Goal: Task Accomplishment & Management: Complete application form

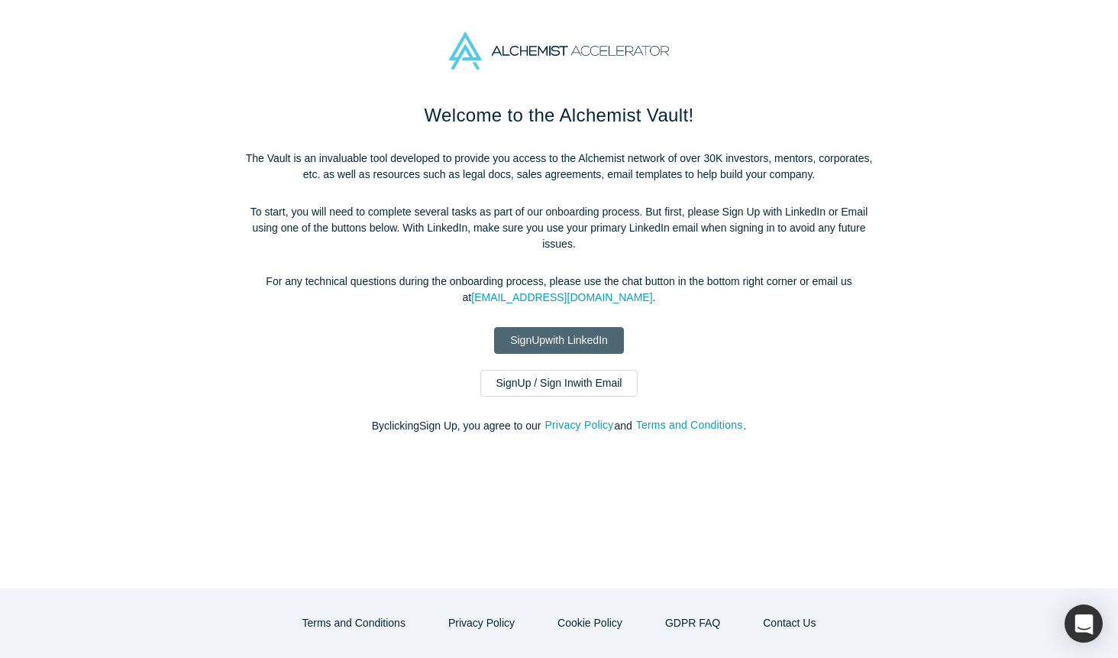
click at [531, 338] on link "Sign Up with LinkedIn" at bounding box center [559, 340] width 130 height 27
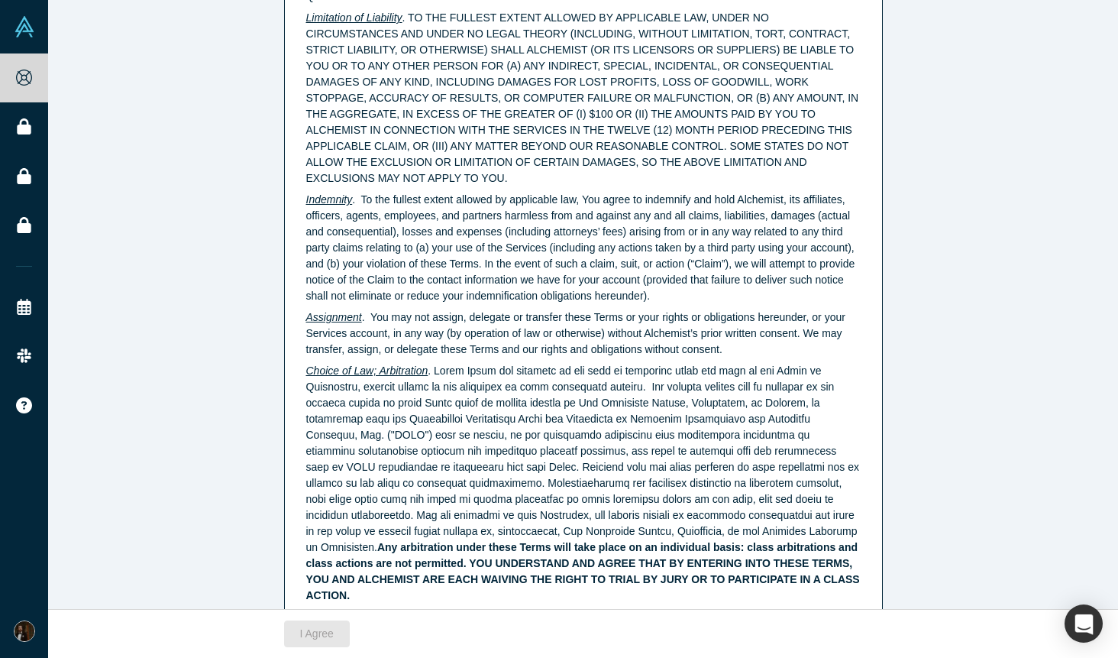
scroll to position [3810, 0]
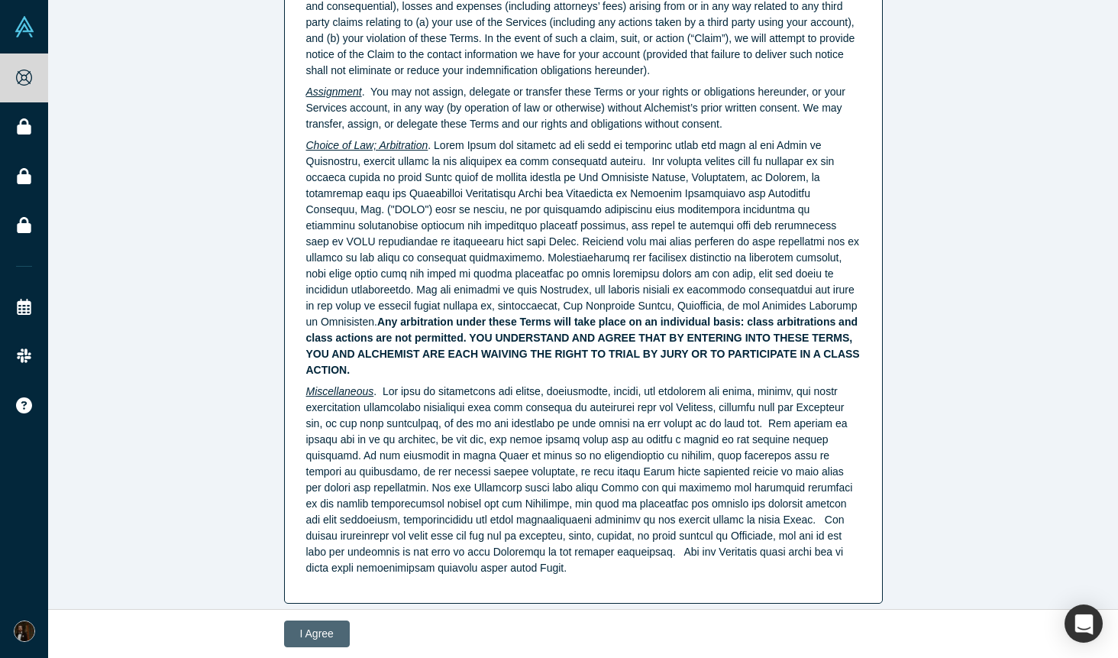
click at [338, 631] on button "I Agree" at bounding box center [317, 633] width 66 height 27
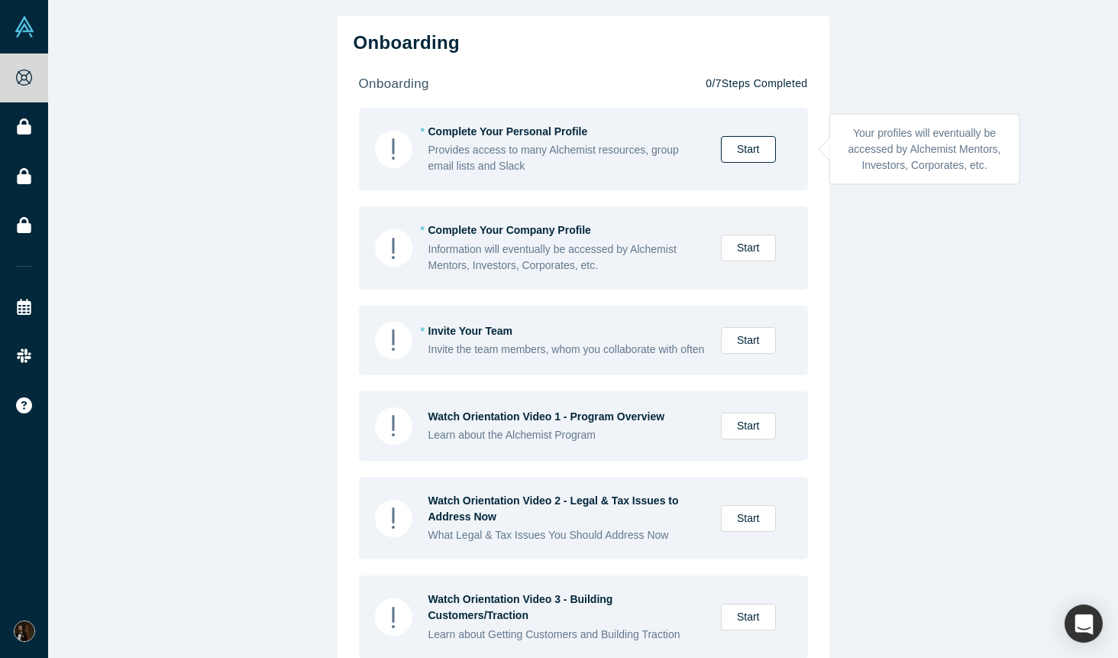
click at [746, 148] on link "Start" at bounding box center [748, 149] width 55 height 27
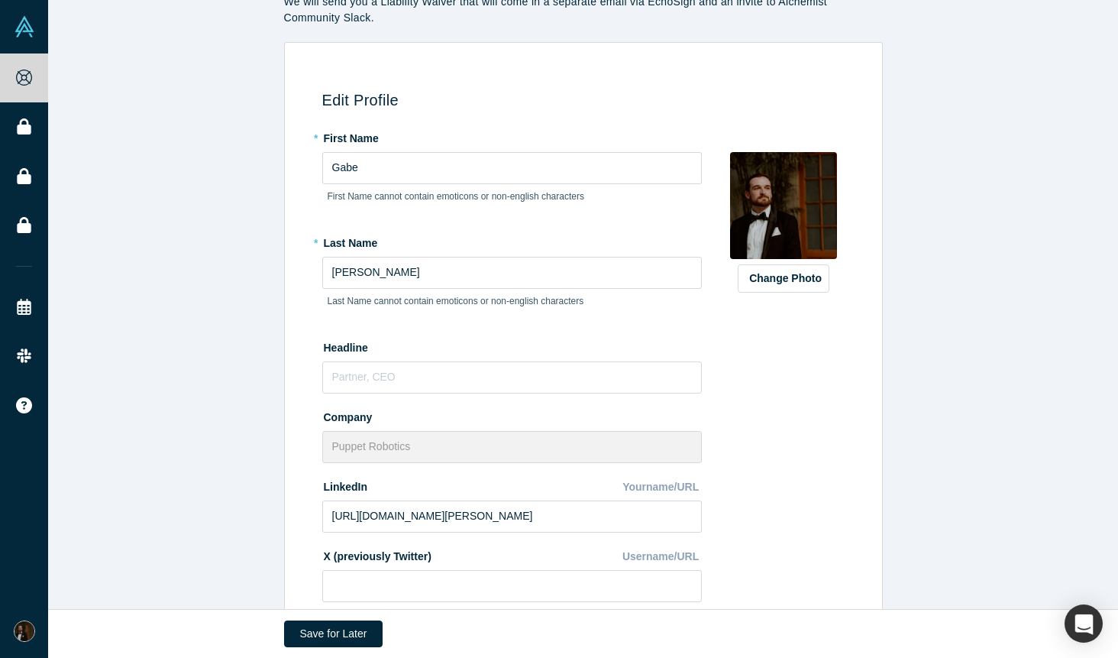
scroll to position [102, 0]
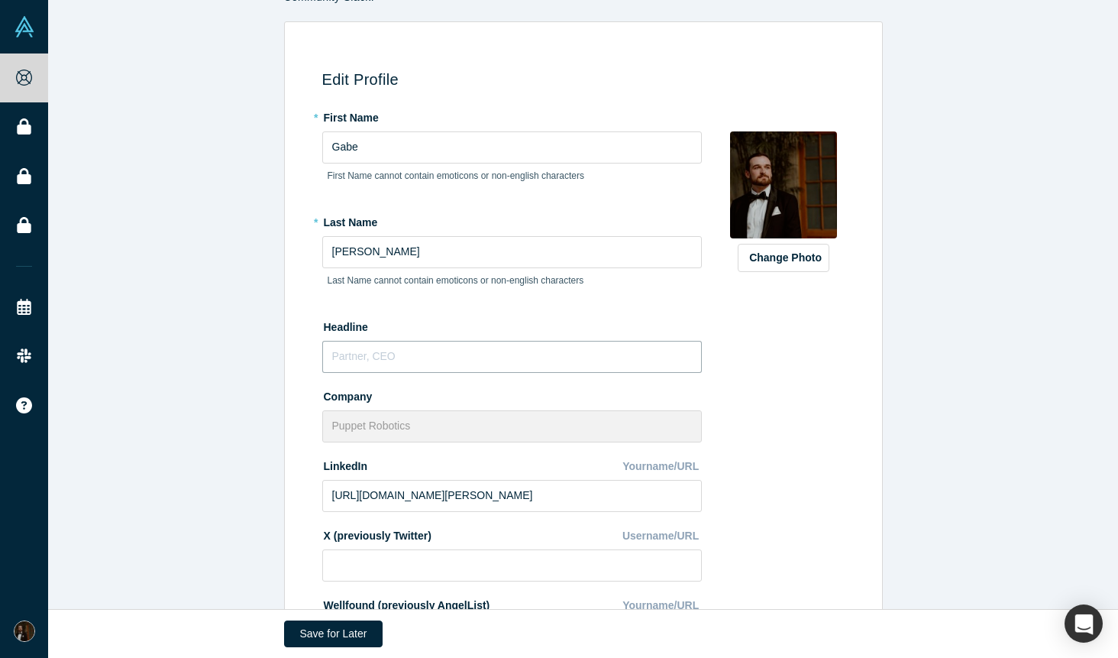
click at [450, 359] on input "text" at bounding box center [512, 357] width 380 height 32
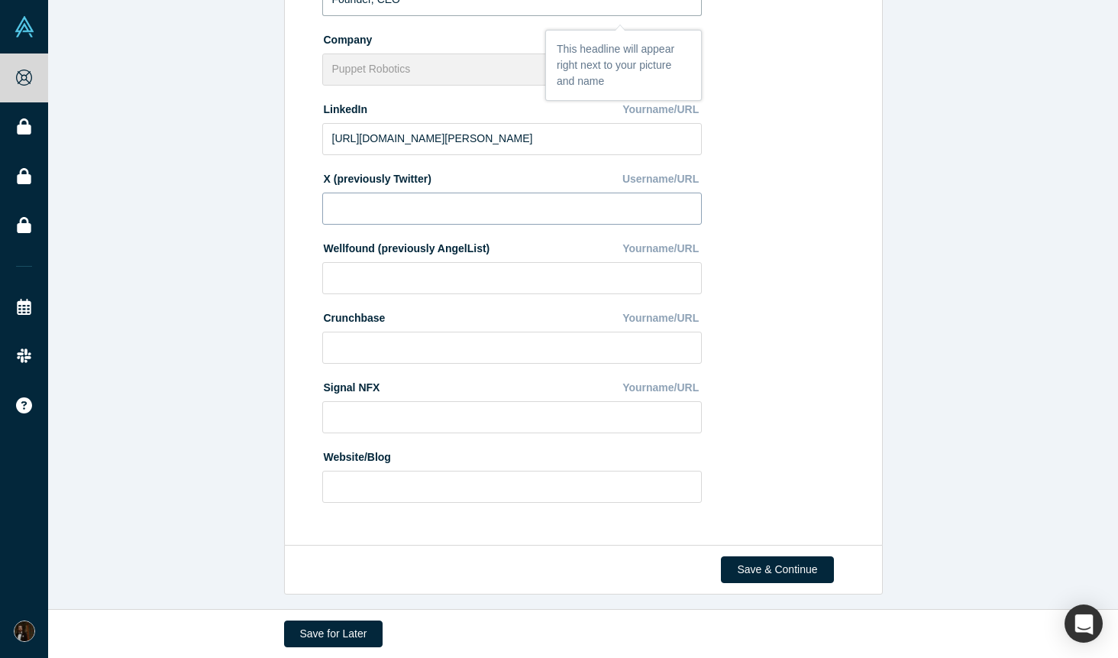
scroll to position [466, 0]
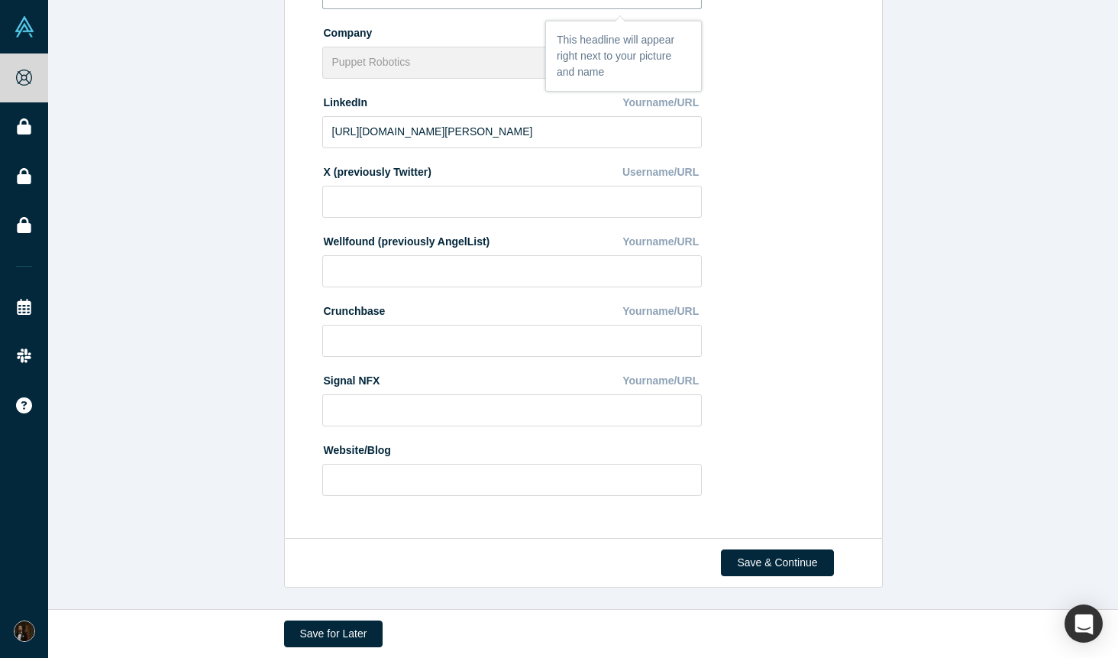
type input "Founder, CEO"
click at [452, 443] on div "Website/Blog" at bounding box center [512, 450] width 380 height 27
click at [407, 480] on input at bounding box center [512, 480] width 380 height 32
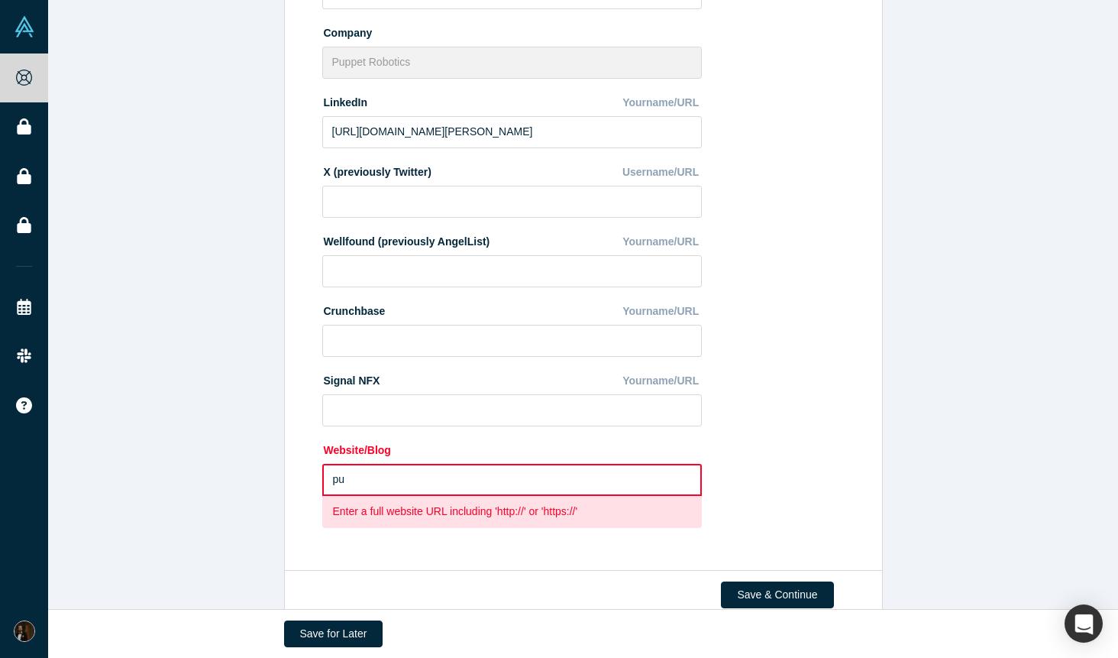
type input "p"
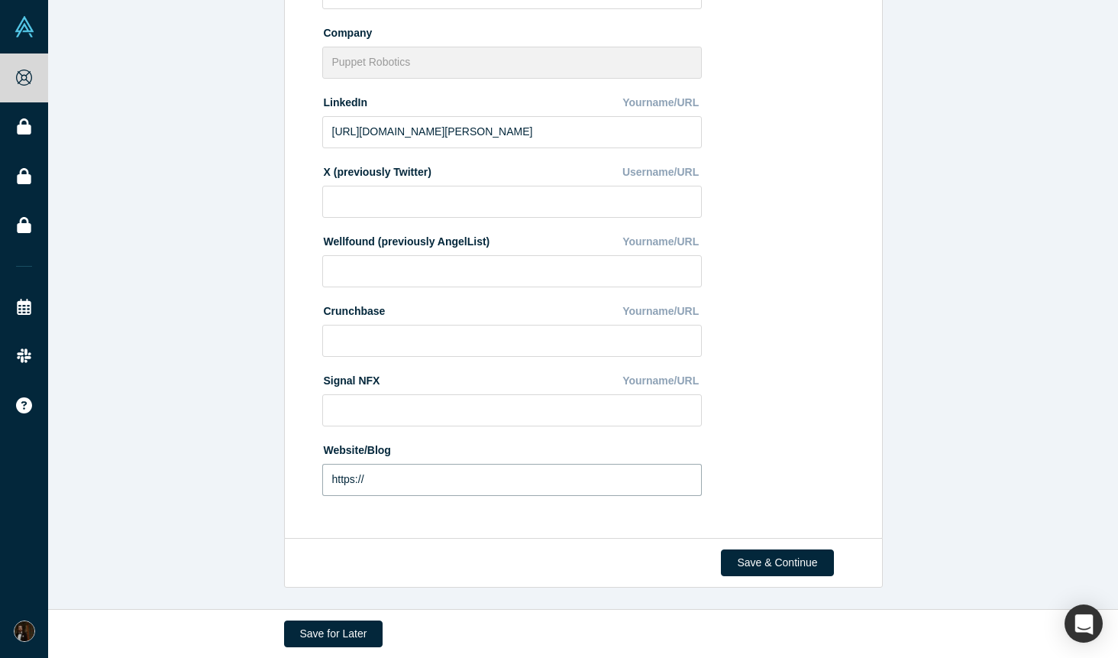
type input "[URL]"
click at [784, 571] on button "Save & Continue" at bounding box center [777, 562] width 112 height 27
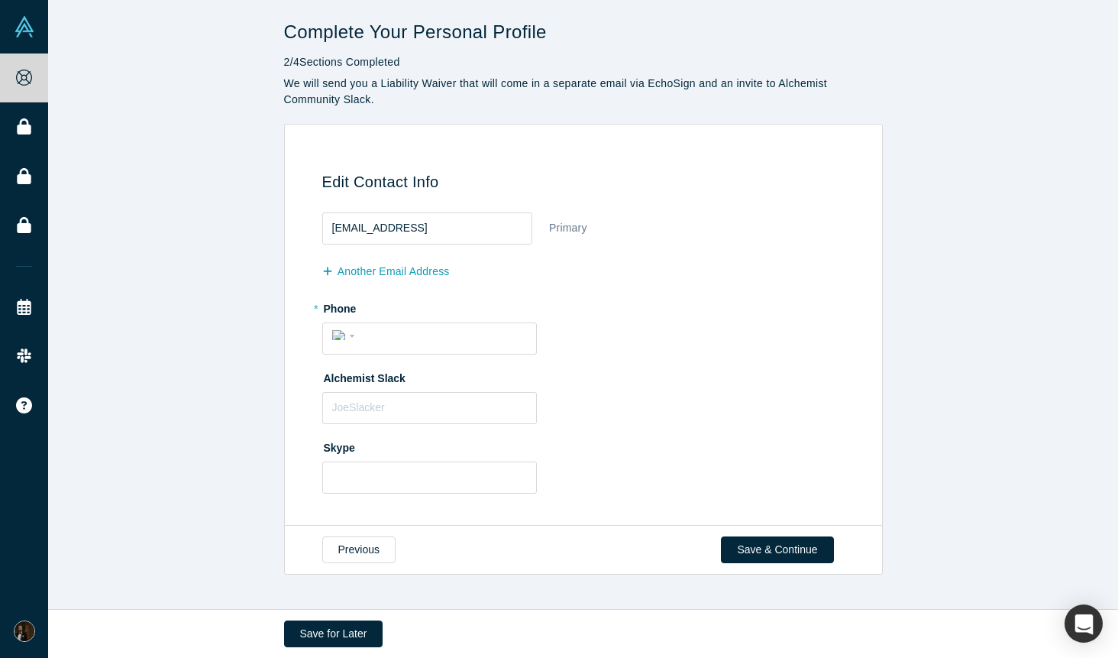
scroll to position [0, 0]
click at [411, 402] on input "text" at bounding box center [429, 408] width 215 height 32
type input "Gabe"
click at [454, 342] on input "tel" at bounding box center [443, 336] width 167 height 22
click at [611, 359] on fieldset "[EMAIL_ADDRESS] Primary another Email Address * Phone International [GEOGRAPHIC…" at bounding box center [586, 355] width 528 height 297
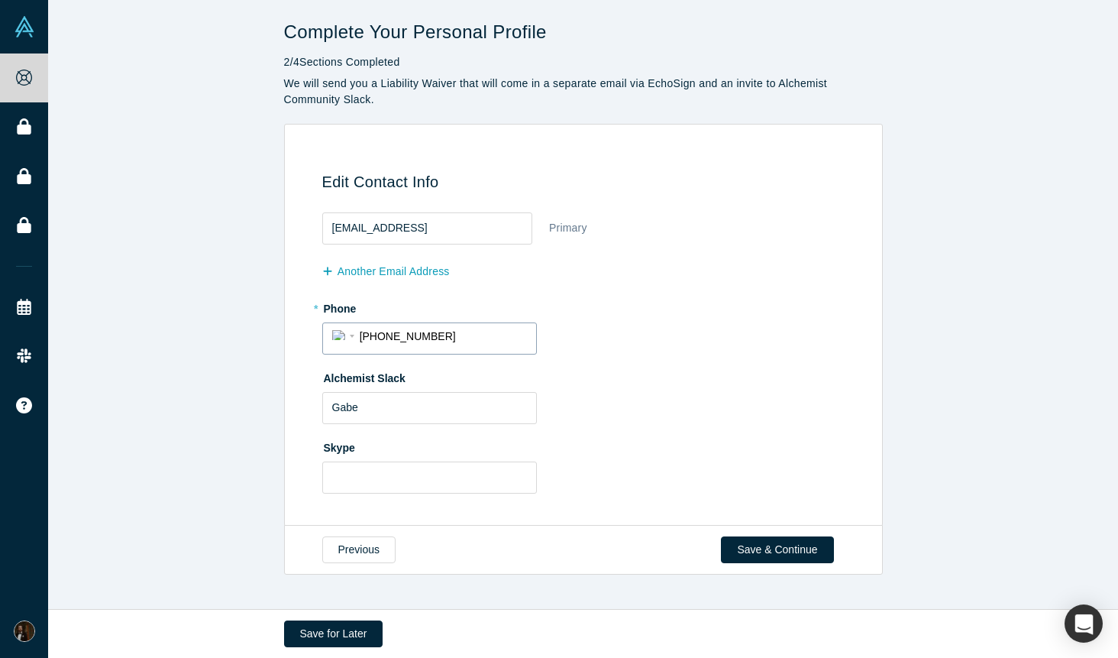
click at [505, 341] on input "[PHONE_NUMBER]" at bounding box center [443, 336] width 167 height 22
type input "1 8"
type input "[PHONE_NUMBER]"
click at [739, 335] on div "* Phone International [GEOGRAPHIC_DATA] [GEOGRAPHIC_DATA] [GEOGRAPHIC_DATA] [GE…" at bounding box center [586, 325] width 528 height 59
click at [416, 263] on button "another Email Address" at bounding box center [394, 271] width 144 height 27
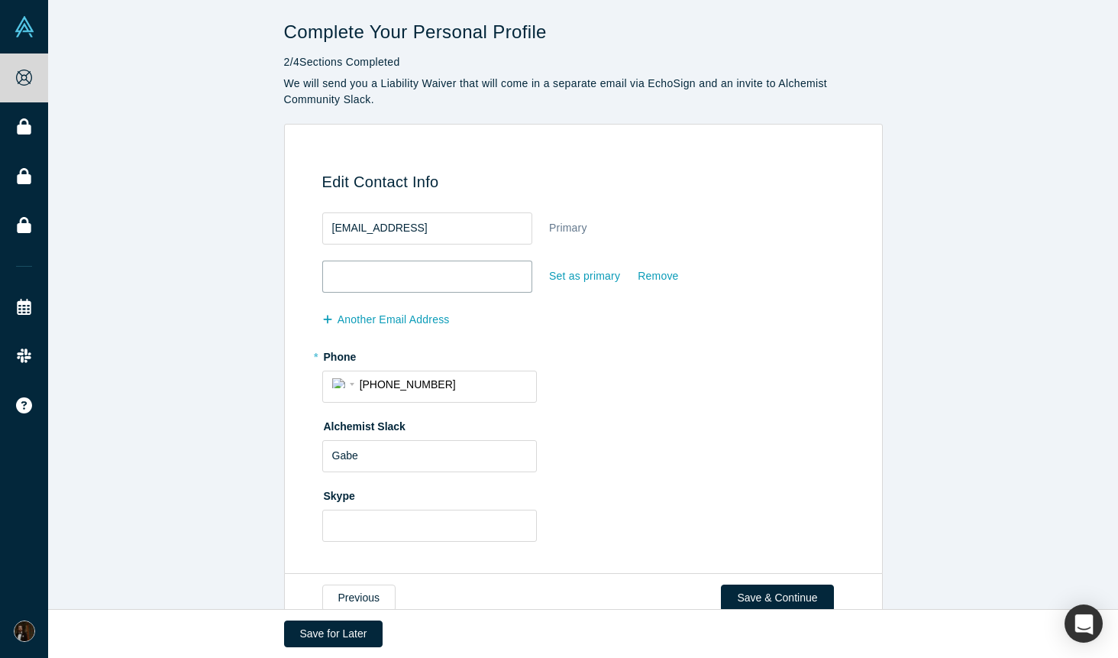
click at [407, 279] on input "email" at bounding box center [427, 276] width 211 height 32
type input "[EMAIL_ADDRESS][DOMAIN_NAME]"
click at [624, 379] on div "* Phone International [GEOGRAPHIC_DATA] [GEOGRAPHIC_DATA] [GEOGRAPHIC_DATA] [GE…" at bounding box center [586, 373] width 528 height 59
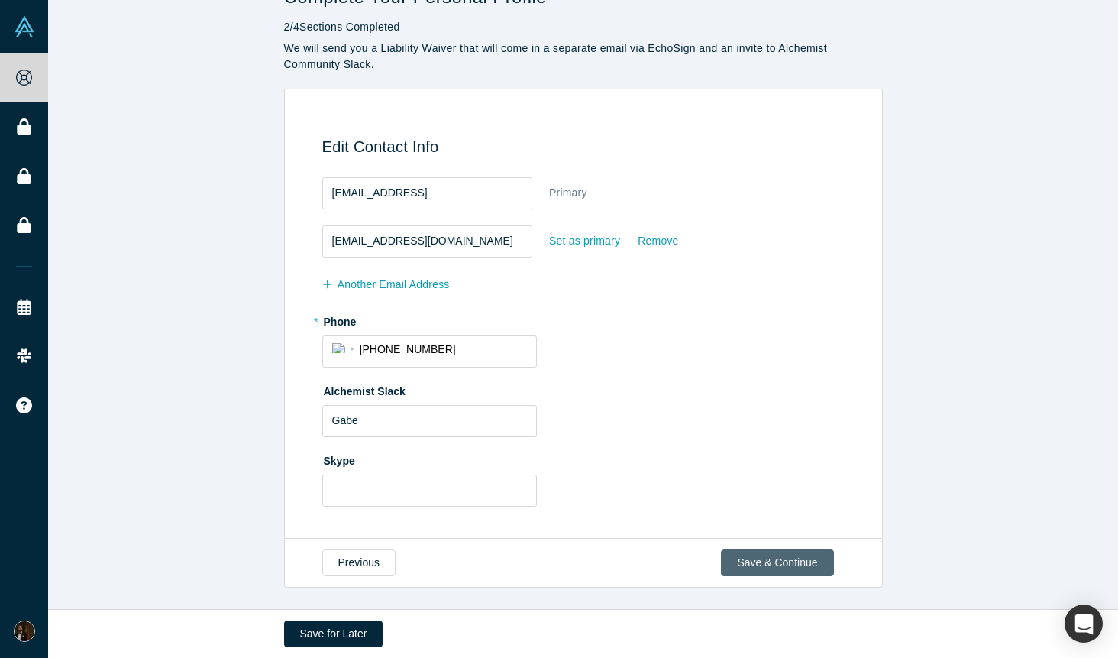
click at [780, 561] on button "Save & Continue" at bounding box center [777, 562] width 112 height 27
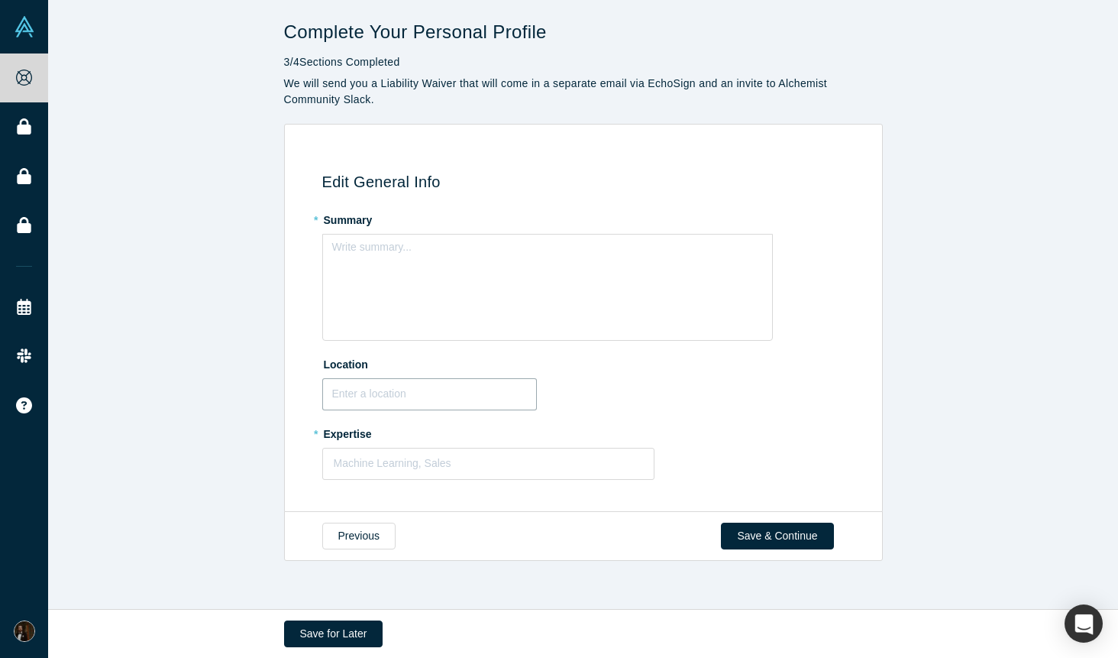
click at [442, 404] on input "text" at bounding box center [429, 394] width 215 height 32
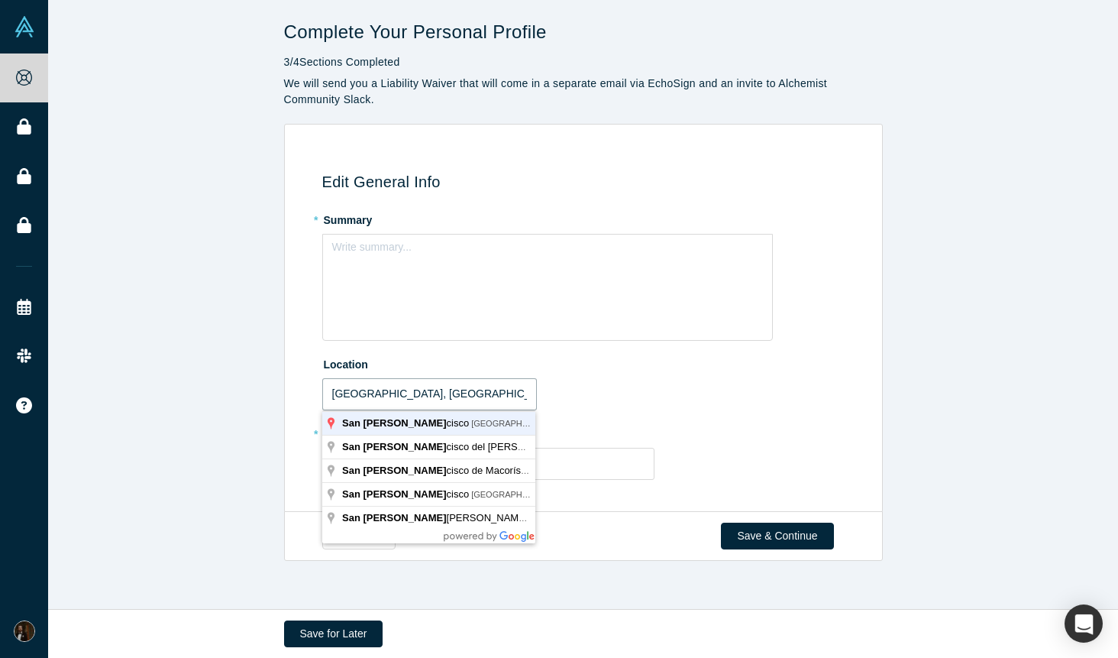
type input "[GEOGRAPHIC_DATA], [GEOGRAPHIC_DATA], [GEOGRAPHIC_DATA]"
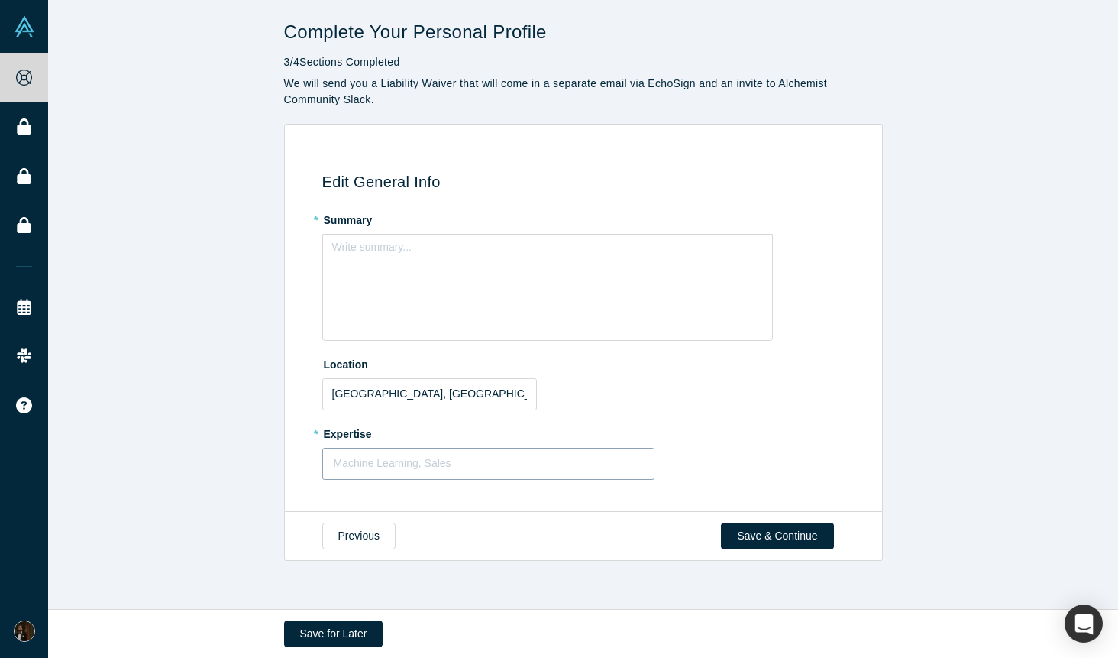
click at [393, 467] on div at bounding box center [489, 463] width 310 height 19
type input "Robotics"
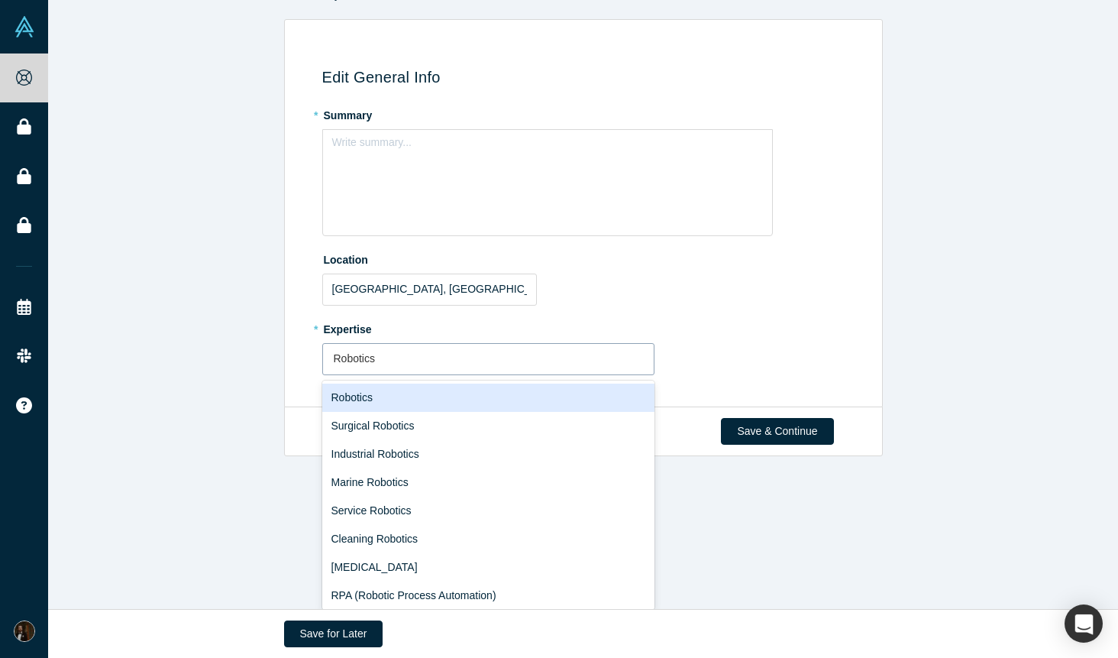
scroll to position [105, 0]
click at [437, 397] on div "Robotics" at bounding box center [488, 397] width 333 height 28
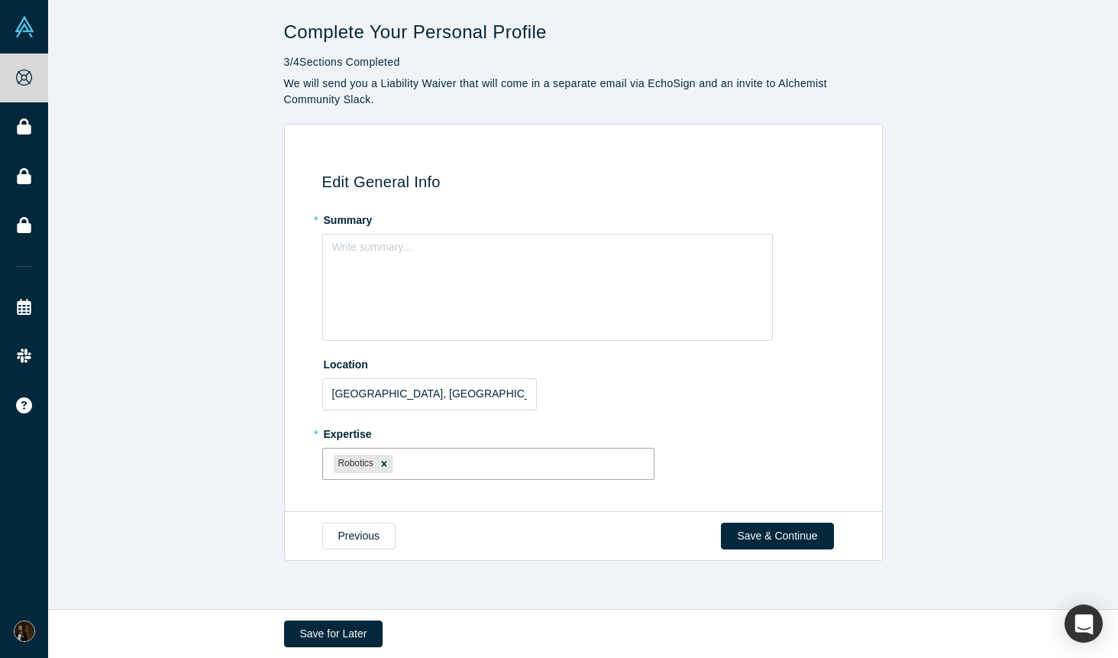
scroll to position [0, 0]
type input "systems en"
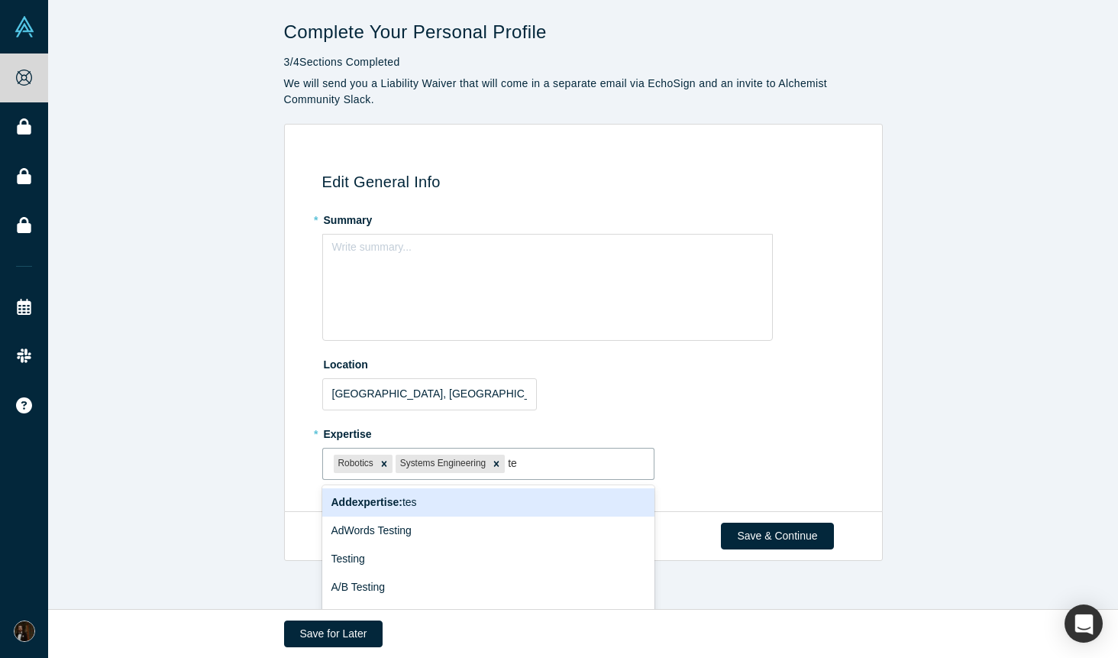
type input "t"
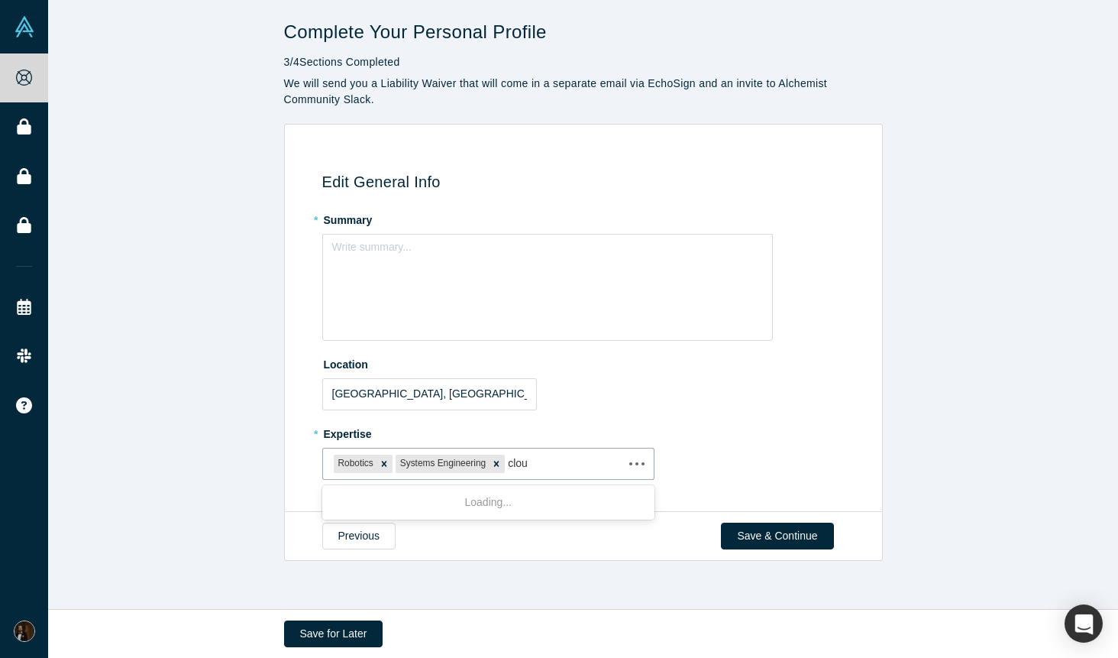
type input "cloud"
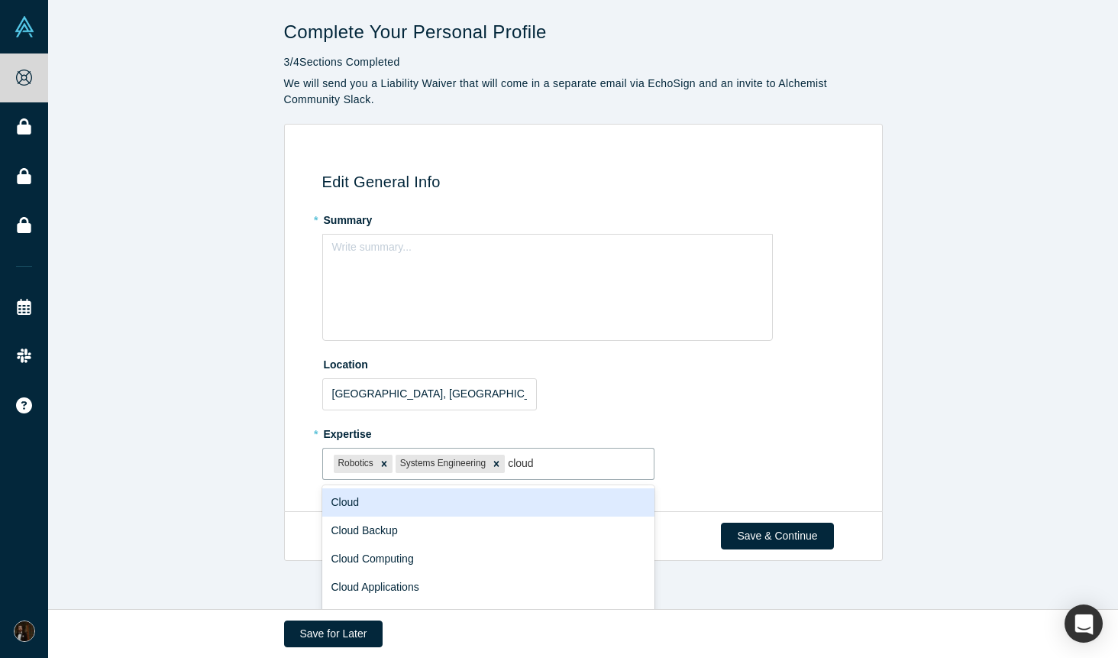
scroll to position [105, 0]
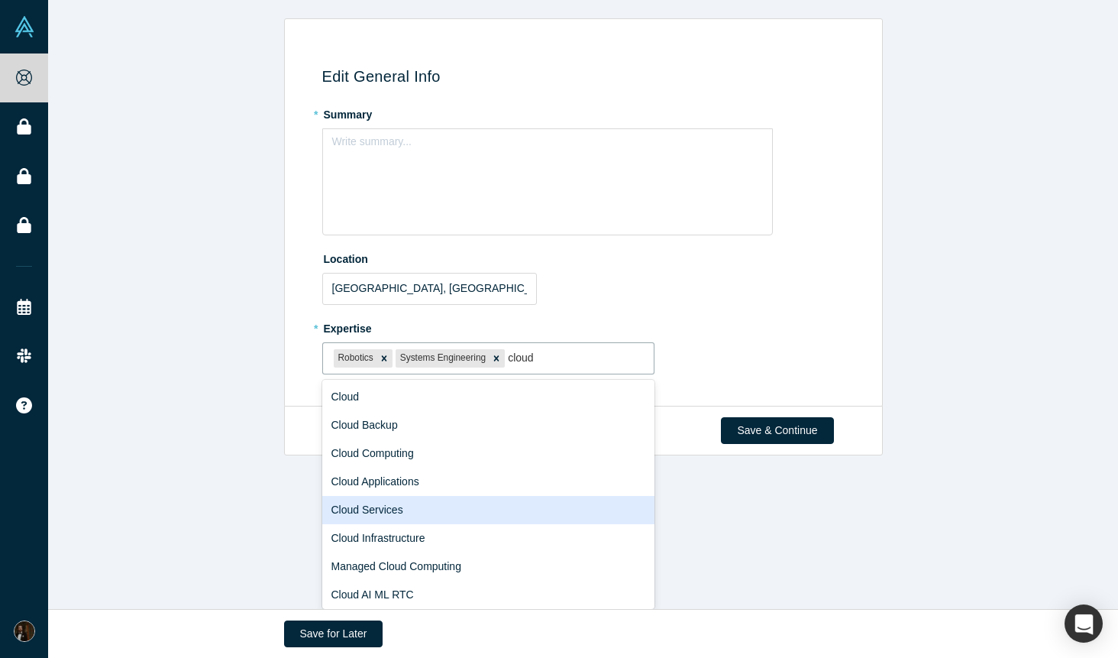
click at [495, 506] on div "Cloud Services" at bounding box center [488, 510] width 333 height 28
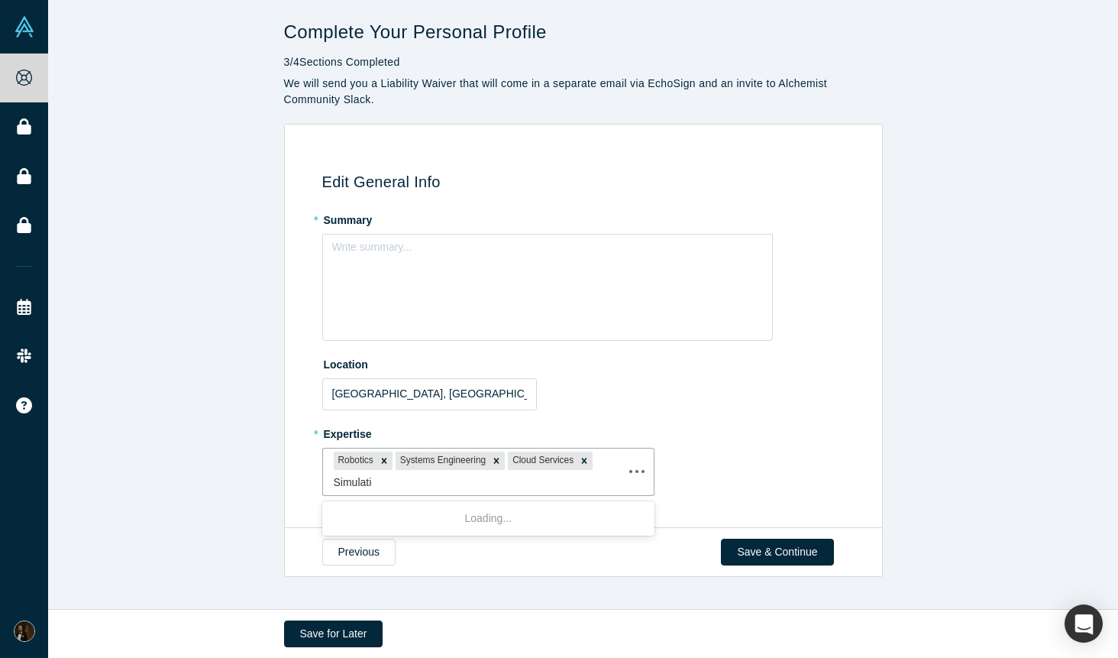
type input "Simulation"
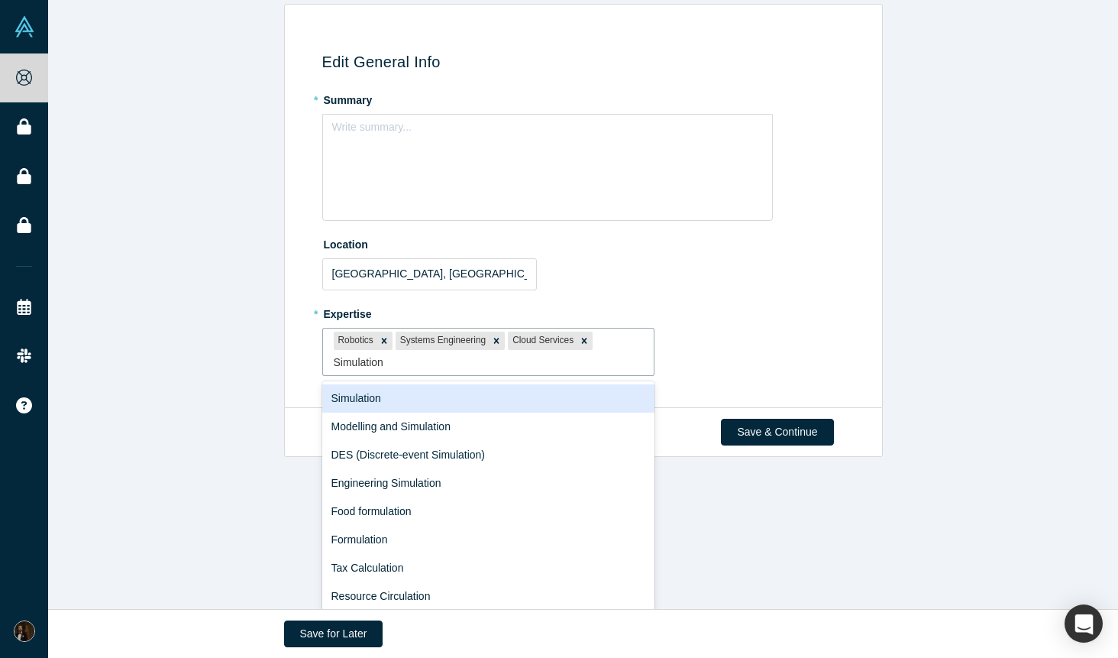
click at [394, 388] on div "Simulation" at bounding box center [488, 398] width 333 height 28
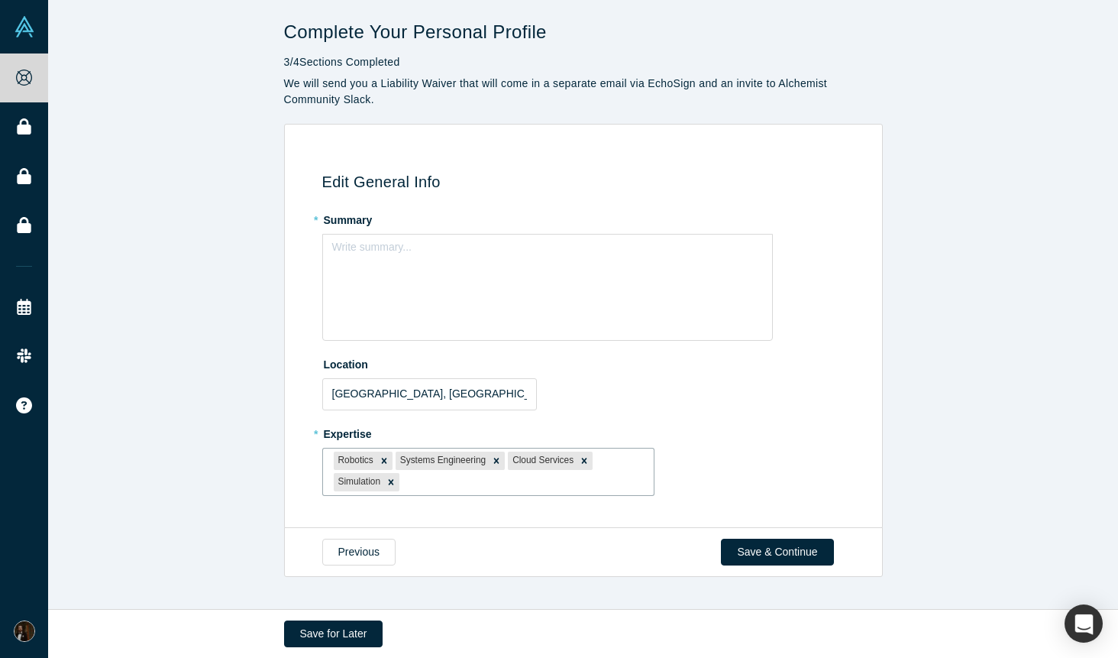
click at [679, 166] on div "Edit General Info * Summary Write summary... Location [GEOGRAPHIC_DATA], [GEOGR…" at bounding box center [580, 331] width 581 height 371
click at [465, 280] on div "Write summary..." at bounding box center [547, 287] width 451 height 107
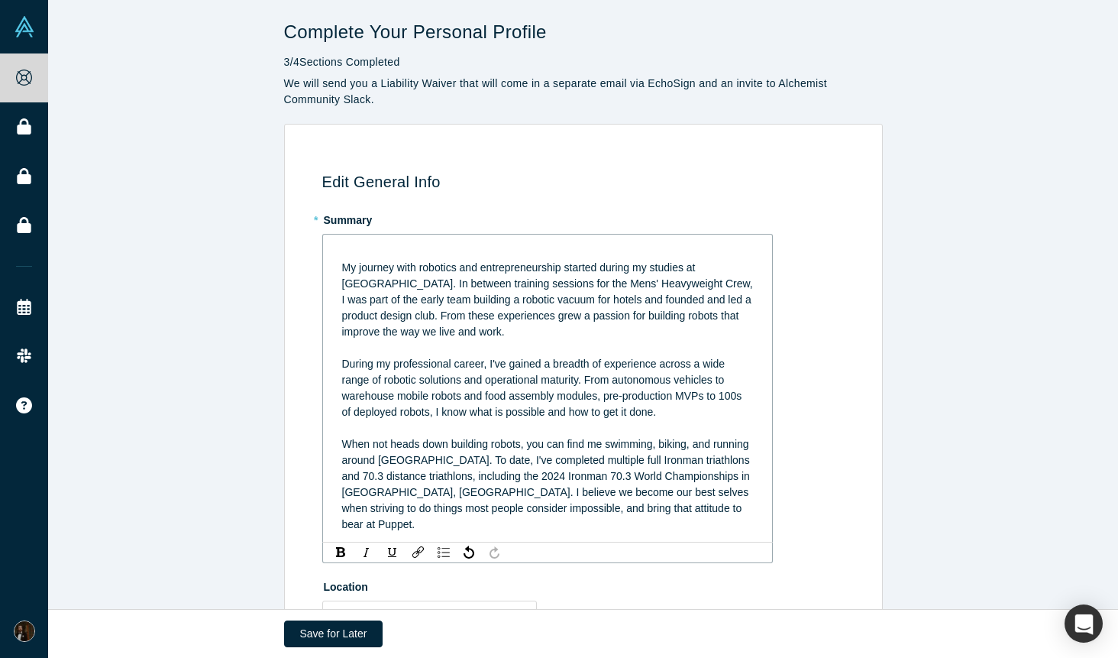
click at [448, 260] on div "My journey with robotics and entrepreneurship started during my studies at [GEO…" at bounding box center [548, 300] width 412 height 80
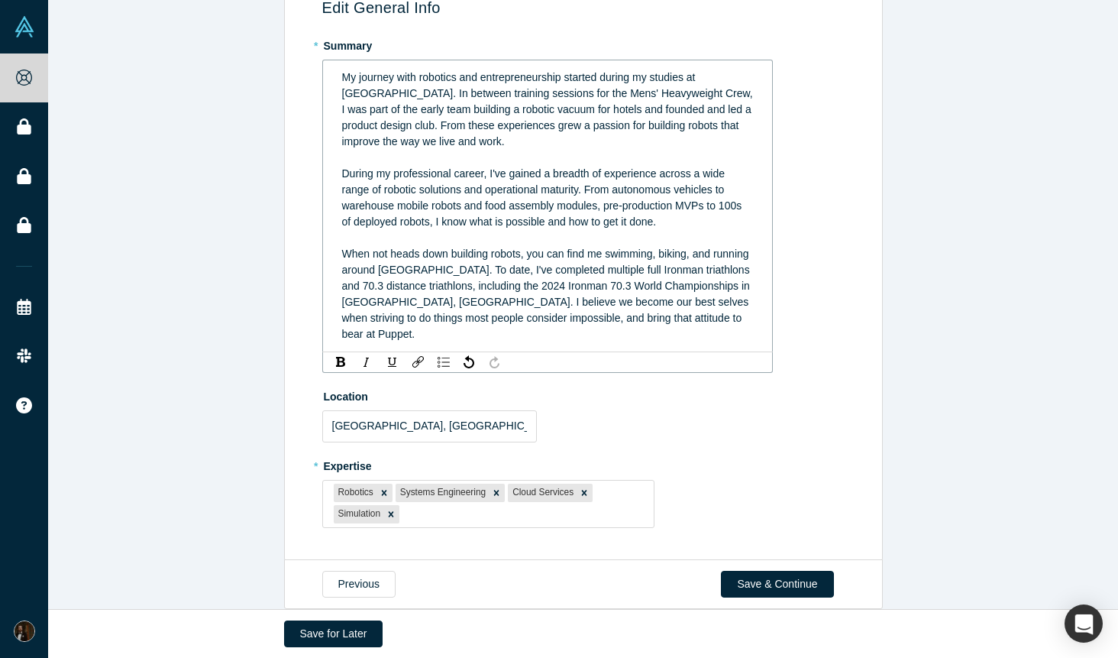
scroll to position [179, 0]
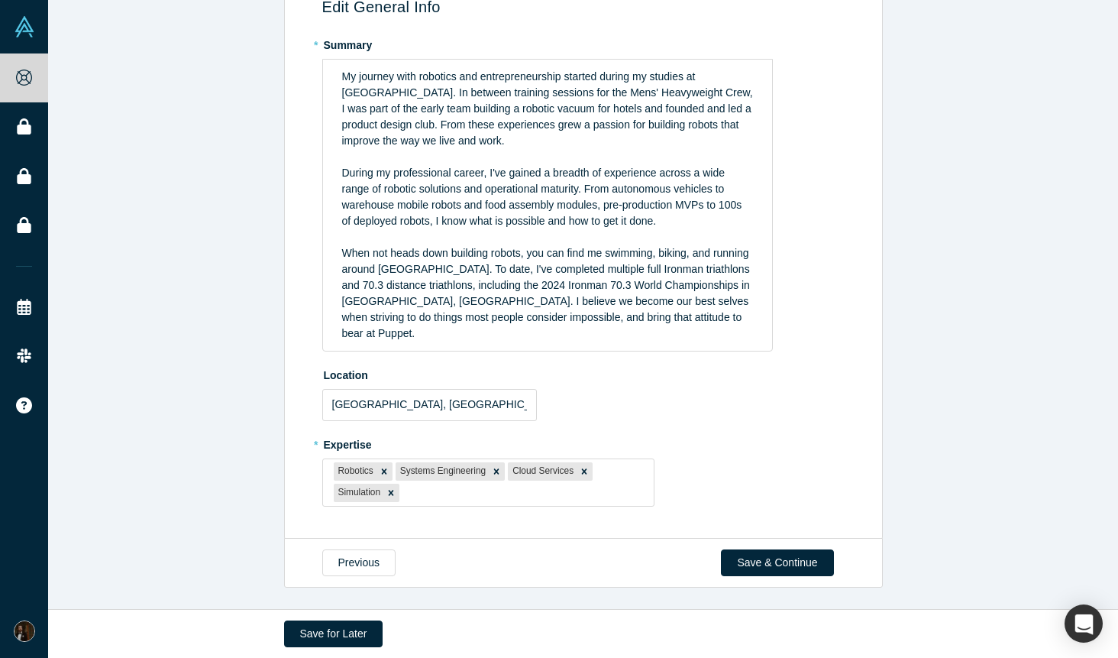
click at [768, 457] on div "* Expertise Robotics Systems Engineering Cloud Services Simulation To pick up a…" at bounding box center [586, 469] width 528 height 75
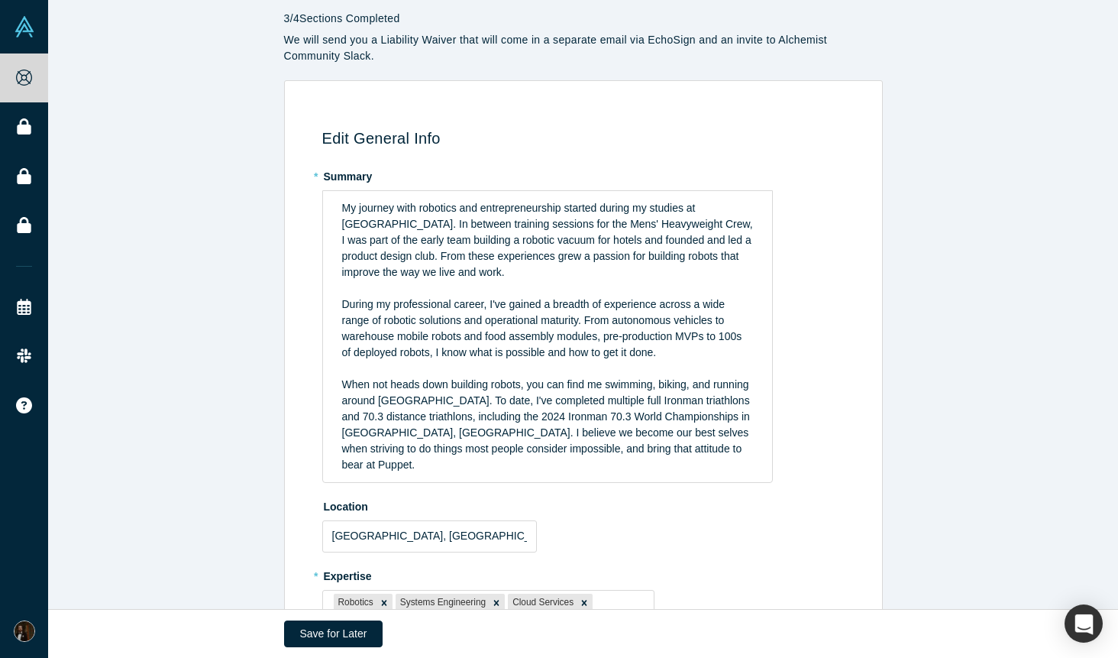
scroll to position [158, 0]
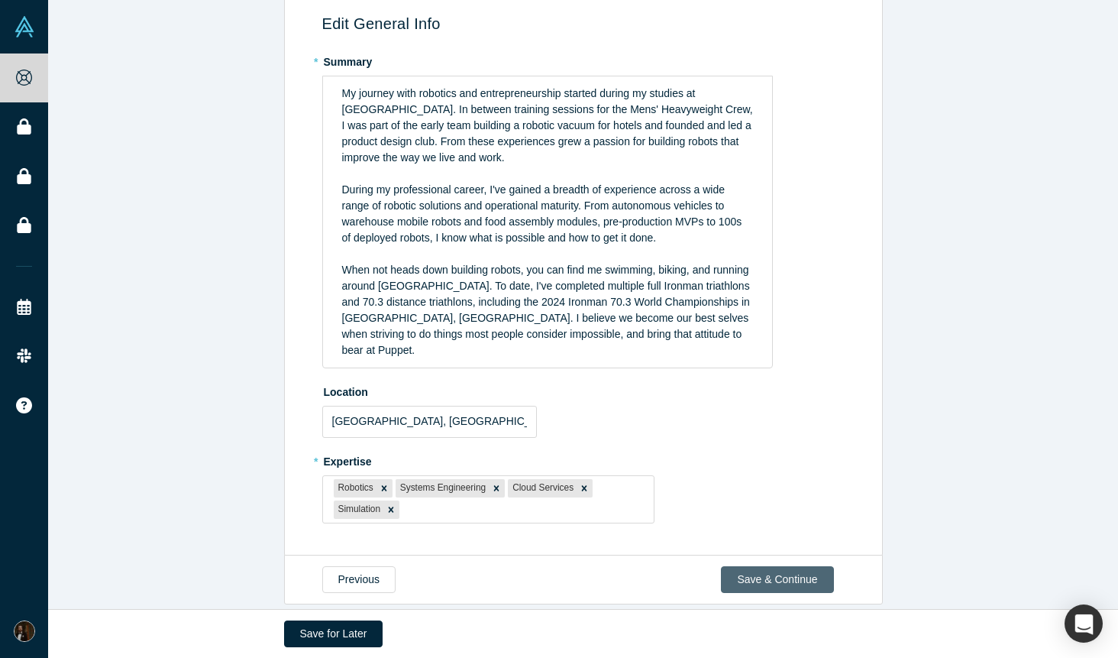
click at [768, 572] on button "Save & Continue" at bounding box center [777, 579] width 112 height 27
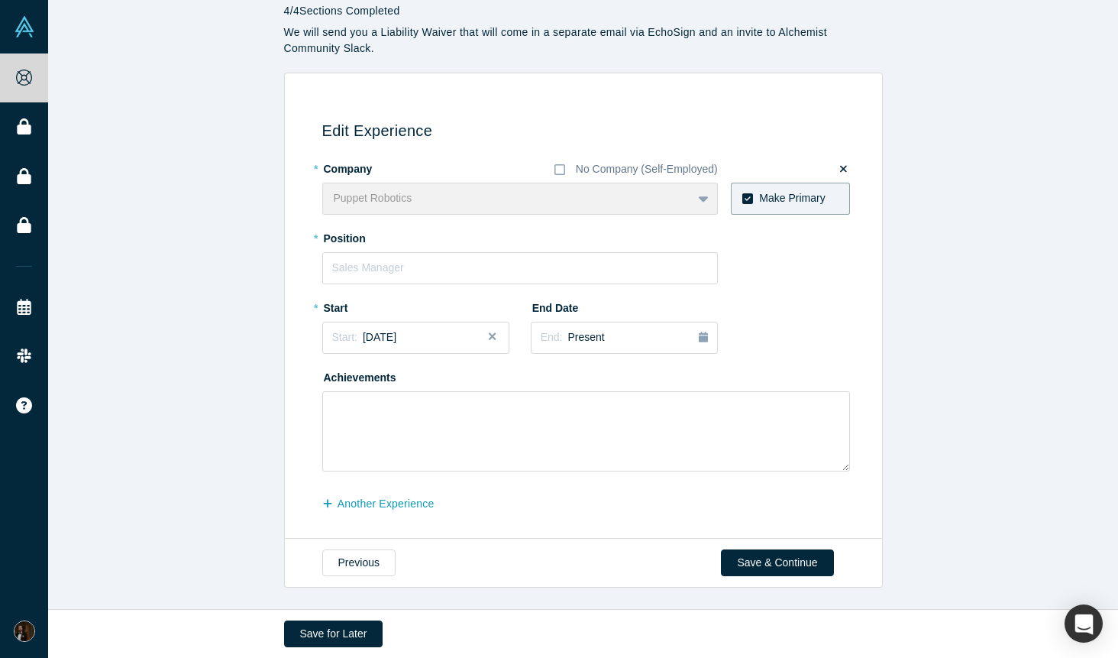
scroll to position [0, 0]
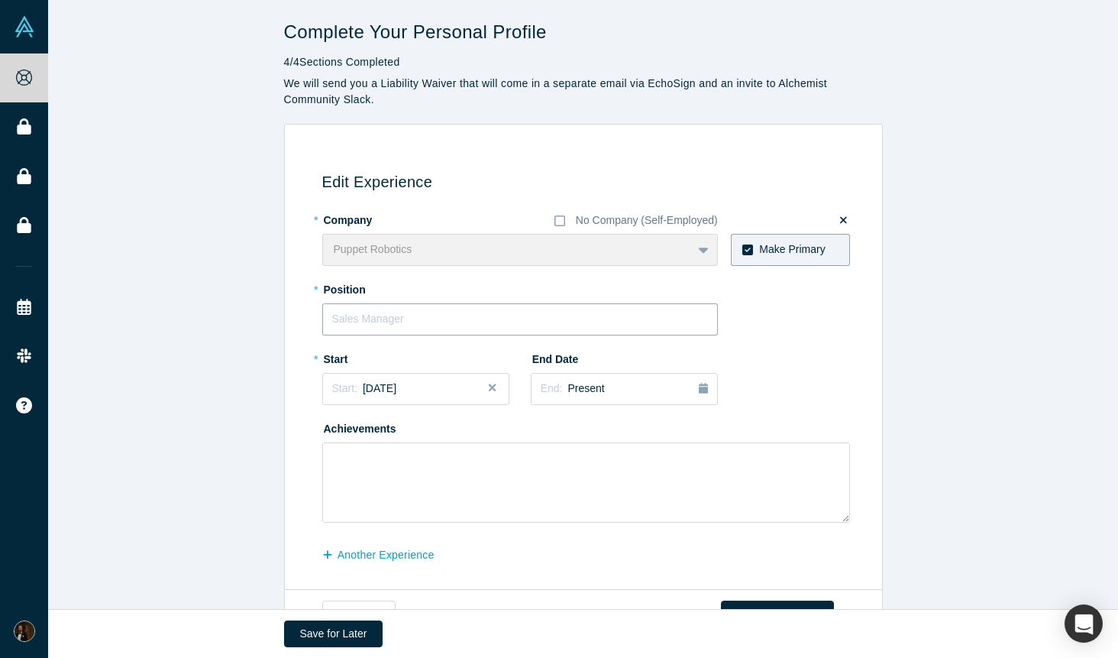
click at [470, 323] on input "text" at bounding box center [520, 319] width 396 height 32
type input "CEO"
click at [421, 388] on div "Start: [DATE]" at bounding box center [415, 388] width 167 height 16
click at [362, 479] on div "Apr" at bounding box center [353, 482] width 49 height 16
click at [580, 393] on span "Present" at bounding box center [586, 388] width 37 height 12
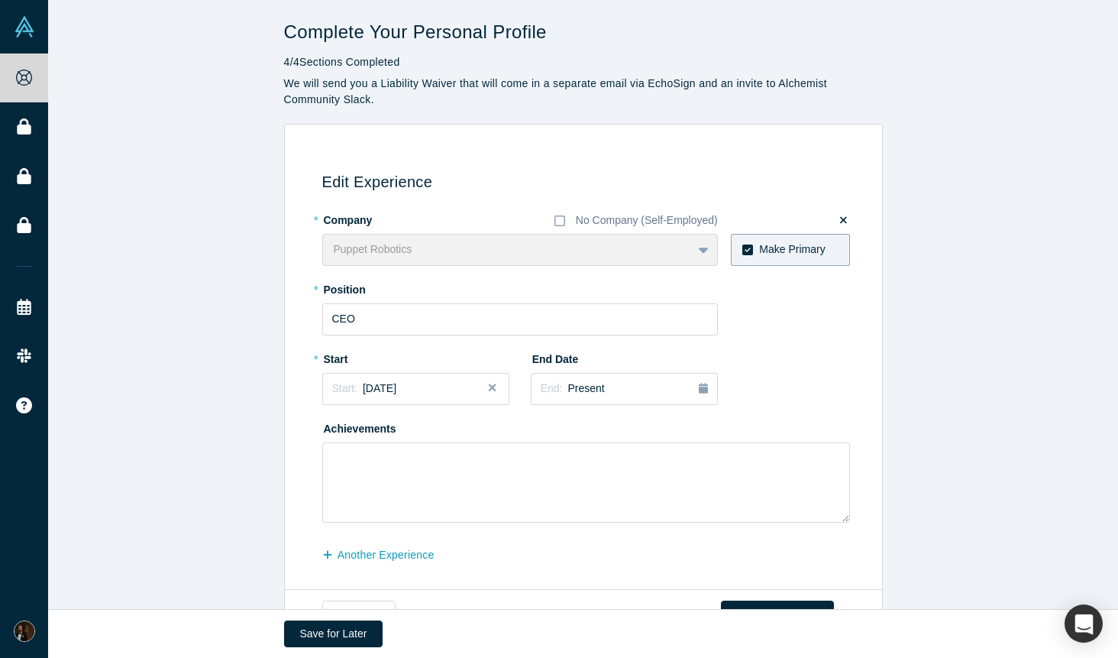
click at [775, 386] on div "* Company No Company (Self-Employed) Puppet Robotics To pick up a draggable ite…" at bounding box center [586, 364] width 528 height 315
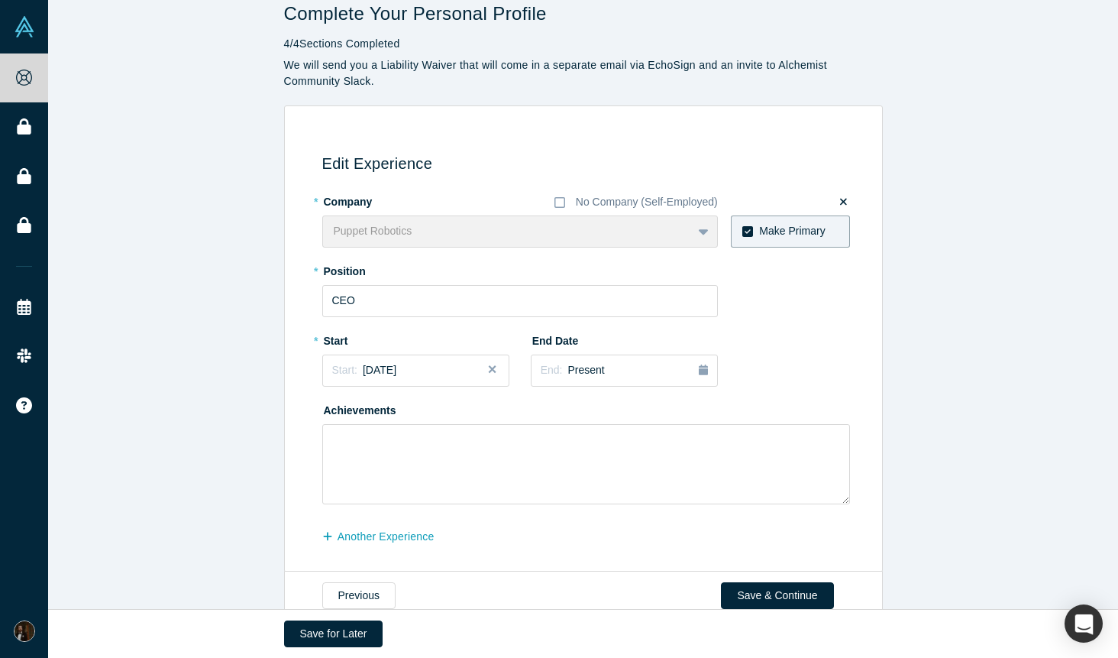
scroll to position [51, 0]
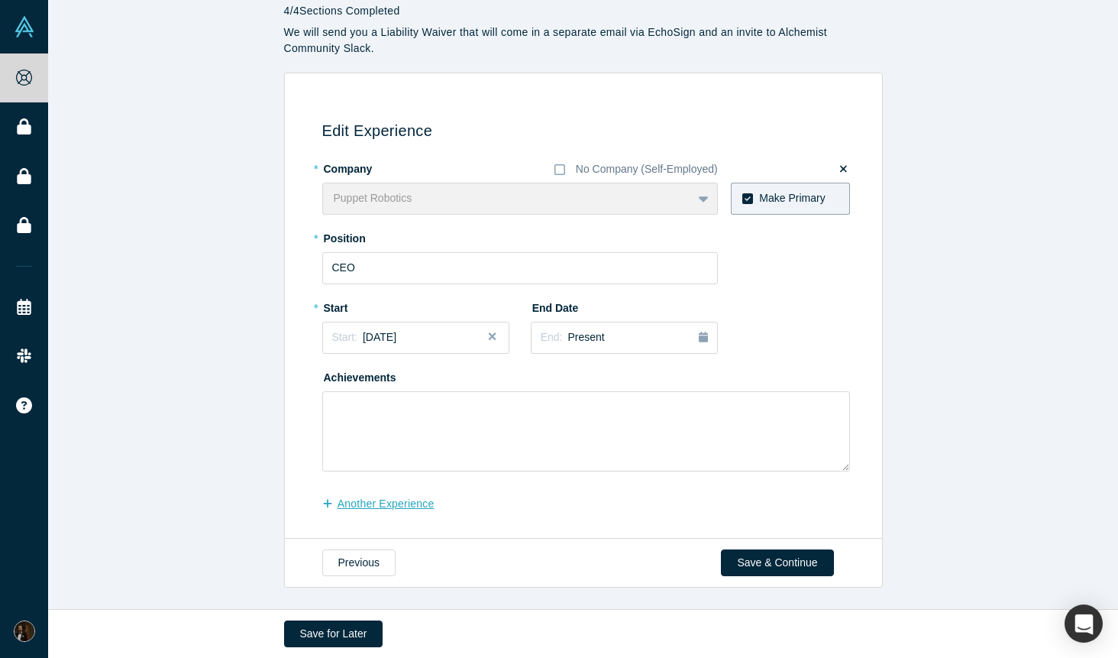
click at [420, 504] on button "another Experience" at bounding box center [386, 503] width 128 height 27
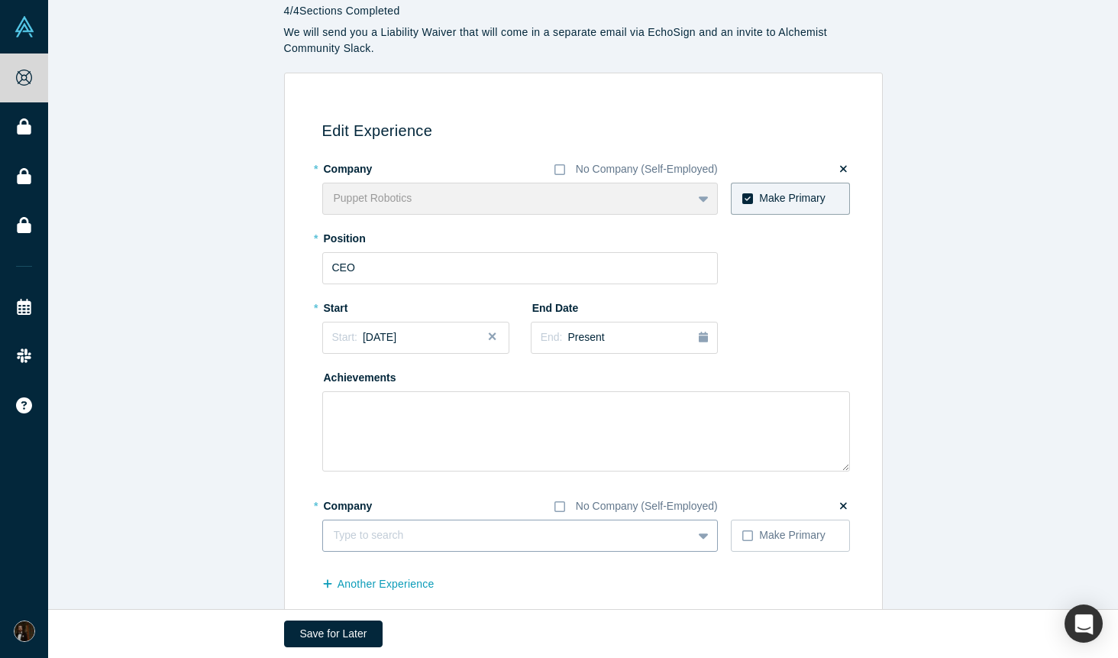
scroll to position [131, 0]
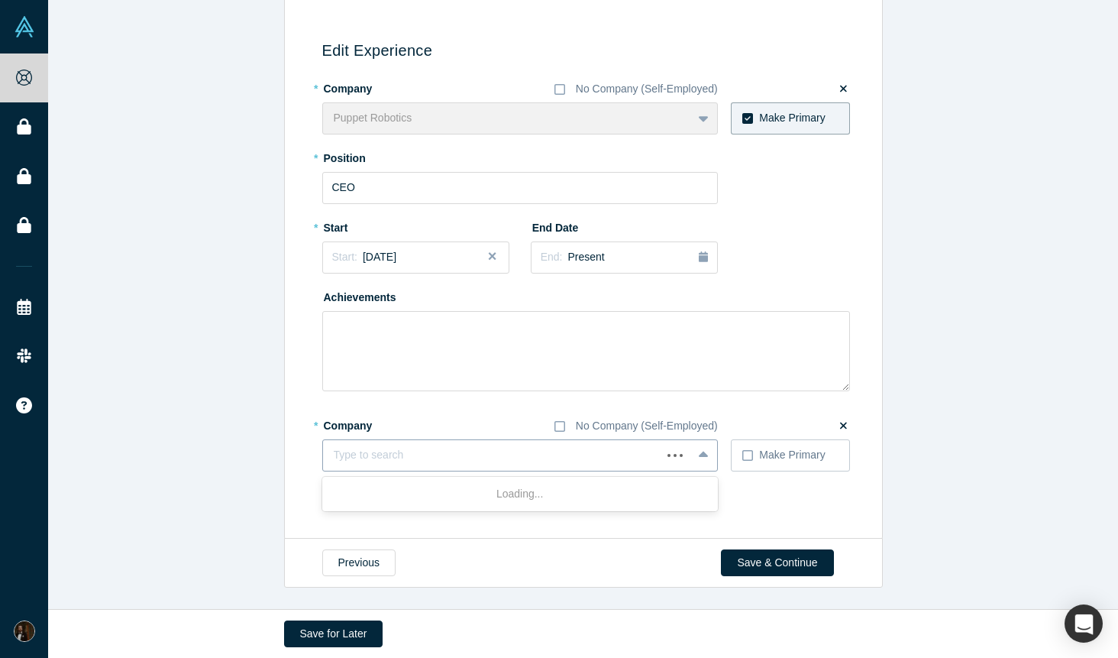
click at [527, 456] on div at bounding box center [492, 454] width 317 height 19
type input "Chef Robotics"
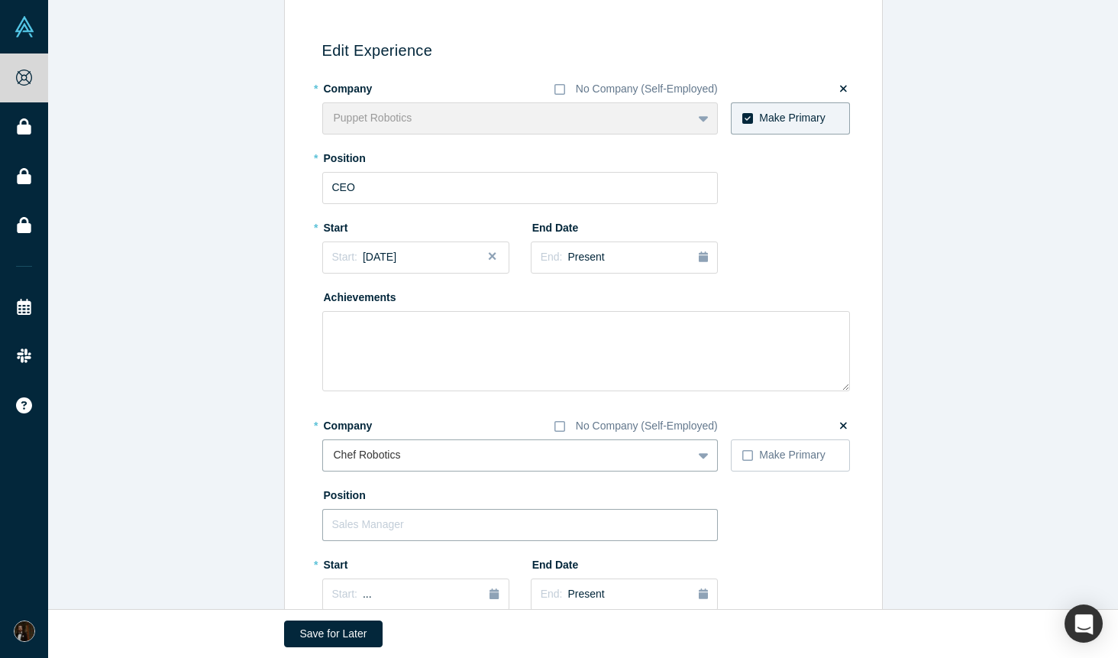
click at [456, 538] on input "text" at bounding box center [520, 525] width 396 height 32
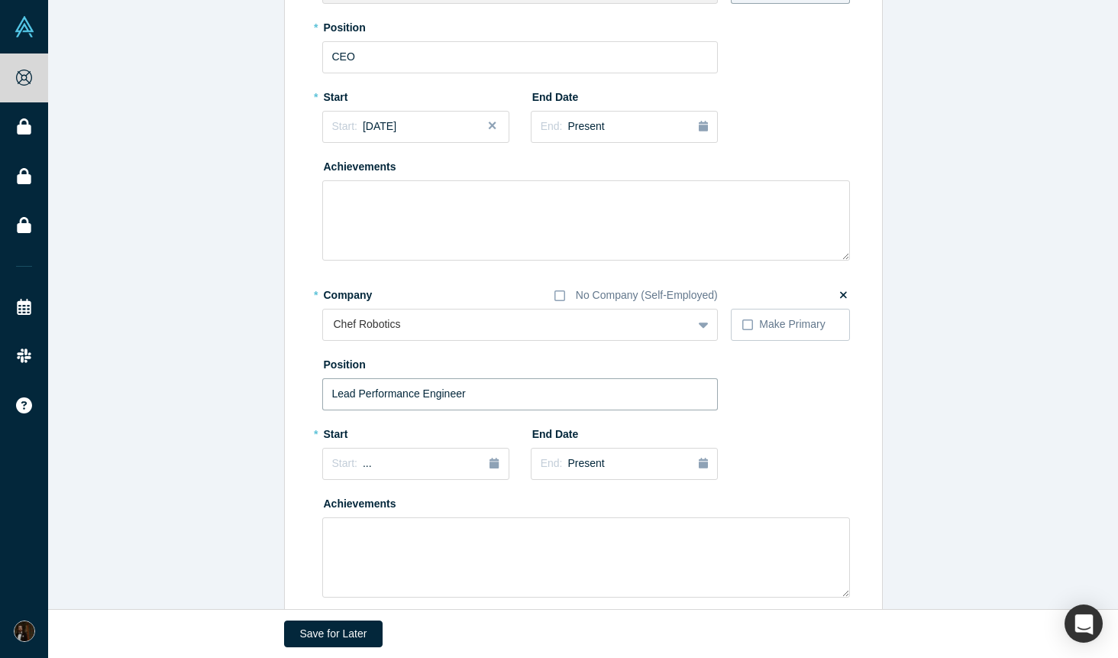
scroll to position [274, 0]
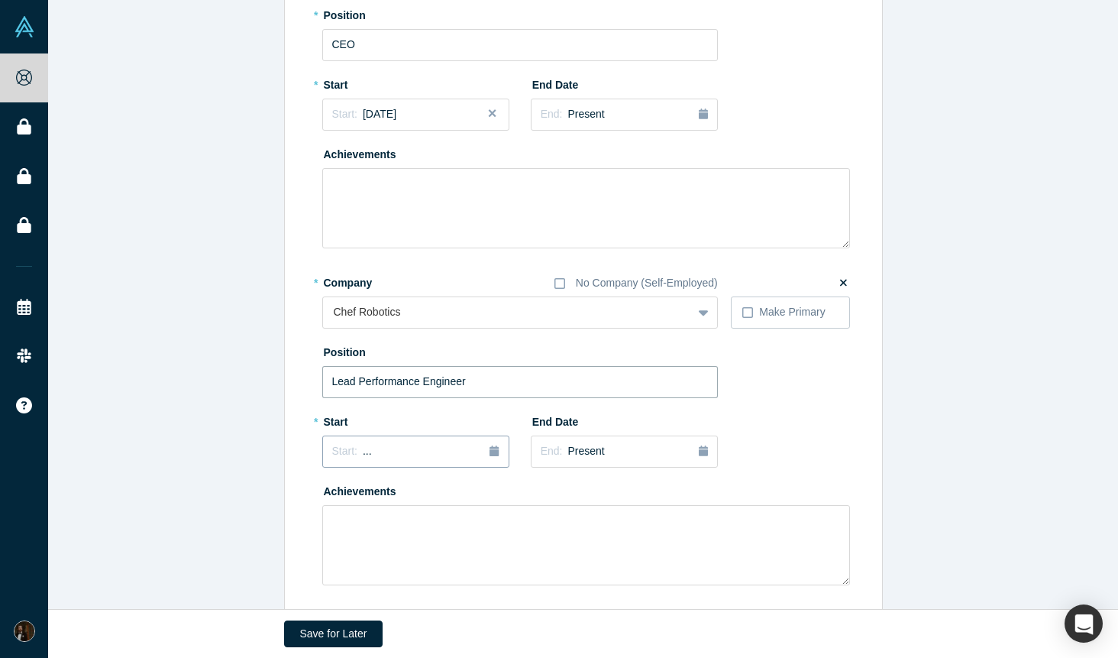
type input "Lead Performance Engineer"
click at [349, 452] on span "Start:" at bounding box center [344, 451] width 25 height 12
click at [338, 487] on div "2025" at bounding box center [405, 495] width 167 height 32
click at [337, 493] on div "2025" at bounding box center [405, 495] width 167 height 32
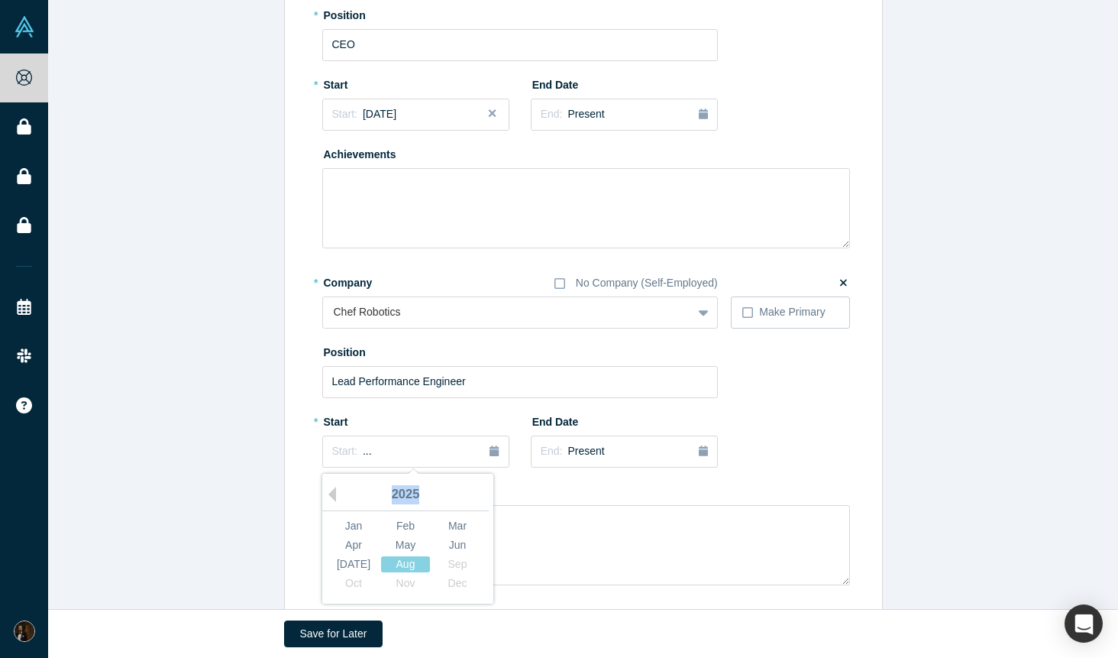
click at [337, 493] on div "2025" at bounding box center [405, 495] width 167 height 32
click at [336, 493] on button "Previous Year" at bounding box center [328, 494] width 15 height 15
click at [335, 497] on button "Previous Year" at bounding box center [328, 494] width 15 height 15
click at [390, 530] on div "Feb" at bounding box center [405, 526] width 49 height 16
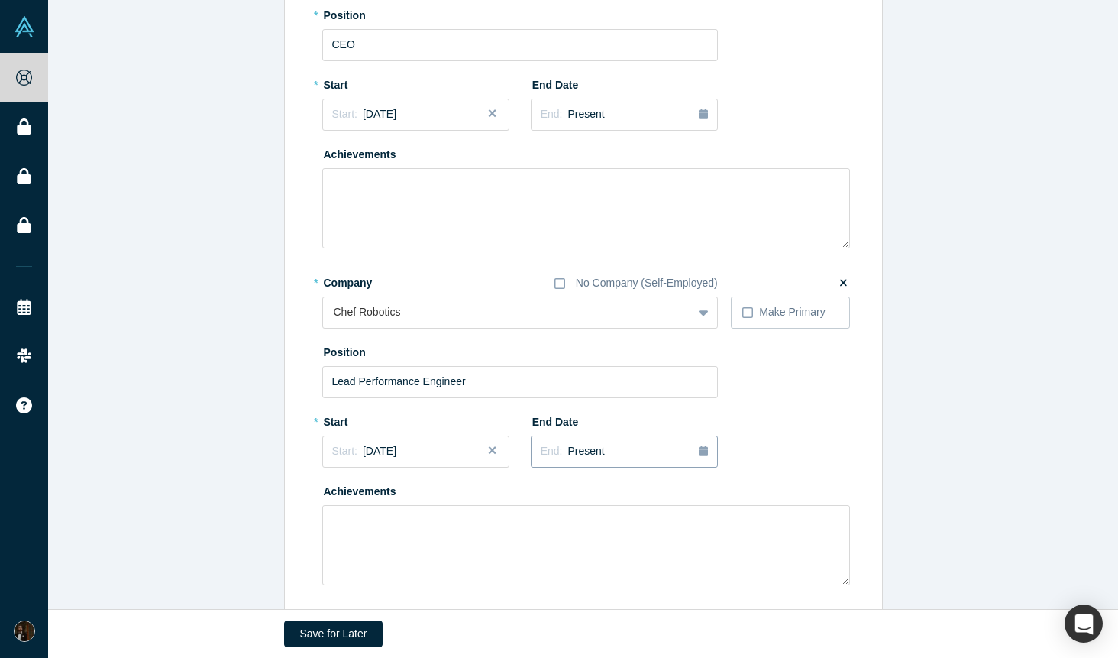
click at [593, 452] on span "Present" at bounding box center [586, 451] width 37 height 12
click at [671, 524] on div "Mar" at bounding box center [666, 526] width 49 height 16
click at [602, 457] on div "End: [DATE]" at bounding box center [571, 451] width 61 height 16
click at [572, 545] on div "Apr" at bounding box center [562, 545] width 49 height 16
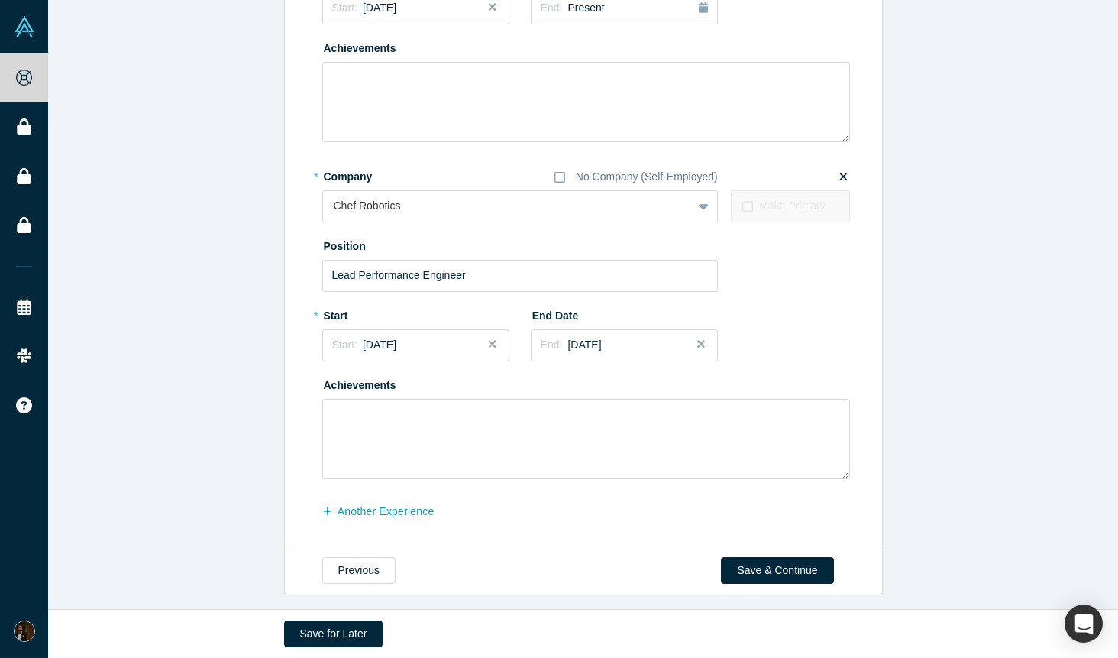
scroll to position [380, 0]
click at [603, 445] on textarea at bounding box center [586, 440] width 528 height 80
click at [372, 417] on textarea "Led the deployment of Chef's food manufacturing robot" at bounding box center [586, 440] width 528 height 80
click at [448, 418] on textarea "Led the first deployment of Chef's food manufacturing robot," at bounding box center [586, 440] width 528 height 80
click at [662, 420] on textarea "Led the first deployments of Chef's food manufacturing robot," at bounding box center [586, 440] width 528 height 80
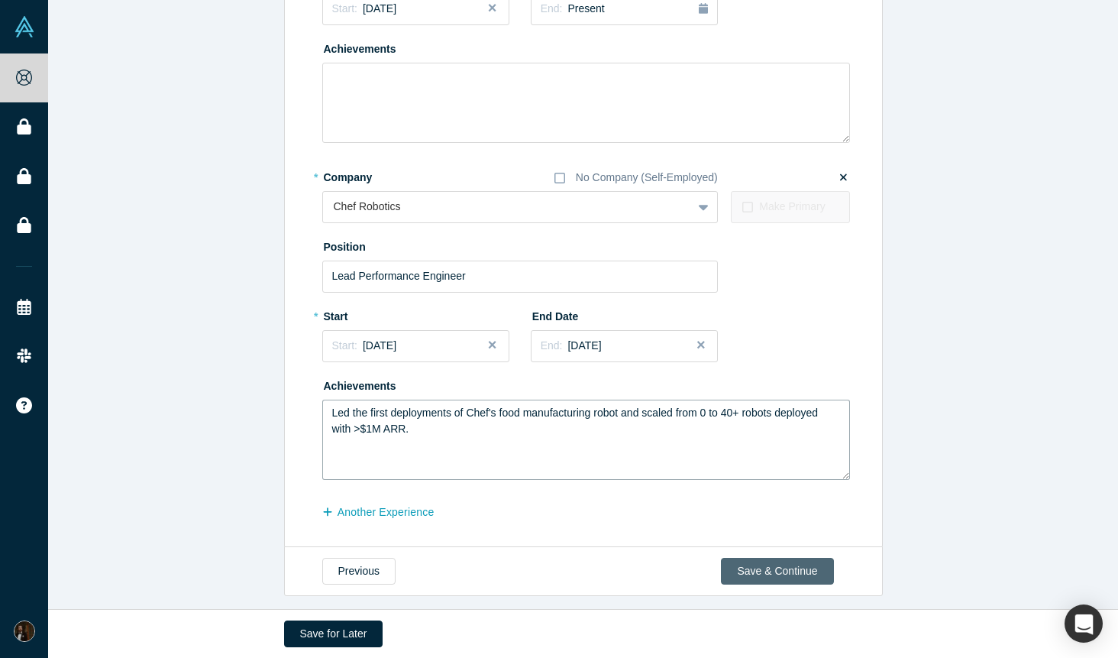
type textarea "Led the first deployments of Chef's food manufacturing robot and scaled from 0 …"
click at [768, 573] on button "Save & Continue" at bounding box center [777, 571] width 112 height 27
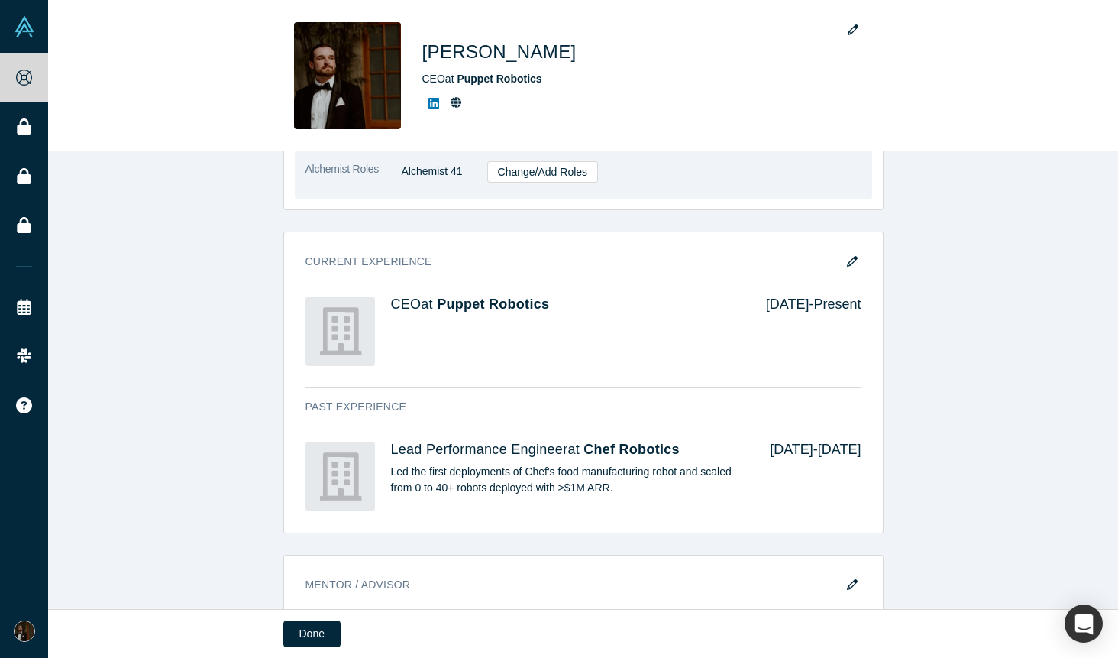
scroll to position [596, 0]
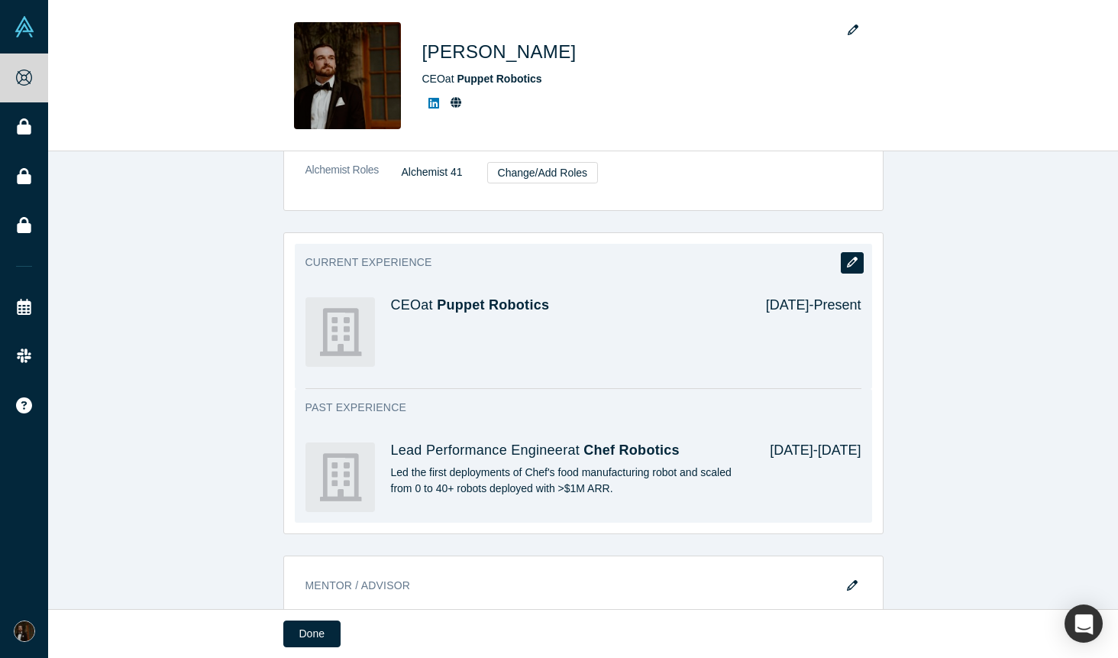
click at [851, 257] on icon "button" at bounding box center [852, 262] width 11 height 11
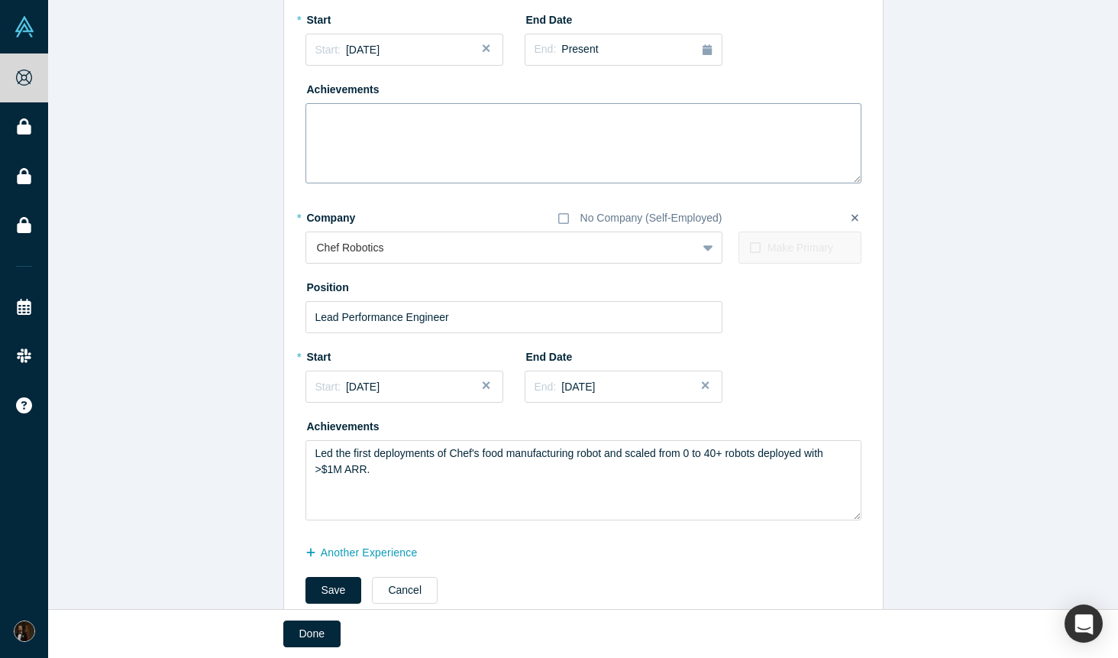
scroll to position [264, 0]
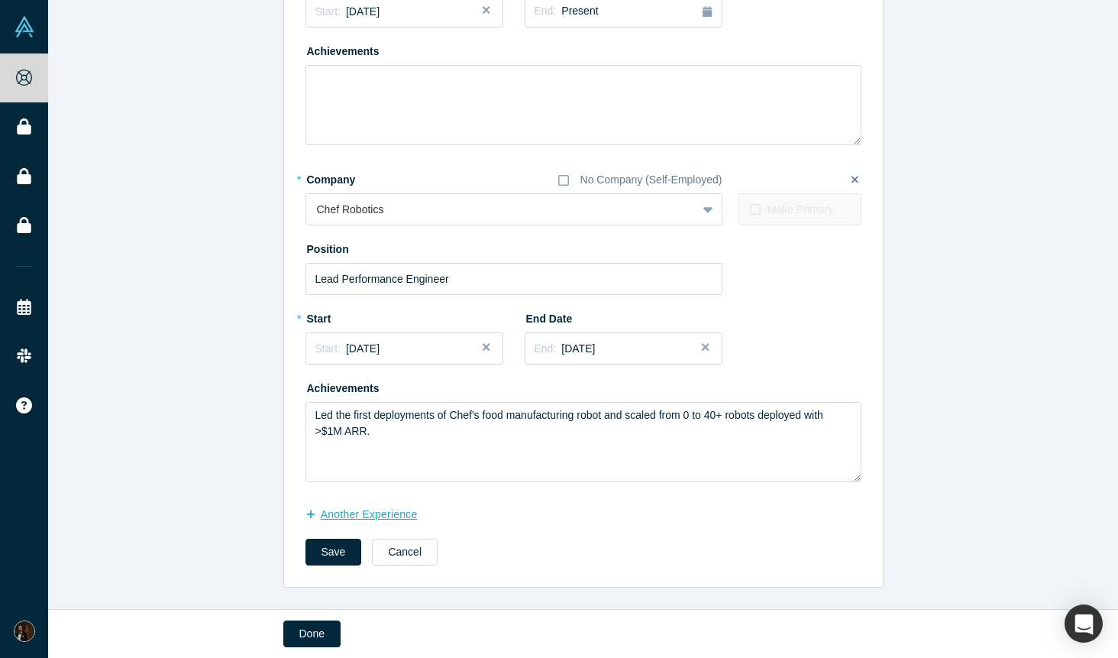
click at [371, 506] on button "another Experience" at bounding box center [370, 514] width 128 height 27
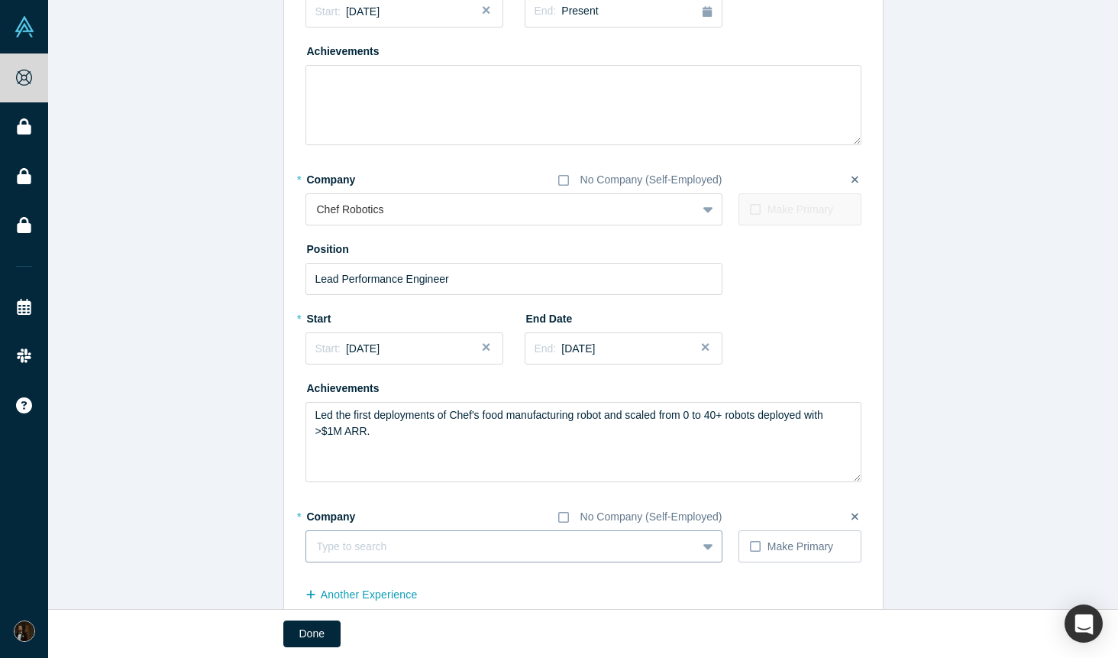
click at [357, 540] on div at bounding box center [501, 546] width 369 height 19
type input "Robust AI"
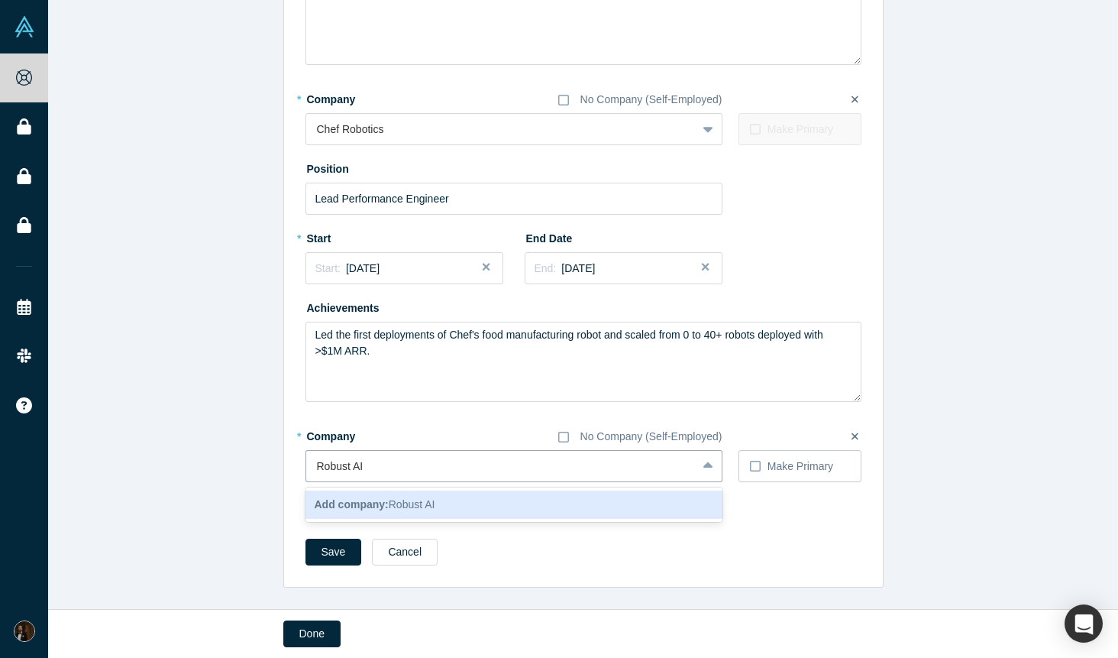
click at [411, 508] on span "Add company: Robust AI" at bounding box center [375, 504] width 121 height 12
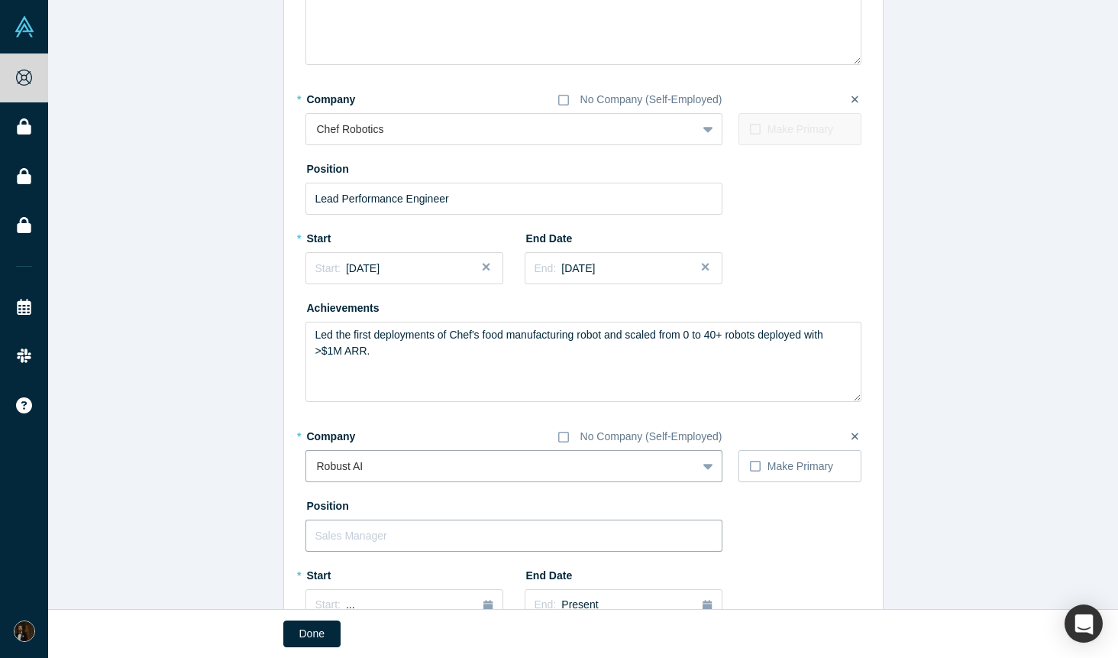
click at [568, 545] on input "text" at bounding box center [514, 535] width 417 height 32
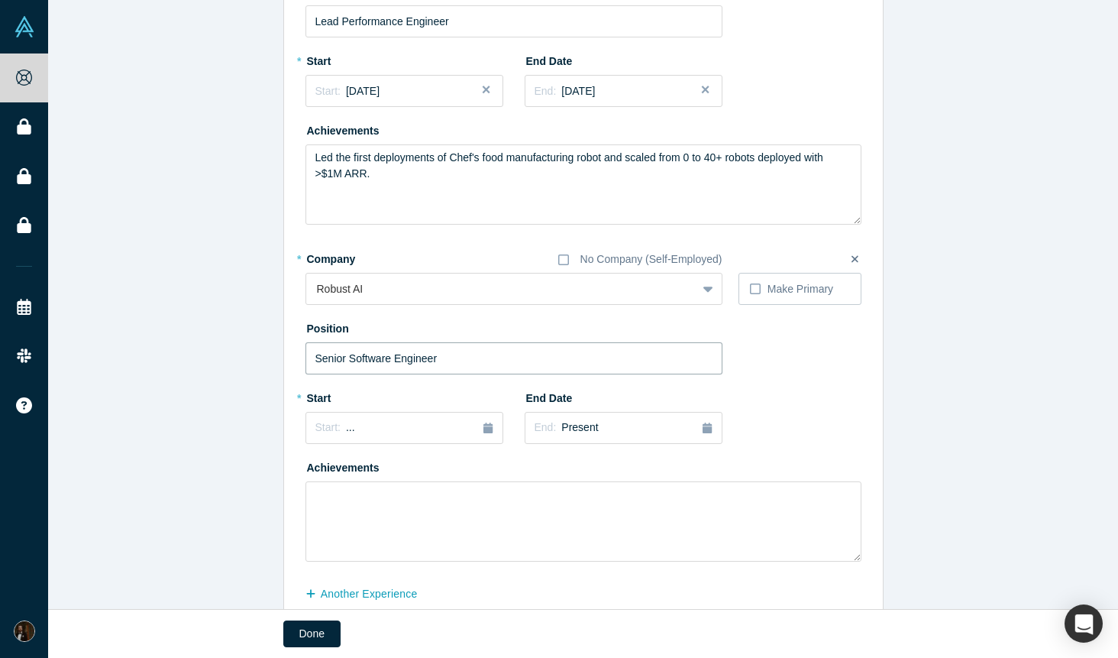
scroll to position [543, 0]
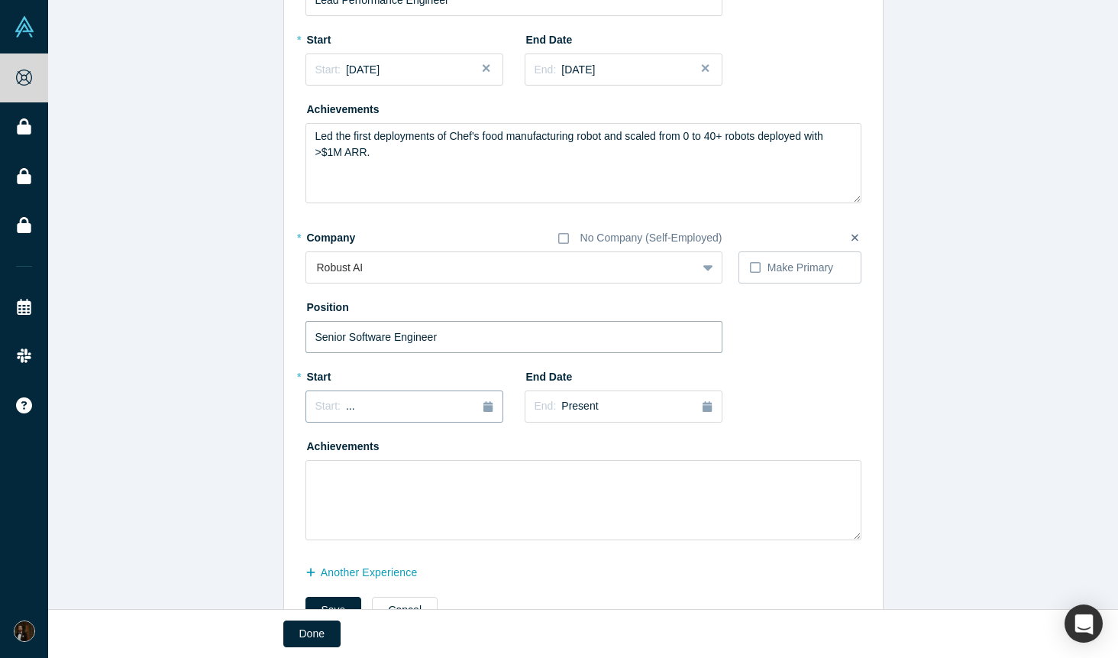
type input "Senior Software Engineer"
click at [323, 408] on span "Start:" at bounding box center [327, 406] width 25 height 12
click at [316, 450] on button "Previous Year" at bounding box center [311, 449] width 15 height 15
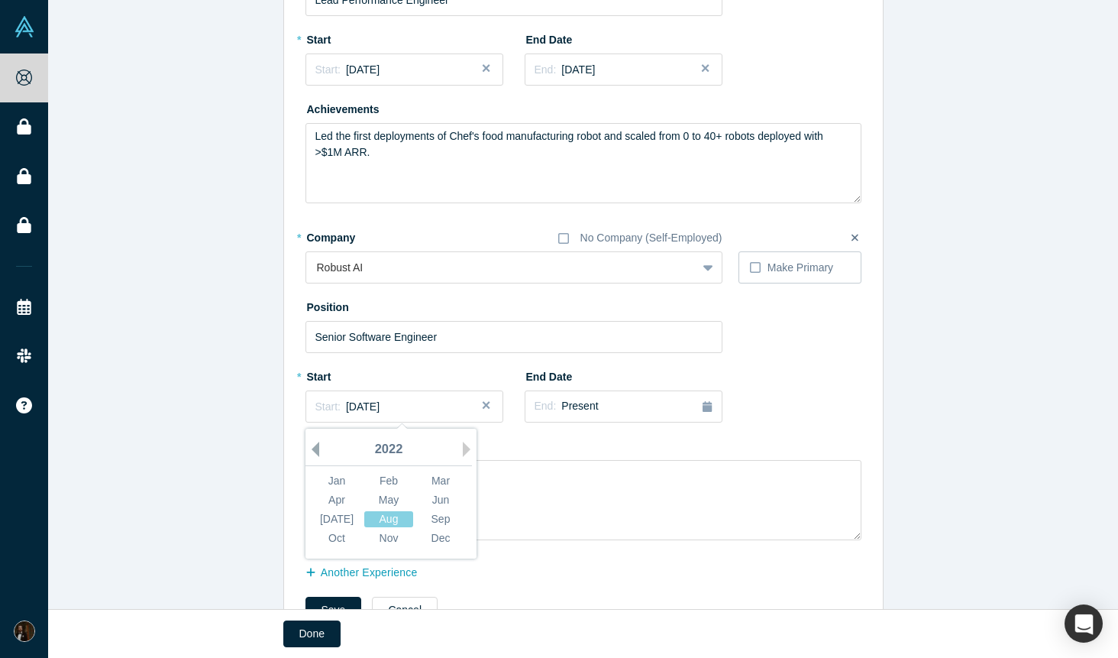
click at [316, 450] on button "Previous Year" at bounding box center [311, 449] width 15 height 15
click at [394, 480] on div "Feb" at bounding box center [388, 481] width 49 height 16
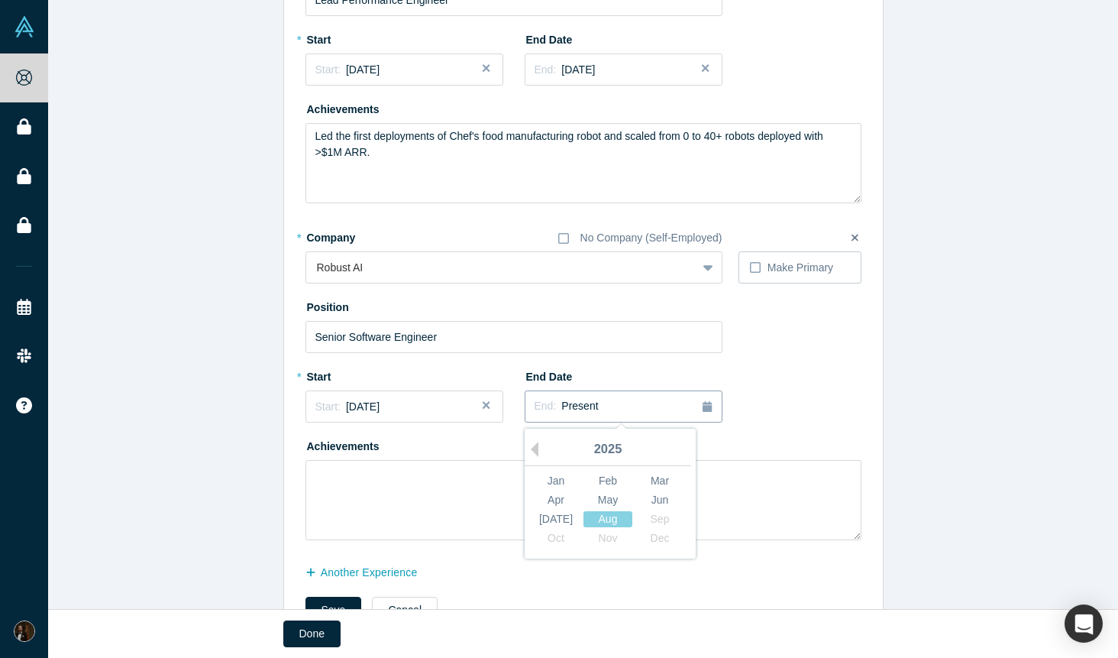
click at [542, 403] on span "End:" at bounding box center [546, 406] width 22 height 12
click at [536, 448] on button "Previous Year" at bounding box center [530, 449] width 15 height 15
click at [668, 476] on div "Mar" at bounding box center [660, 481] width 49 height 16
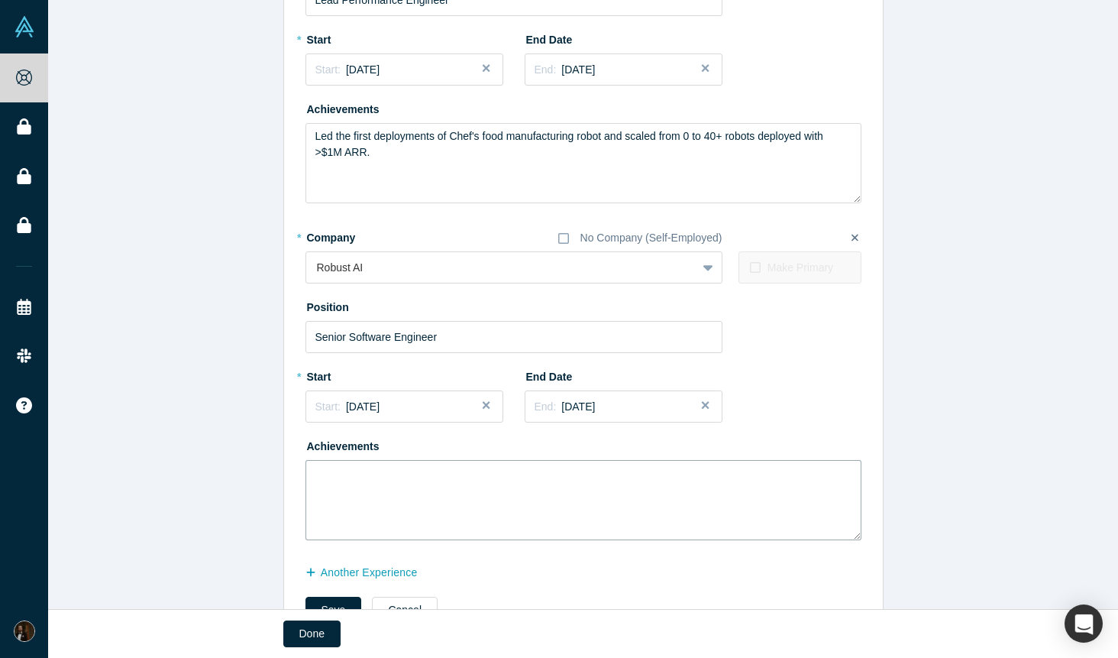
click at [593, 497] on textarea at bounding box center [584, 500] width 556 height 80
drag, startPoint x: 529, startPoint y: 476, endPoint x: 638, endPoint y: 469, distance: 108.7
click at [638, 469] on textarea "Led the coordination and integration of early design and prototypes for [PERSON…" at bounding box center [584, 500] width 556 height 80
click at [649, 480] on textarea "Led the coordination and integration of for [PERSON_NAME]'s first version" at bounding box center [584, 500] width 556 height 80
click at [397, 478] on textarea "Led the coordination and integration of" at bounding box center [584, 500] width 556 height 80
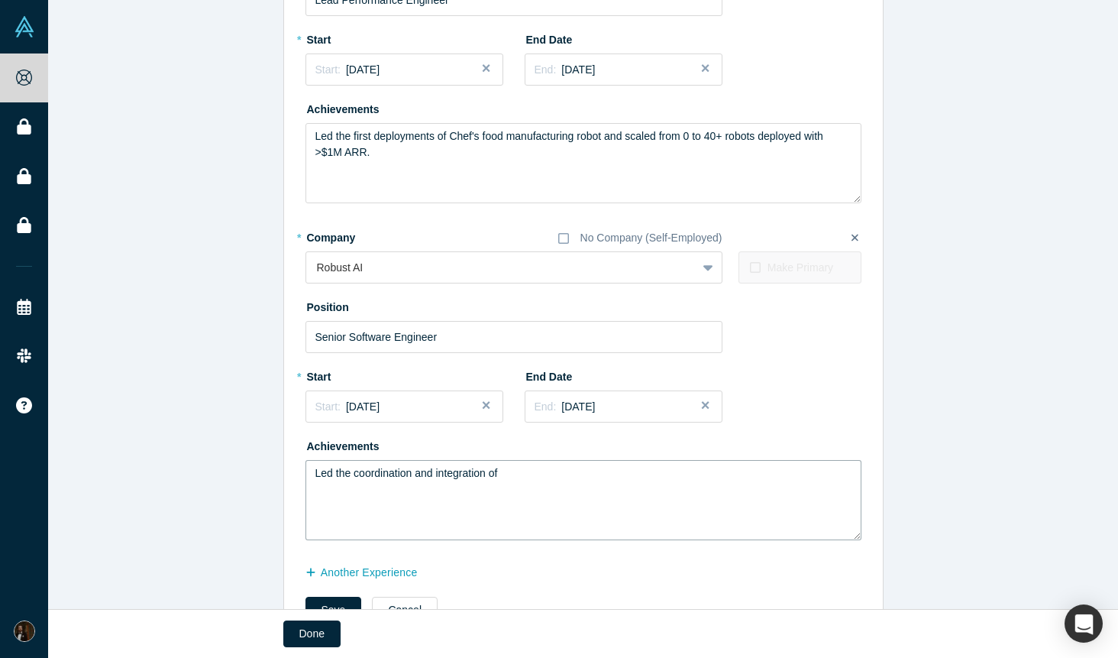
click at [397, 478] on textarea "Led the coordination and integration of" at bounding box center [584, 500] width 556 height 80
drag, startPoint x: 539, startPoint y: 476, endPoint x: 287, endPoint y: 474, distance: 251.3
click at [287, 474] on div "Edit Experience * Company No Company (Self-Employed) Puppet Robotics To pick up…" at bounding box center [583, 67] width 599 height 1155
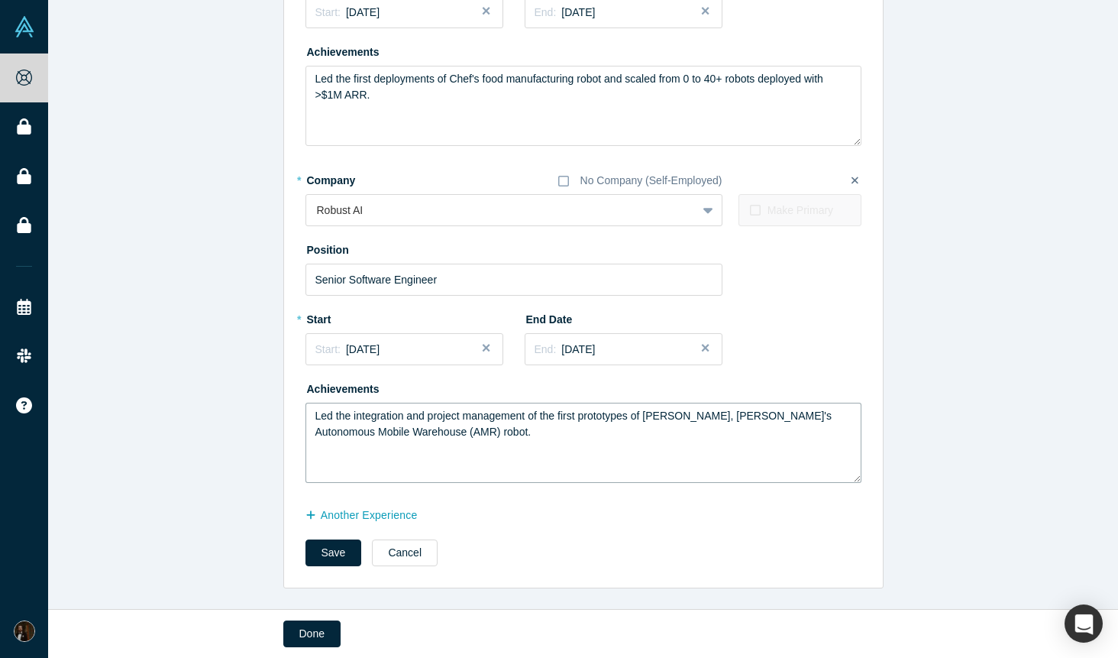
scroll to position [601, 0]
click at [559, 416] on textarea "Led the integration and project management of the first prototypes of [PERSON_N…" at bounding box center [584, 442] width 556 height 80
click at [497, 435] on textarea "Led the integration and project management of the first prototypes of [PERSON_N…" at bounding box center [584, 442] width 556 height 80
click at [352, 419] on textarea "Led the integration and project management of the first prototypes of [PERSON_N…" at bounding box center [584, 442] width 556 height 80
click at [582, 416] on textarea "Led the software integration and project management of the first prototypes of …" at bounding box center [584, 442] width 556 height 80
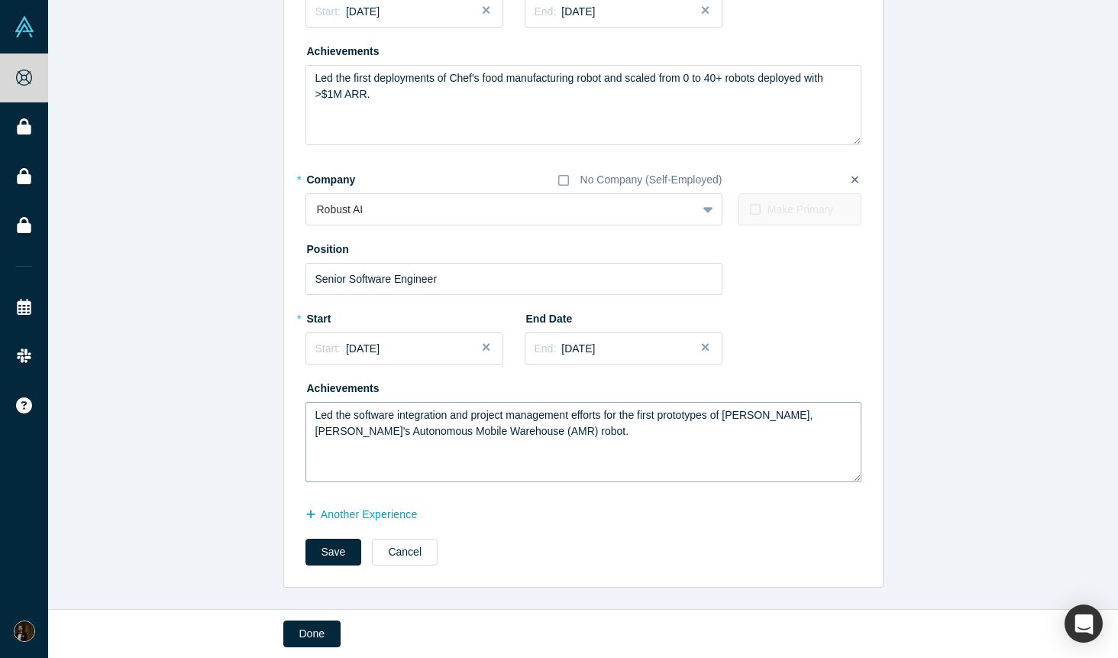
click at [715, 416] on textarea "Led the software integration and project management efforts for the first proto…" at bounding box center [584, 442] width 556 height 80
type textarea "Led the software integration and project management efforts for the first proto…"
click at [329, 551] on button "Save" at bounding box center [334, 552] width 57 height 27
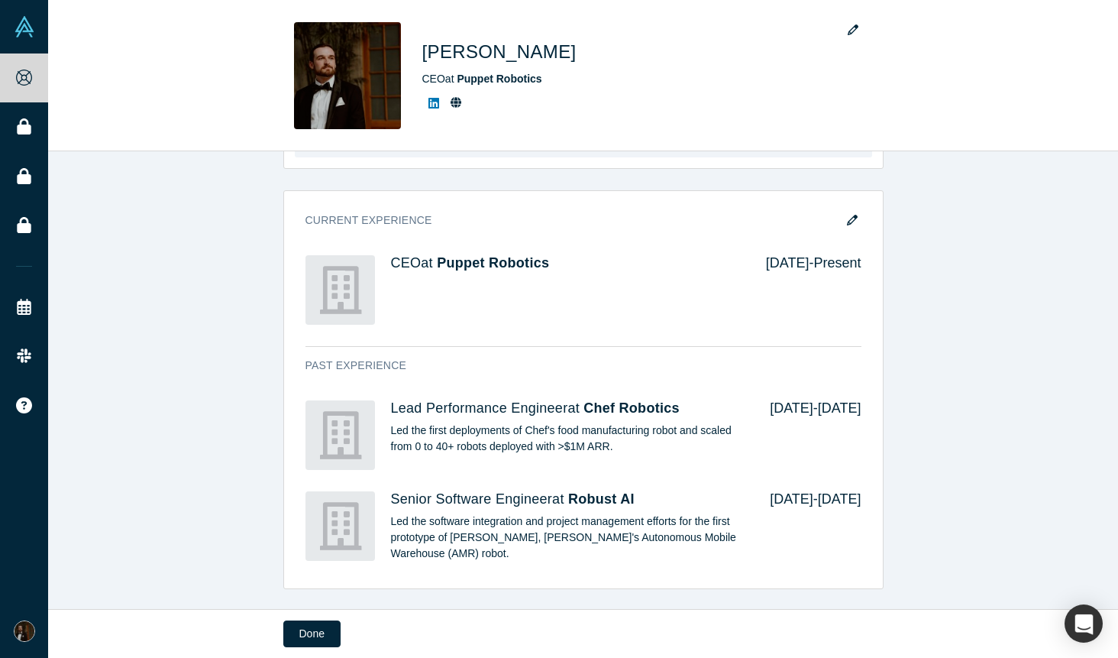
scroll to position [639, 0]
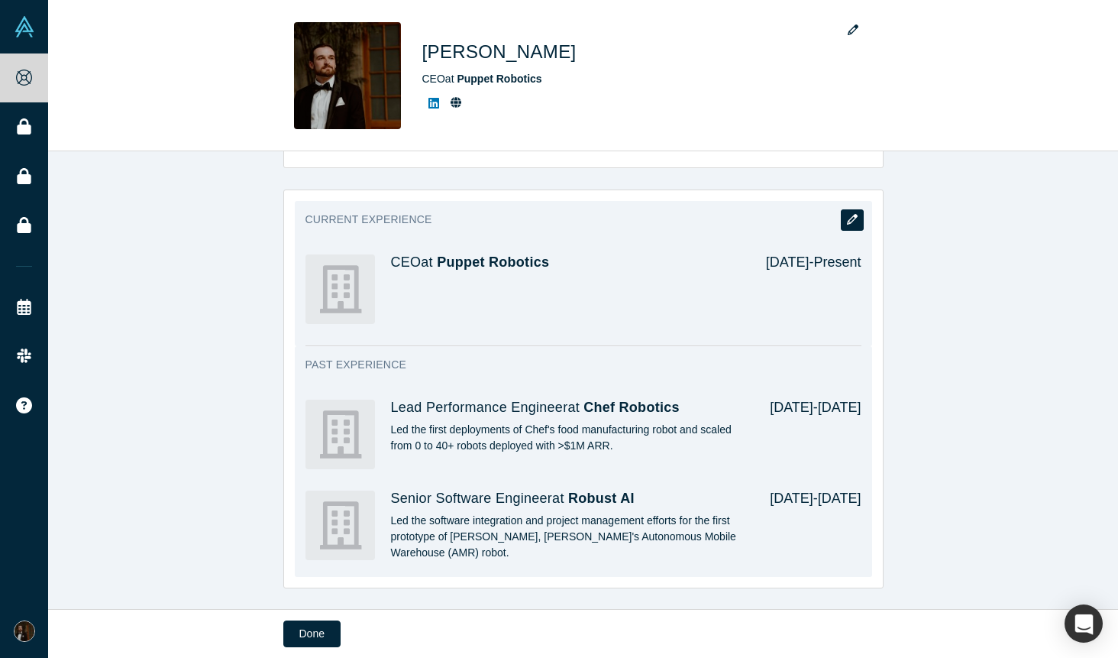
click at [858, 209] on button "button" at bounding box center [852, 219] width 23 height 21
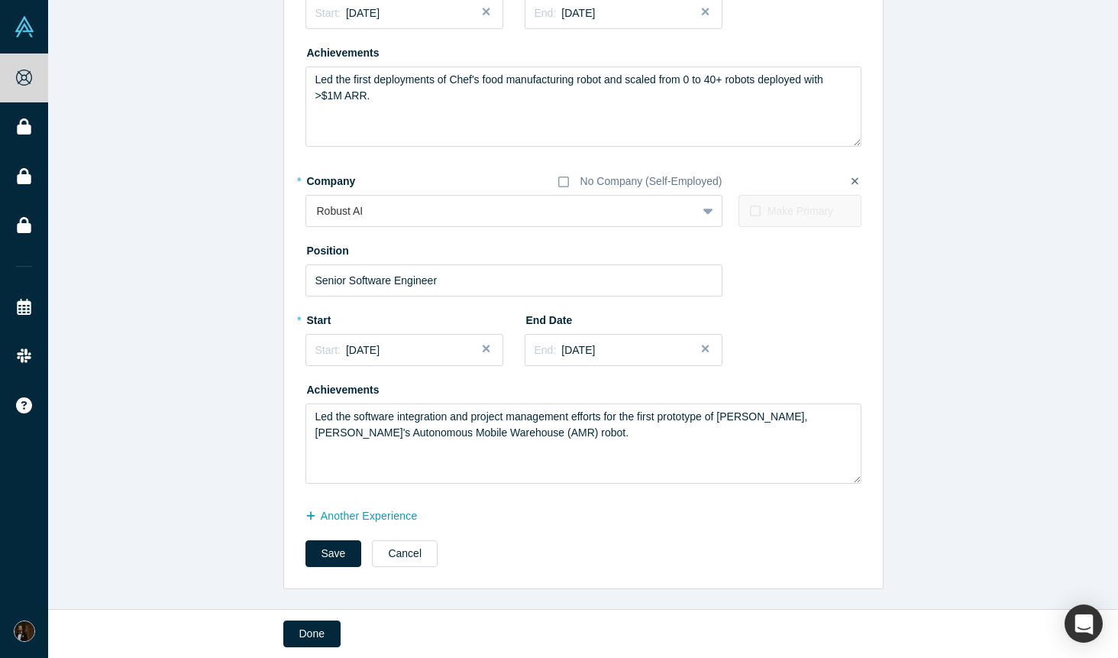
scroll to position [601, 0]
click at [350, 516] on button "another Experience" at bounding box center [370, 514] width 128 height 27
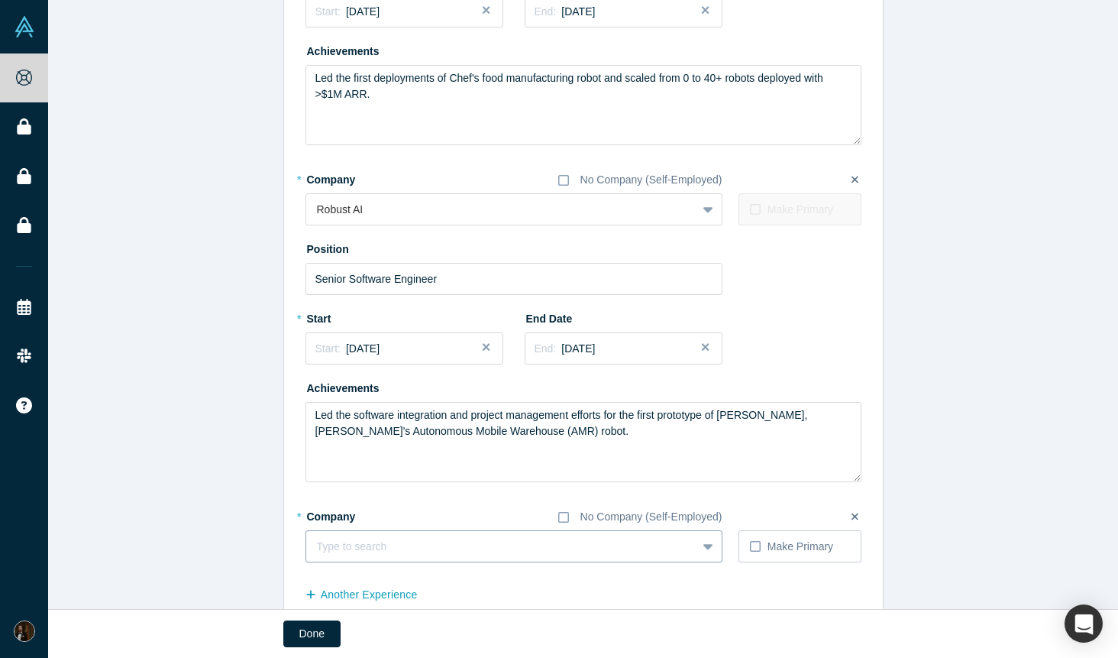
click at [362, 542] on div at bounding box center [501, 546] width 369 height 19
type input "Senior Systems Engineer"
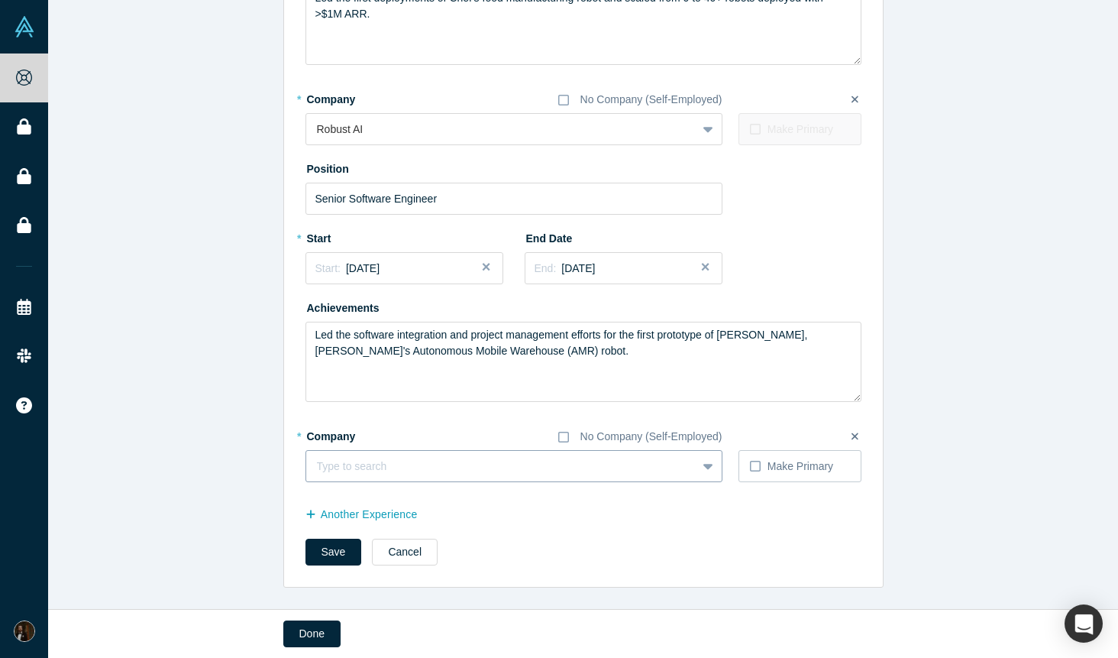
drag, startPoint x: 494, startPoint y: 465, endPoint x: 306, endPoint y: 464, distance: 187.9
click at [306, 465] on div "Type to search" at bounding box center [501, 466] width 390 height 25
type input "Cruise"
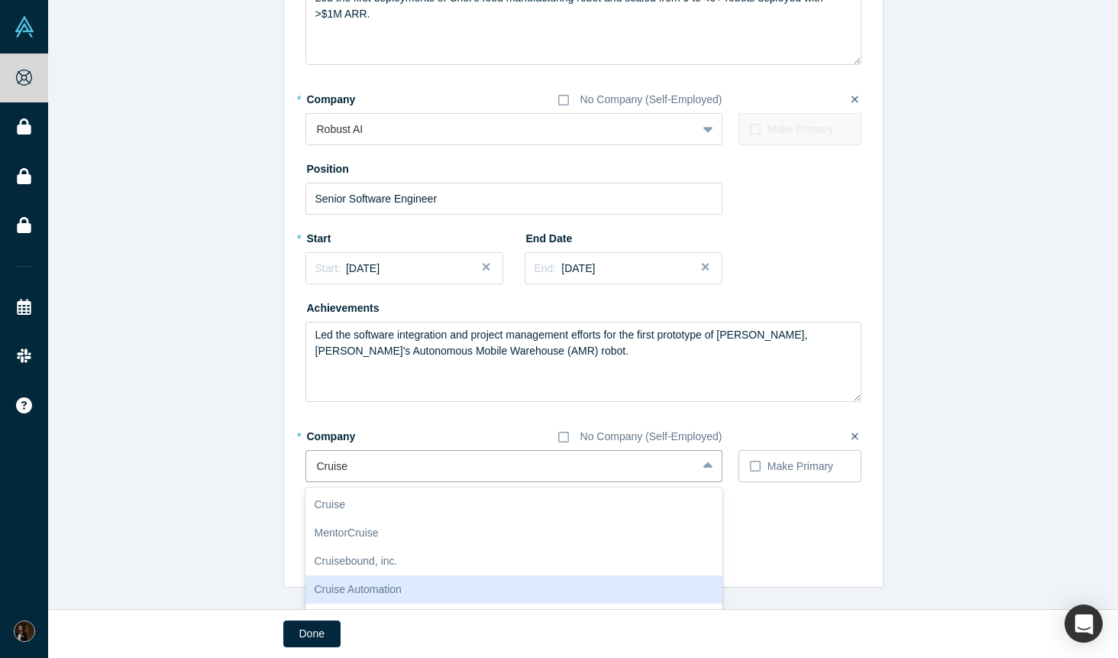
click at [350, 589] on div "Cruise Automation" at bounding box center [514, 589] width 417 height 28
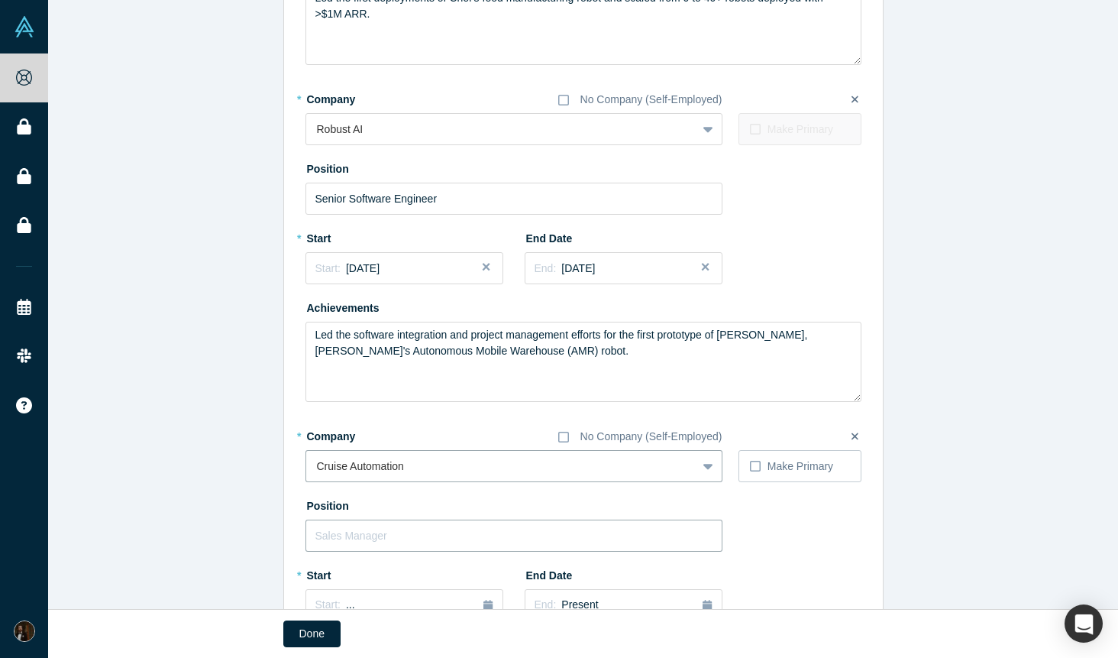
click at [386, 534] on input "text" at bounding box center [514, 535] width 417 height 32
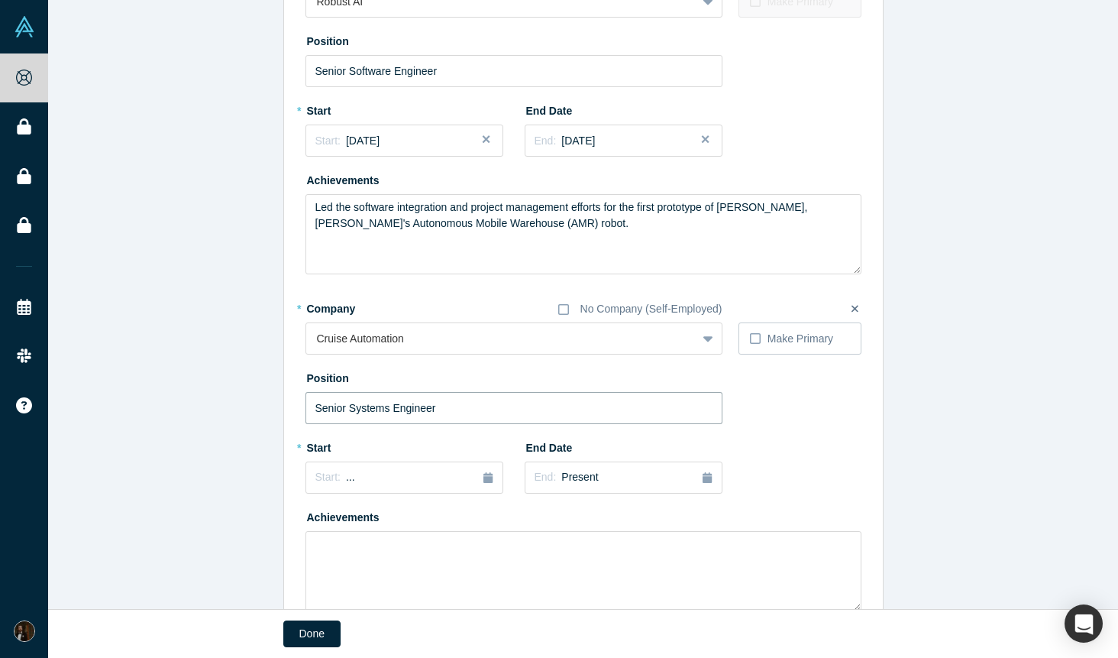
scroll to position [854, 0]
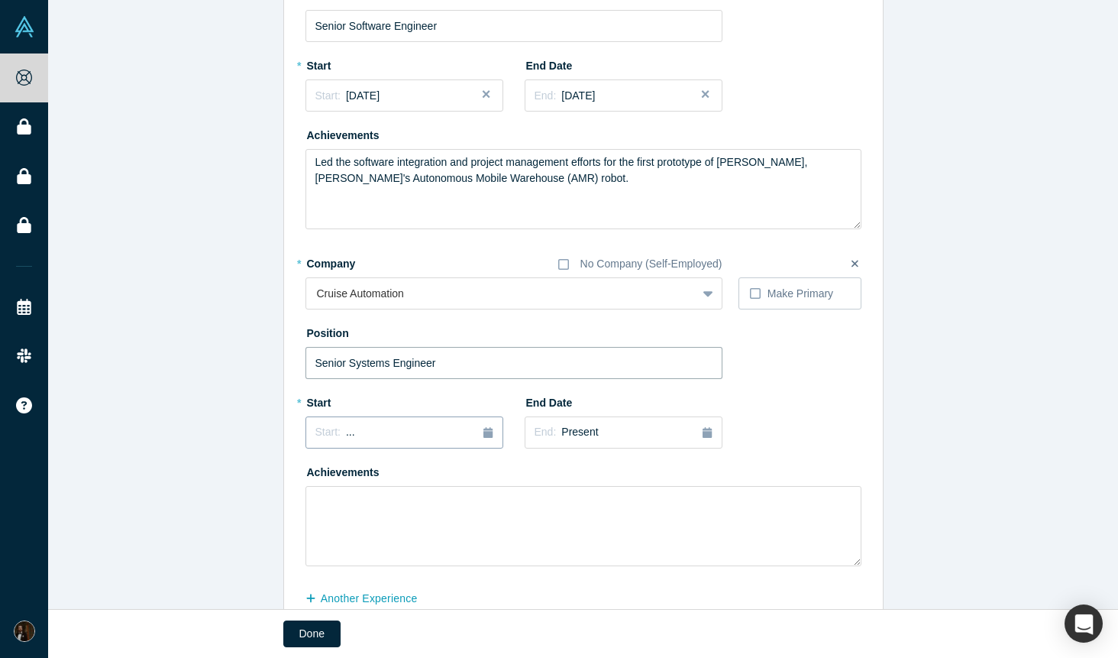
type input "Senior Systems Engineer"
click at [392, 433] on div "Start: ..." at bounding box center [404, 432] width 178 height 17
click at [316, 477] on button "Previous Year" at bounding box center [311, 474] width 15 height 15
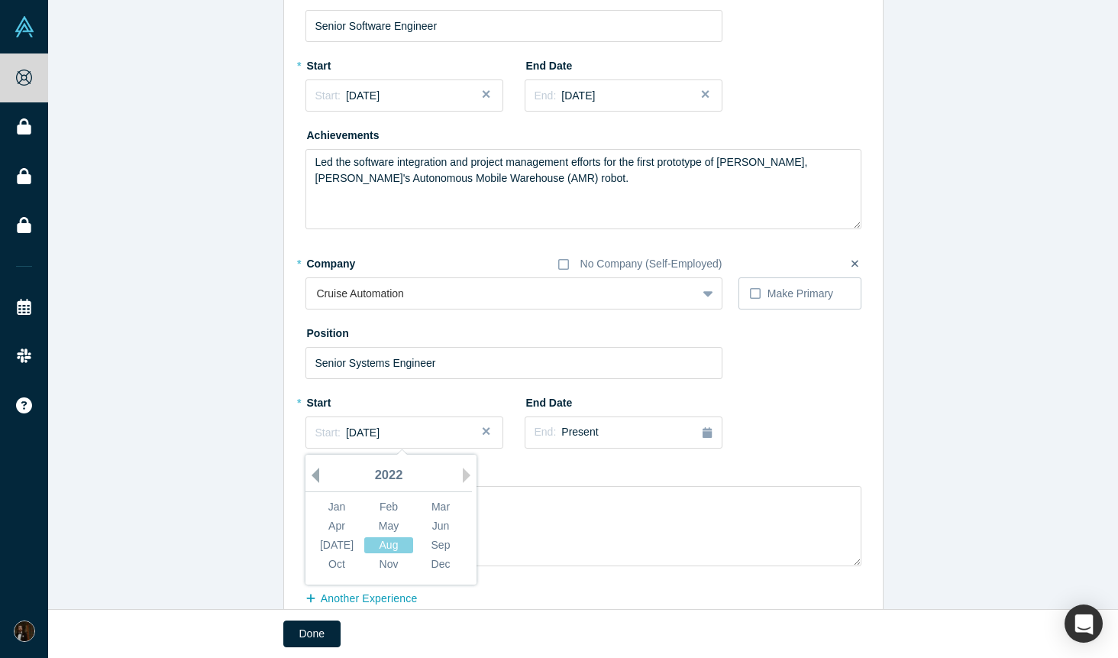
click at [316, 477] on button "Previous Year" at bounding box center [311, 474] width 15 height 15
click at [338, 506] on div "Jan" at bounding box center [336, 507] width 49 height 16
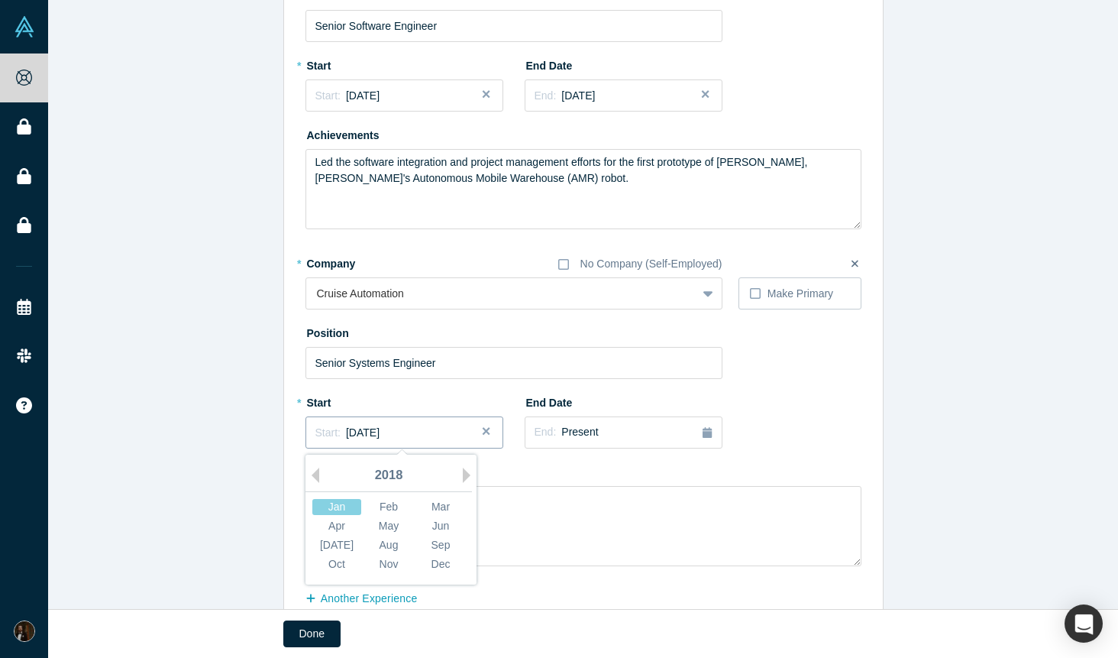
click at [380, 430] on span "[DATE]" at bounding box center [363, 432] width 34 height 12
click at [390, 504] on div "Feb" at bounding box center [388, 507] width 49 height 16
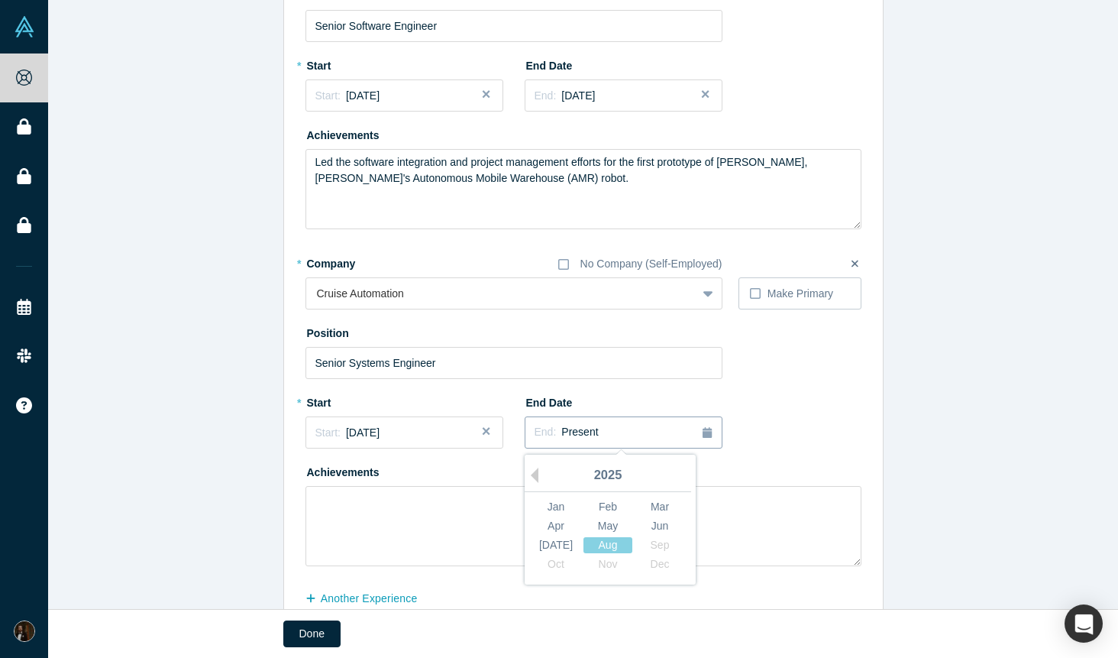
click at [541, 426] on span "End:" at bounding box center [546, 431] width 22 height 12
click at [539, 479] on div "2025" at bounding box center [608, 476] width 167 height 32
click at [535, 478] on button "Previous Year" at bounding box center [530, 474] width 15 height 15
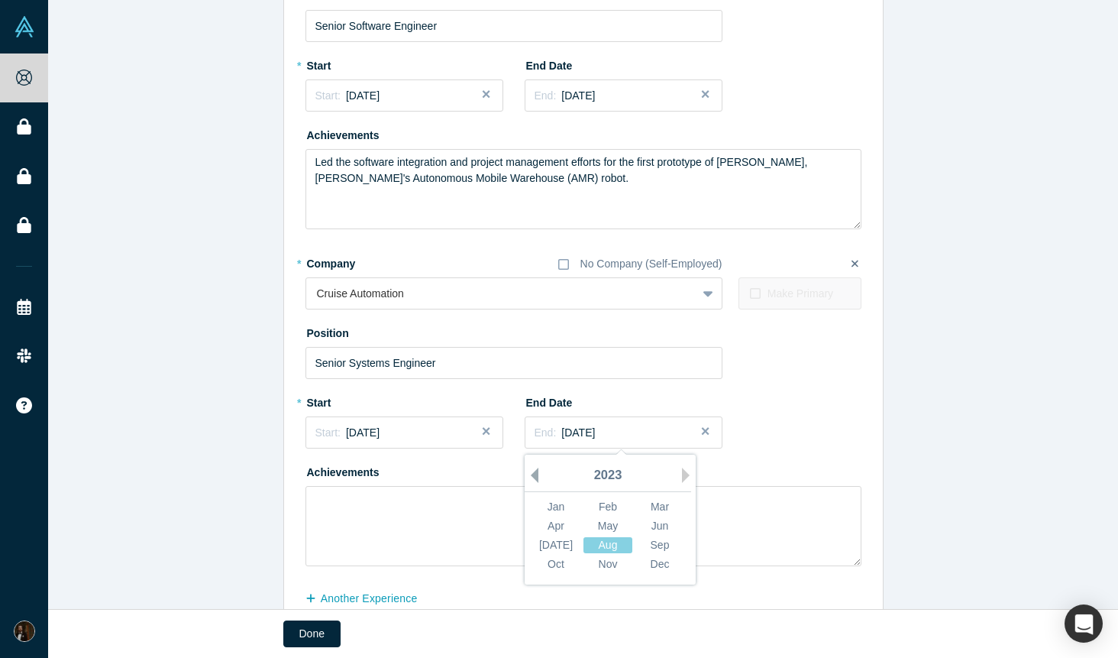
click at [535, 478] on button "Previous Year" at bounding box center [530, 474] width 15 height 15
click at [597, 510] on div "Feb" at bounding box center [608, 507] width 49 height 16
click at [464, 525] on textarea at bounding box center [584, 526] width 556 height 80
click at [369, 497] on textarea "Led the as part of the" at bounding box center [584, 526] width 556 height 80
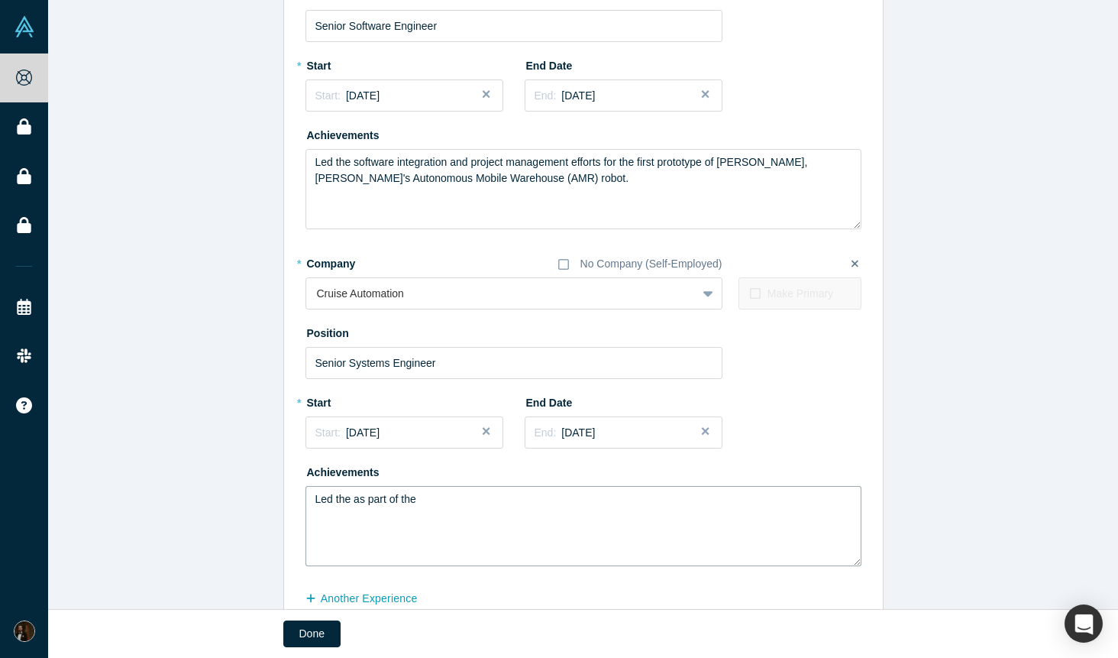
click at [353, 501] on textarea "Led the as part of the" at bounding box center [584, 526] width 556 height 80
drag, startPoint x: 453, startPoint y: 516, endPoint x: 761, endPoint y: 506, distance: 308.0
click at [761, 506] on textarea "Led the design and implementation of Cruise's Collision Detection and Response …" at bounding box center [584, 526] width 556 height 80
drag, startPoint x: 704, startPoint y: 500, endPoint x: 867, endPoint y: 503, distance: 162.7
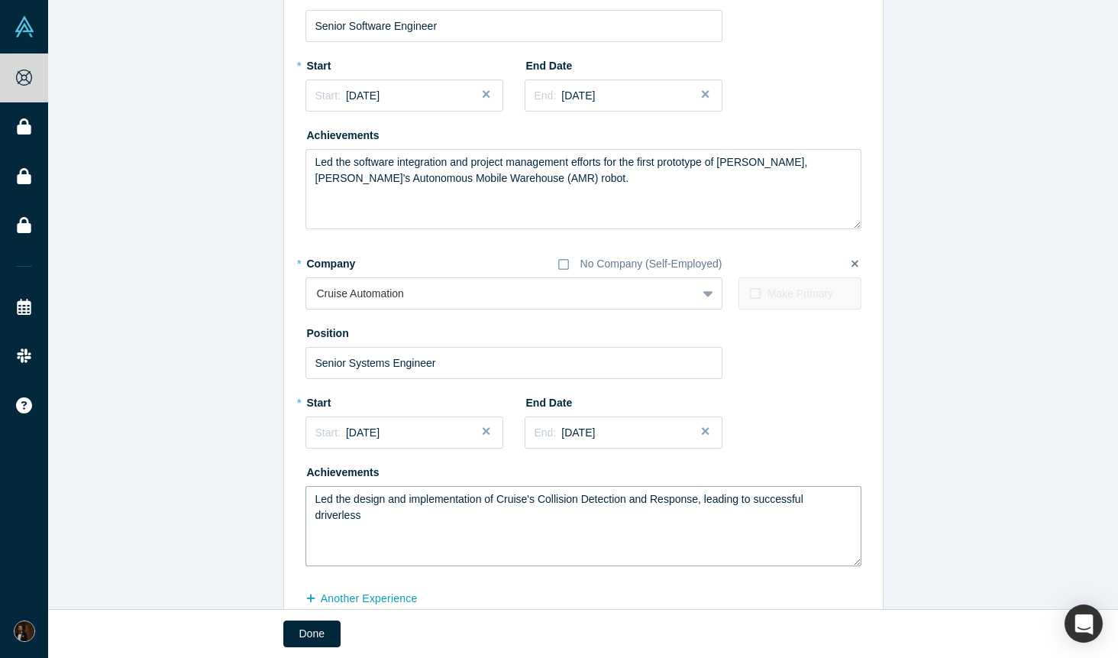
click at [759, 499] on textarea "Led the design and implementation of Cruise's Collision Detection and Response,…" at bounding box center [584, 526] width 556 height 80
click at [702, 502] on textarea "Led the design and implementation of Cruise's Collision Detection and Response,…" at bounding box center [584, 526] width 556 height 80
click at [842, 499] on textarea "Led the design and implementation of Cruise's Collision Detection and Response,…" at bounding box center [584, 526] width 556 height 80
click at [717, 500] on textarea "Led the design and implementation of Cruise's Collision Detection and Response,…" at bounding box center [584, 526] width 556 height 80
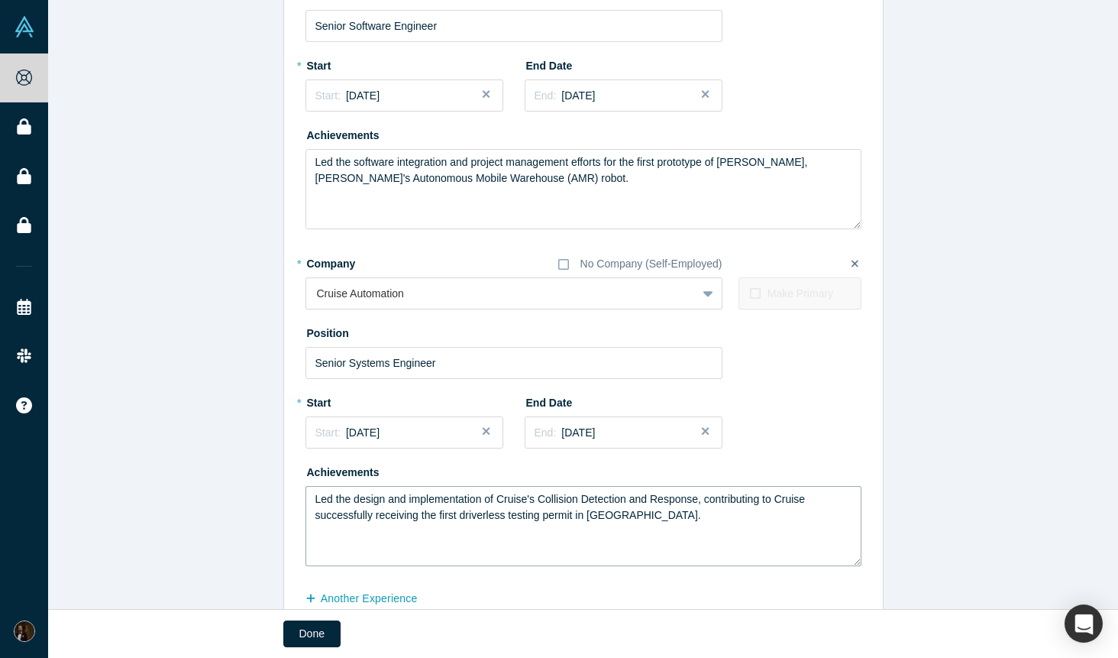
click at [577, 515] on textarea "Led the design and implementation of Cruise's Collision Detection and Response,…" at bounding box center [584, 526] width 556 height 80
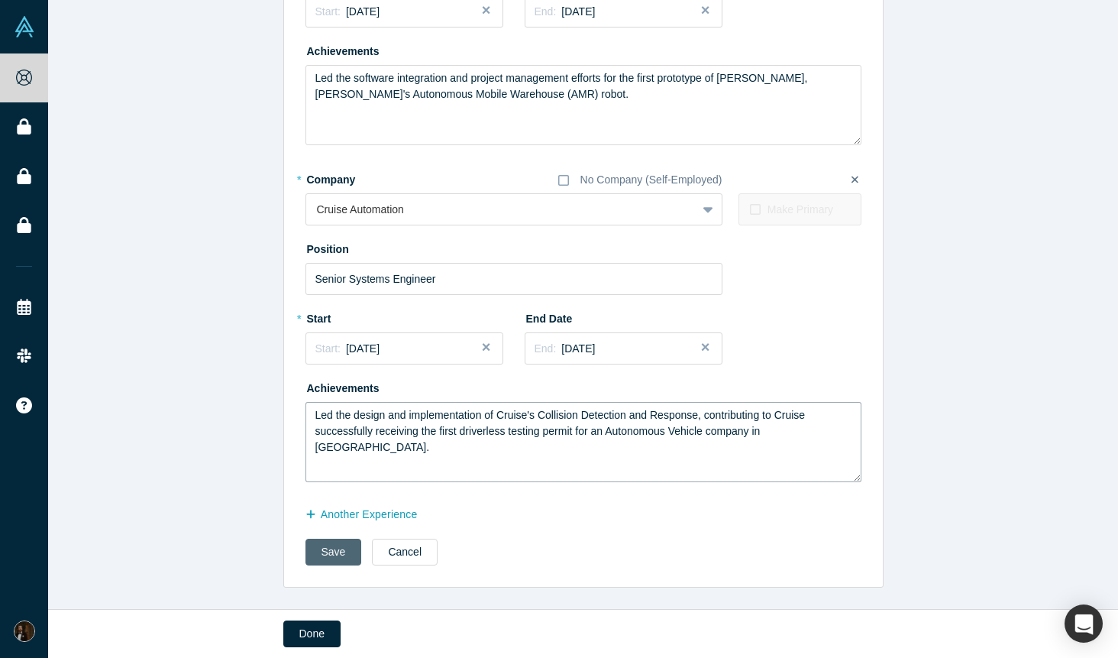
type textarea "Led the design and implementation of Cruise's Collision Detection and Response,…"
click at [341, 558] on button "Save" at bounding box center [334, 552] width 57 height 27
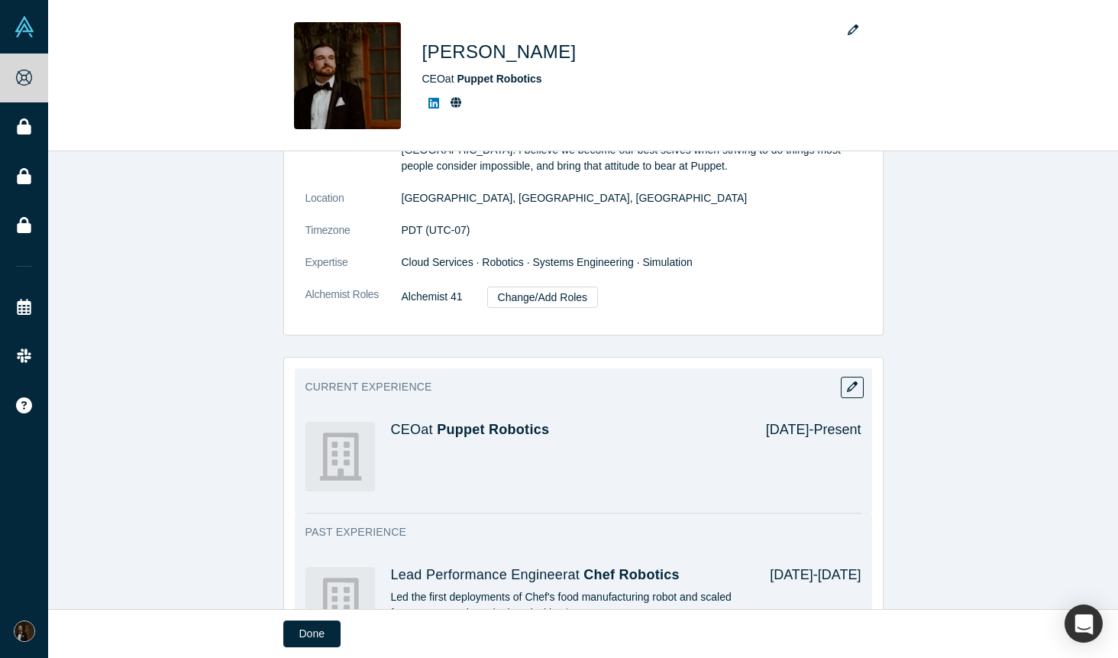
scroll to position [464, 0]
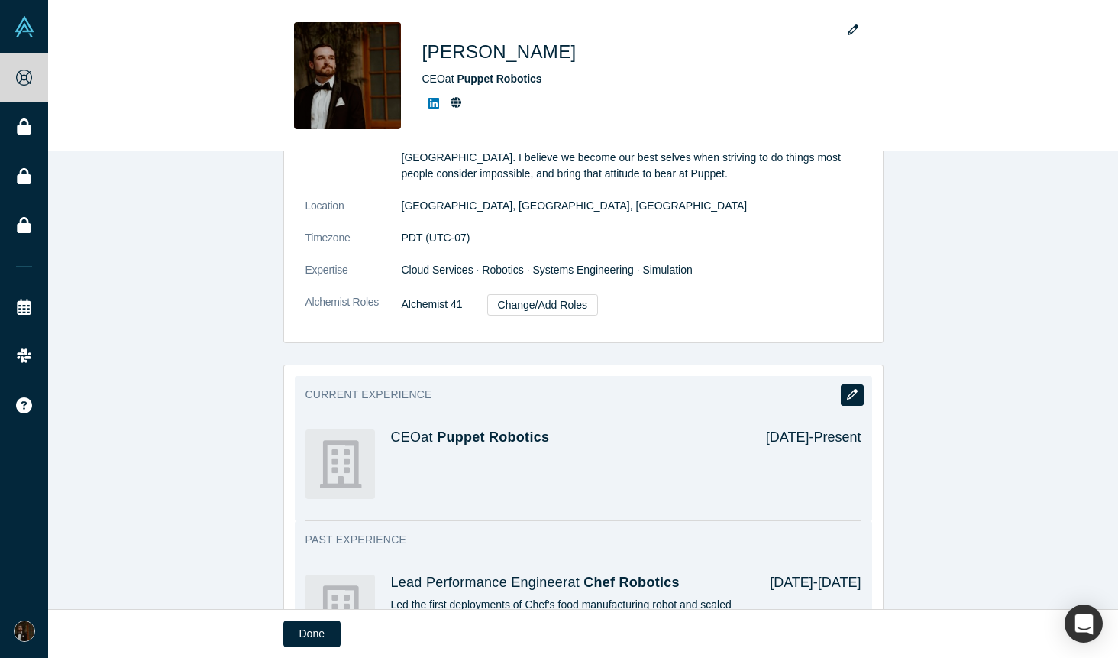
click at [849, 389] on icon "button" at bounding box center [852, 394] width 11 height 11
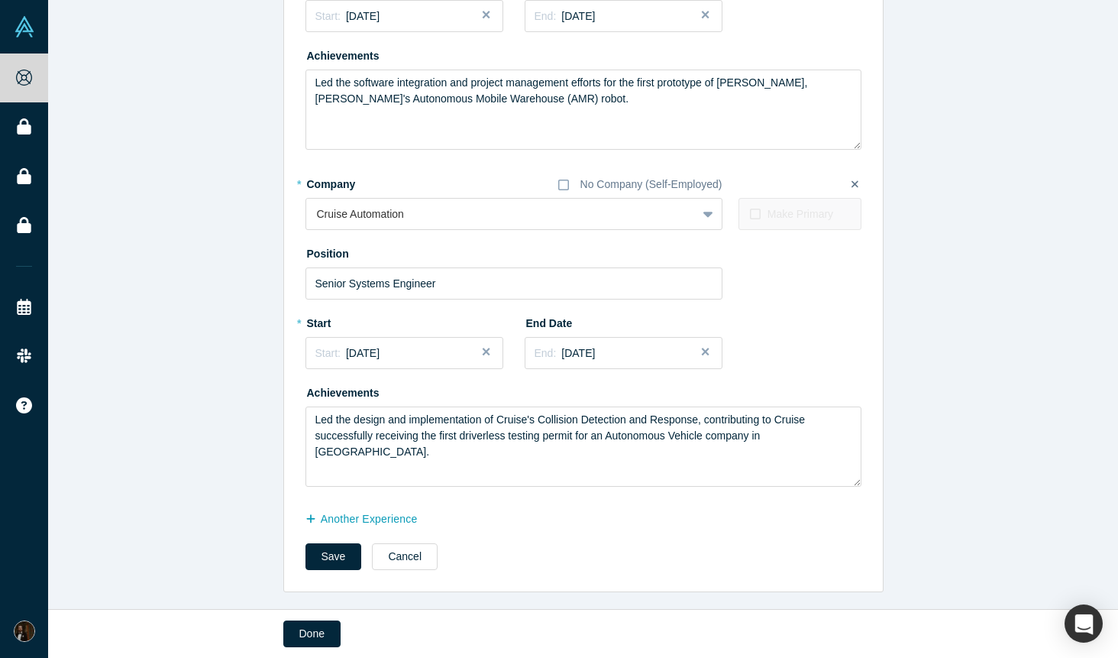
scroll to position [929, 0]
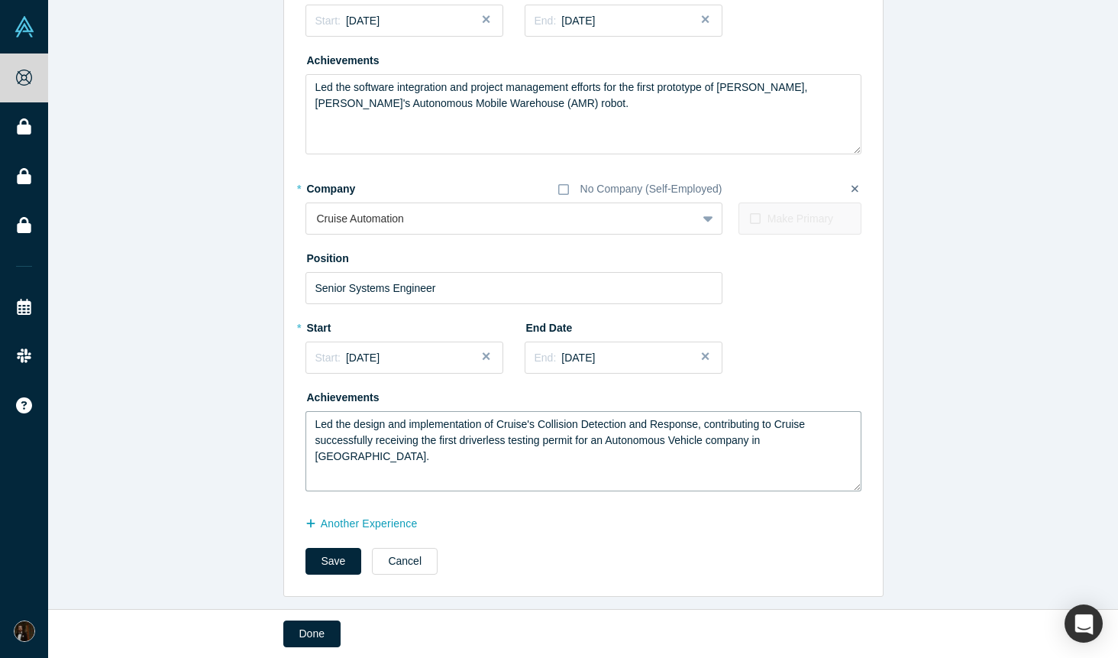
click at [701, 429] on textarea "Led the design and implementation of Cruise's Collision Detection and Response,…" at bounding box center [584, 451] width 556 height 80
type textarea "Led the design and implementation of Cruise's Collision Detection and Response …"
click at [349, 558] on button "Save" at bounding box center [334, 561] width 57 height 27
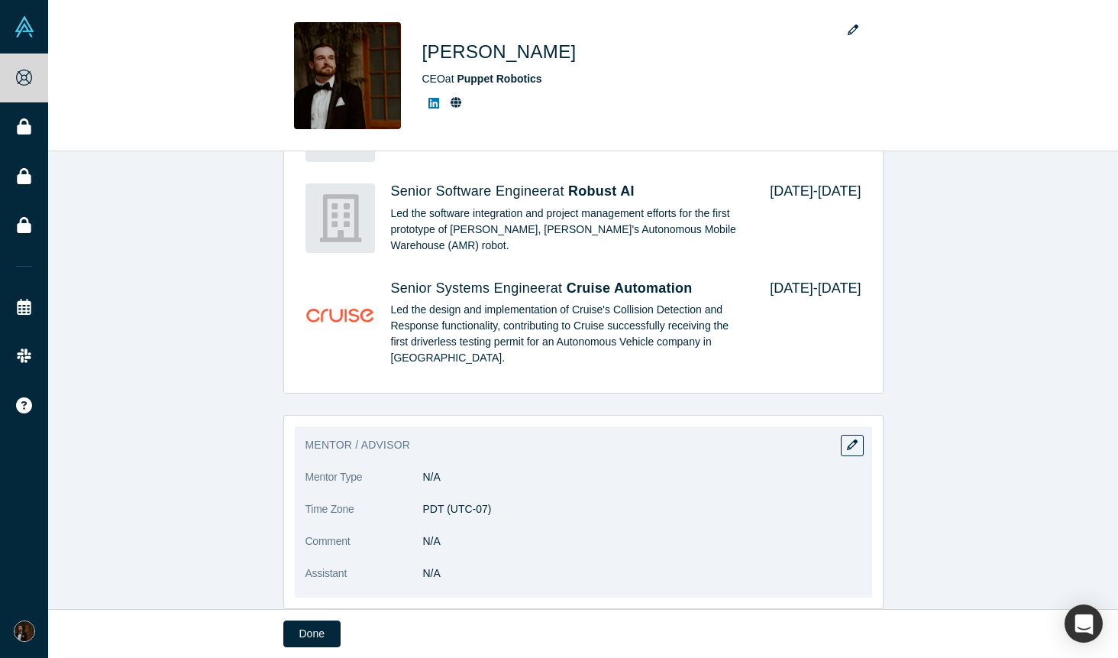
scroll to position [952, 0]
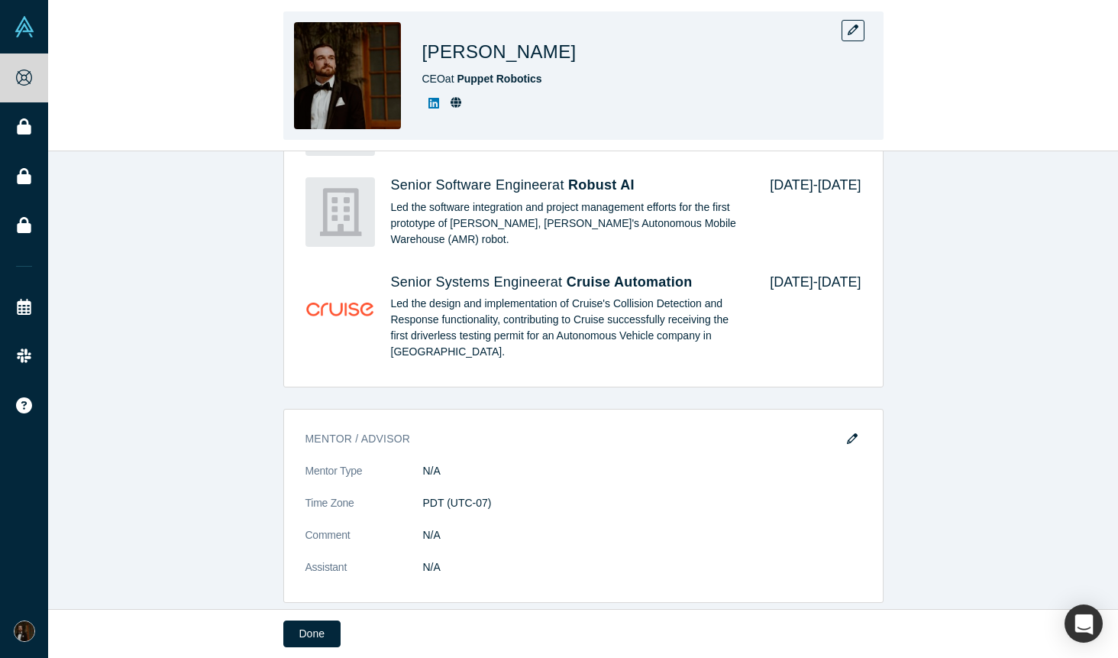
click at [457, 107] on icon at bounding box center [456, 102] width 11 height 11
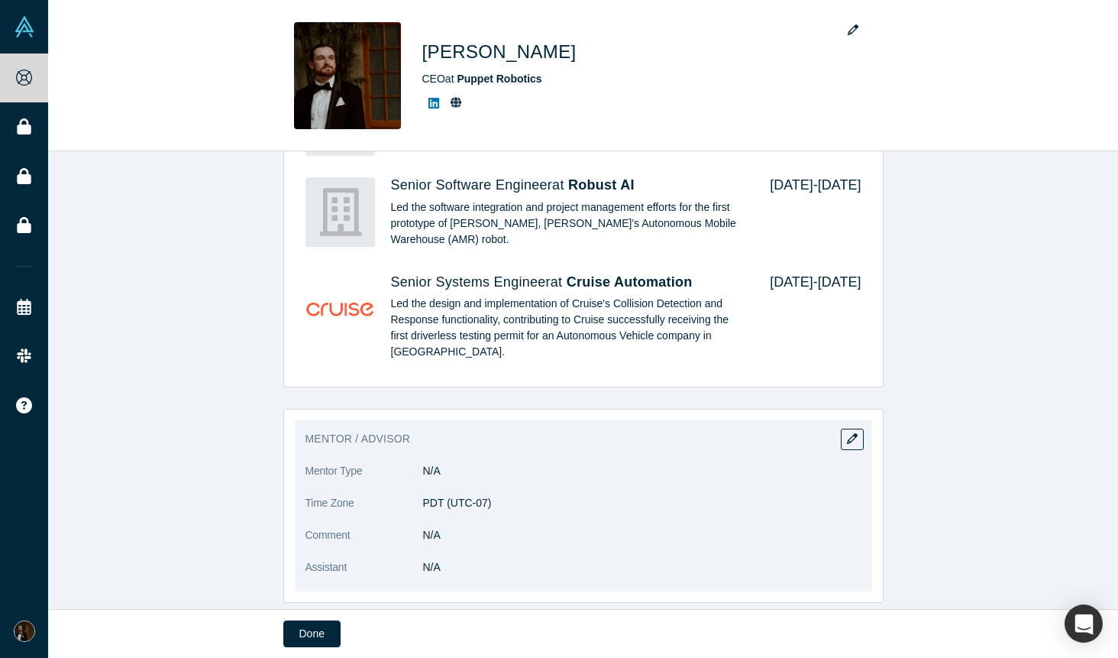
scroll to position [775, 0]
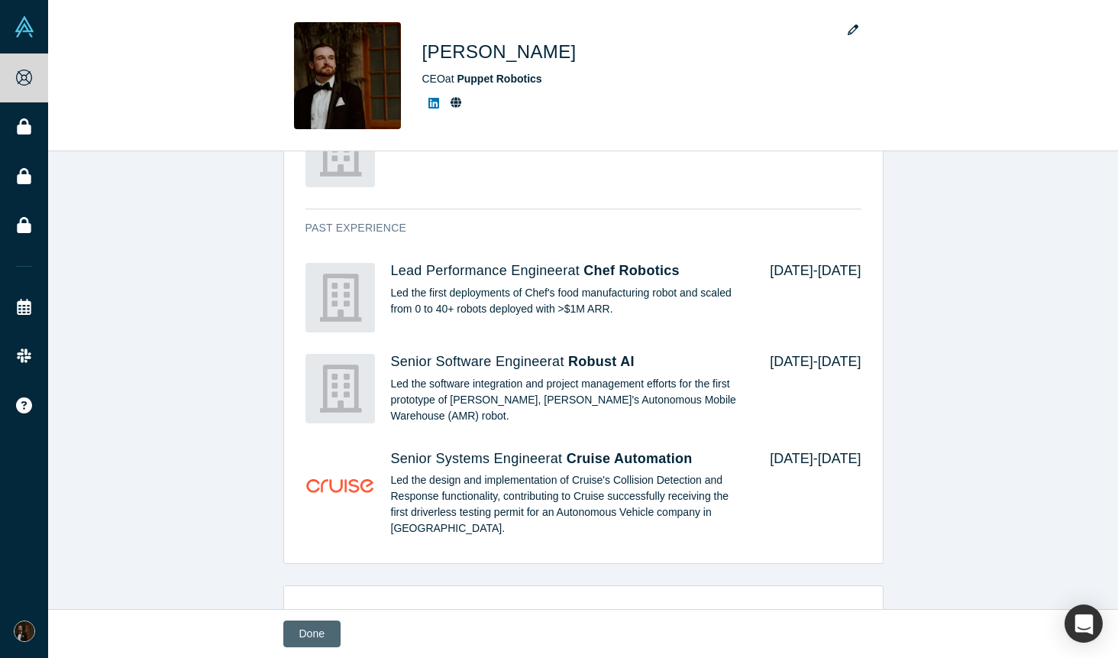
click at [287, 635] on button "Done" at bounding box center [311, 633] width 57 height 27
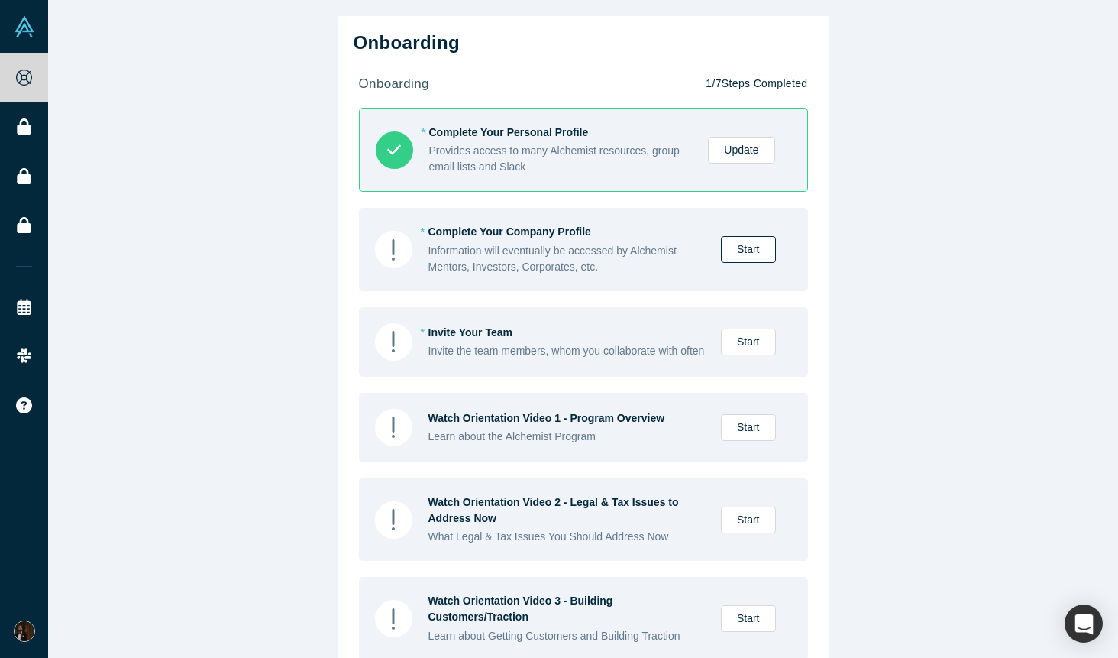
click at [741, 255] on link "Start" at bounding box center [748, 249] width 55 height 27
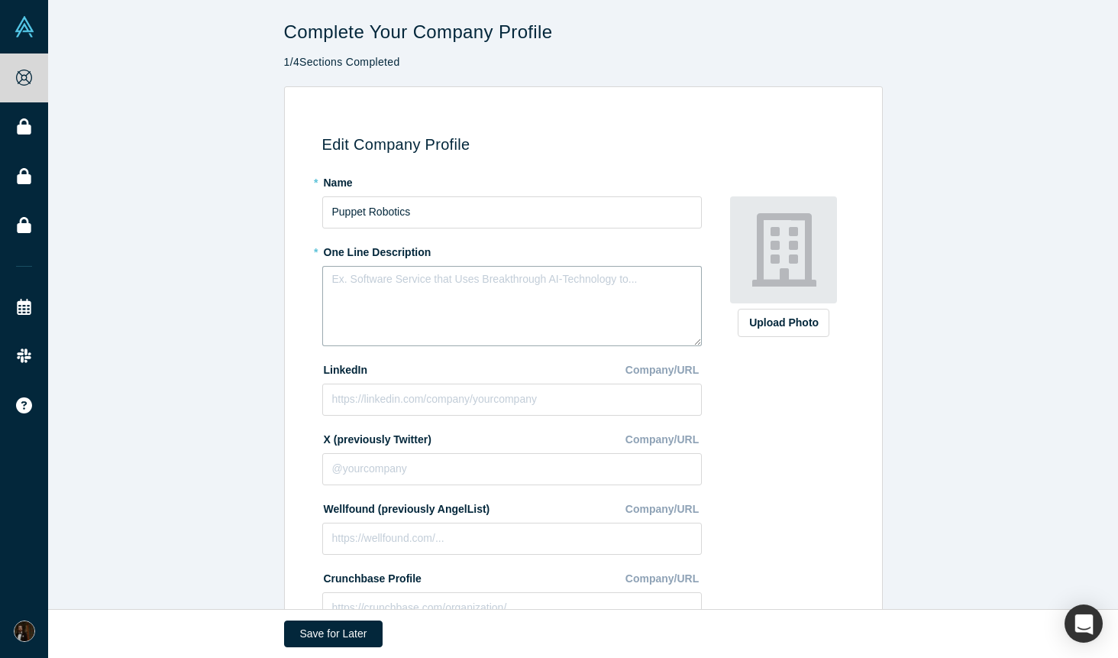
click at [490, 301] on textarea at bounding box center [512, 306] width 380 height 80
type textarea "Collaborative Robotic Fleets for Construction Work at [GEOGRAPHIC_DATA]."
click at [747, 386] on div "Upload Photo Zoom Save Remove Upload New" at bounding box center [784, 437] width 132 height 535
click at [789, 329] on div "Upload Photo" at bounding box center [783, 323] width 69 height 16
click at [0, 0] on input "Upload Photo" at bounding box center [0, 0] width 0 height 0
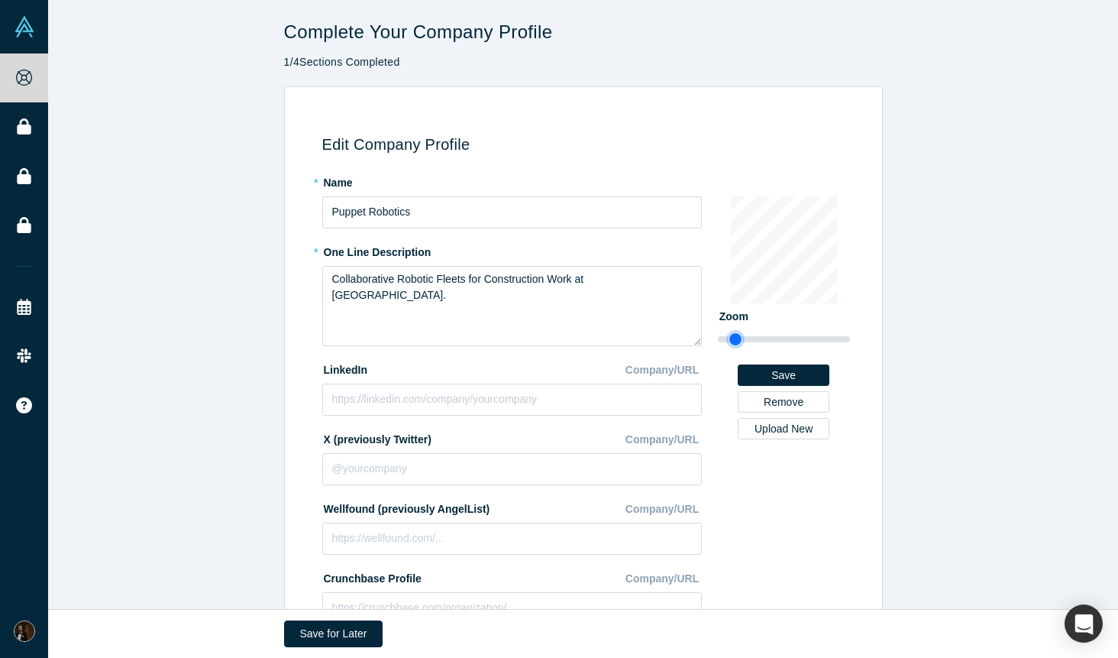
type input "1.06"
click at [735, 341] on input "range" at bounding box center [784, 339] width 132 height 18
click at [779, 381] on button "Save" at bounding box center [784, 374] width 92 height 21
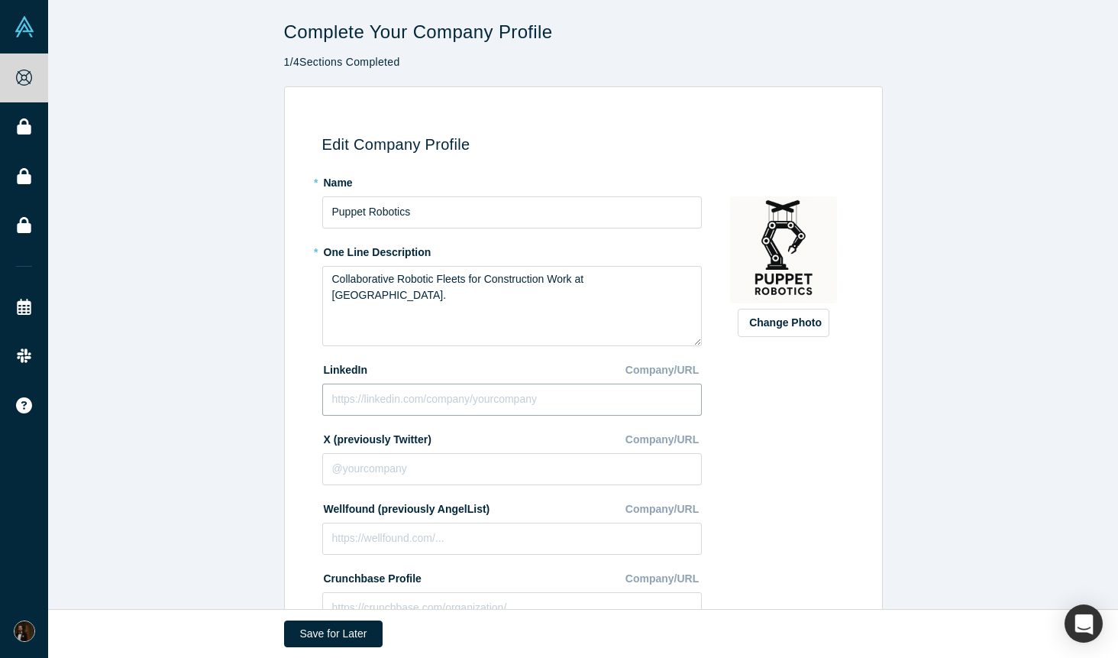
click at [423, 410] on input at bounding box center [512, 399] width 380 height 32
paste input "[URL][DOMAIN_NAME]"
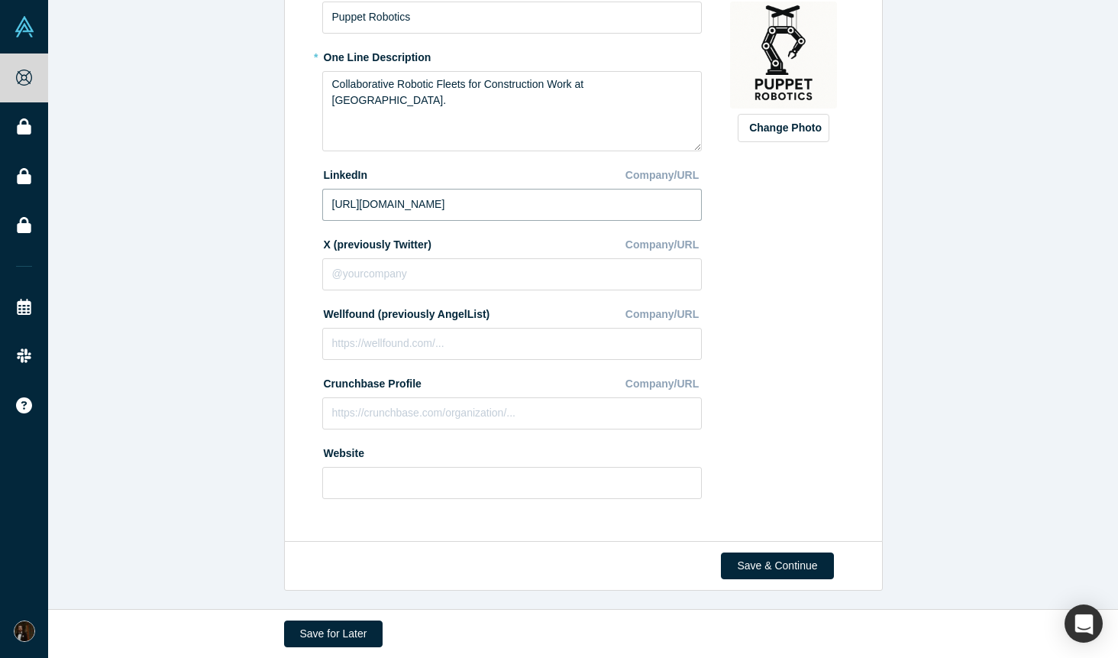
scroll to position [198, 0]
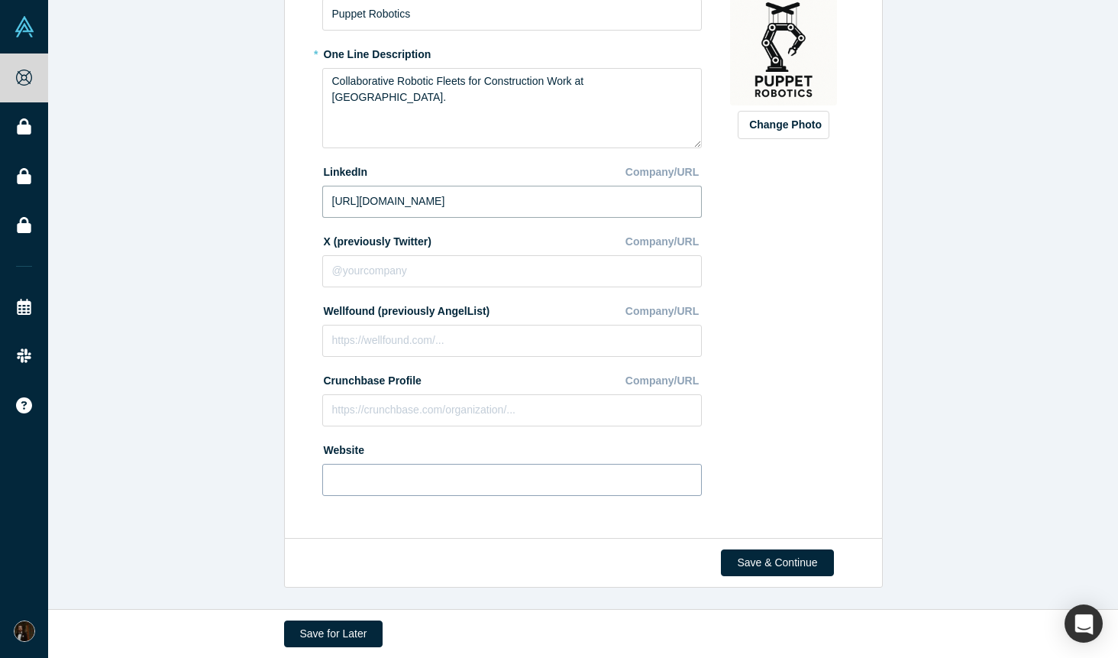
type input "[URL][DOMAIN_NAME]"
click at [372, 473] on input at bounding box center [512, 480] width 380 height 32
type input "[URL]"
click at [792, 560] on button "Save & Continue" at bounding box center [777, 562] width 112 height 27
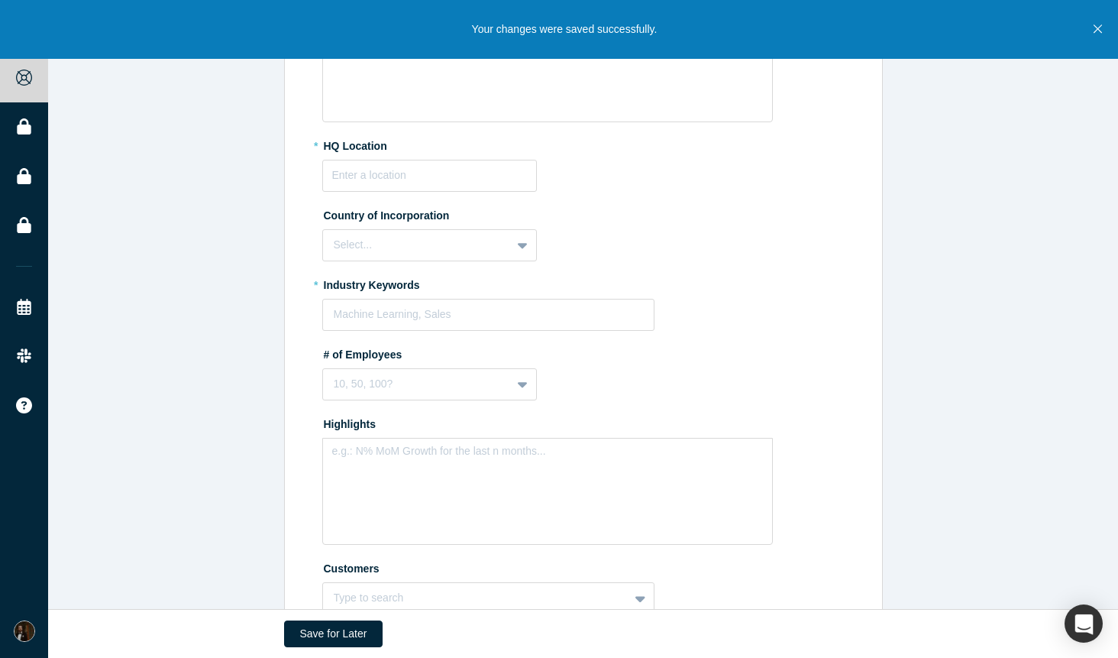
scroll to position [364, 0]
click at [469, 180] on input "text" at bounding box center [429, 173] width 215 height 32
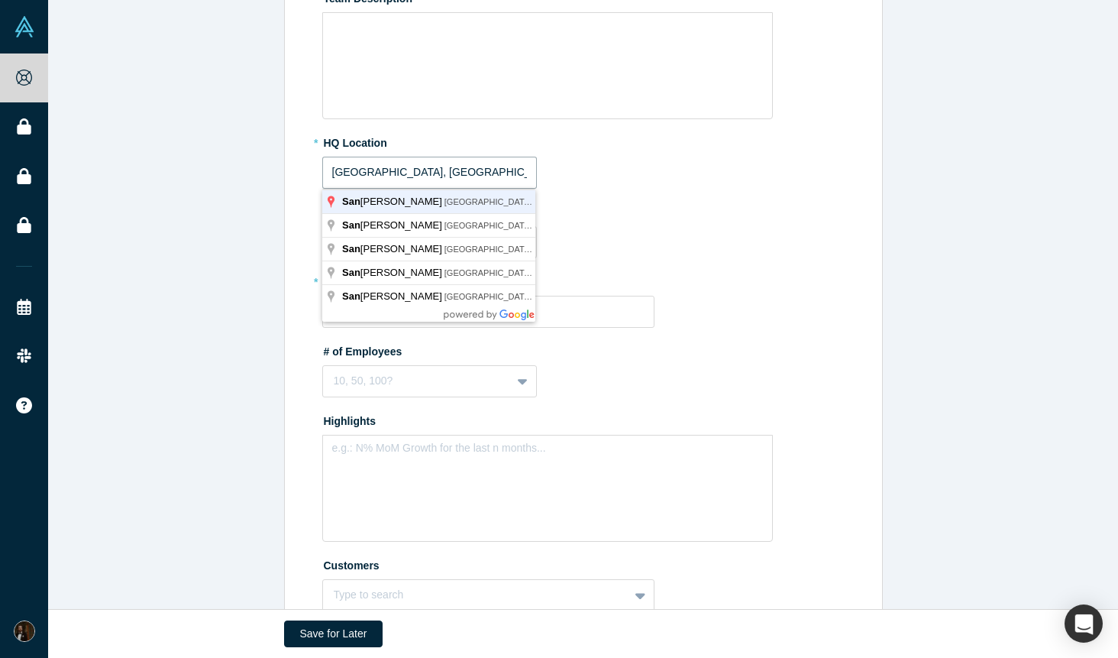
type input "[GEOGRAPHIC_DATA], [GEOGRAPHIC_DATA], [GEOGRAPHIC_DATA]"
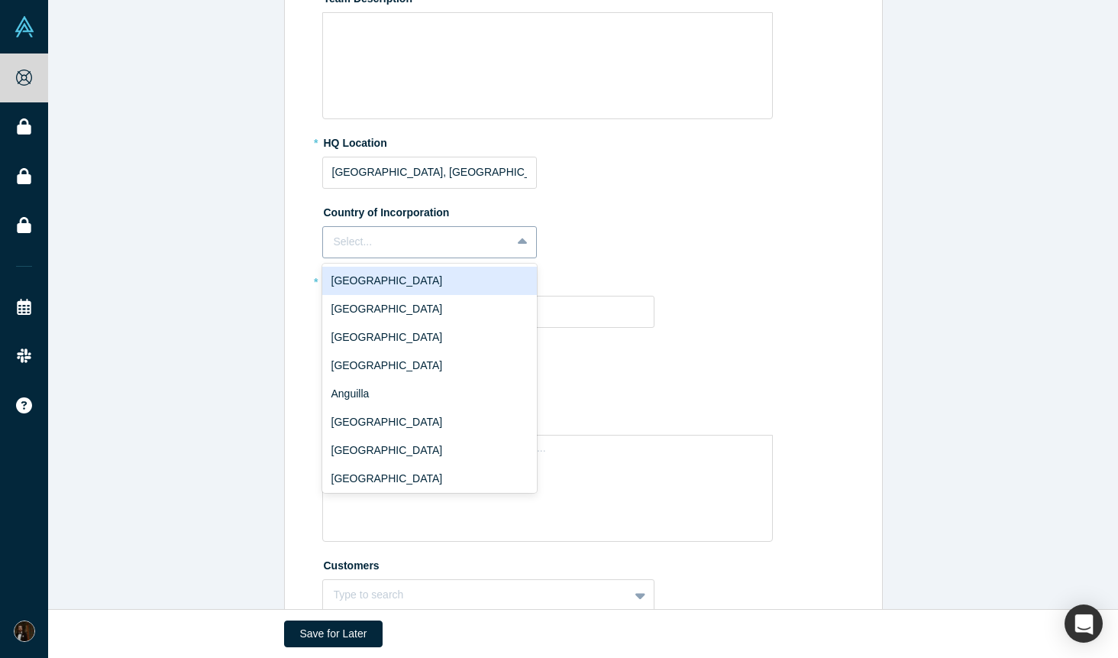
click at [451, 243] on div at bounding box center [417, 241] width 167 height 19
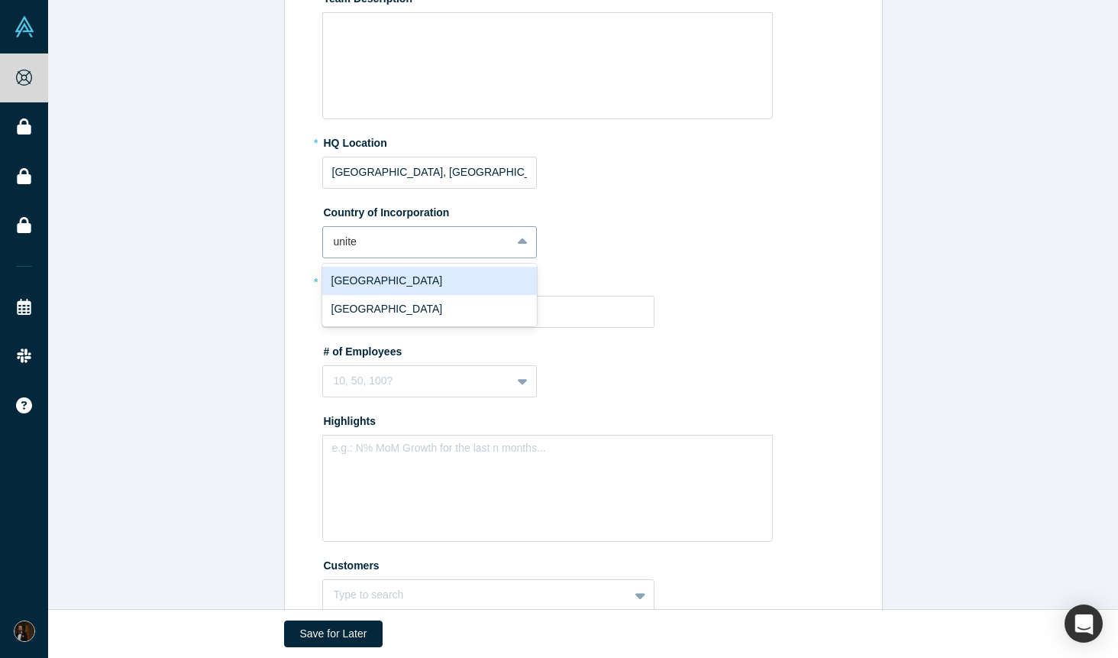
type input "united"
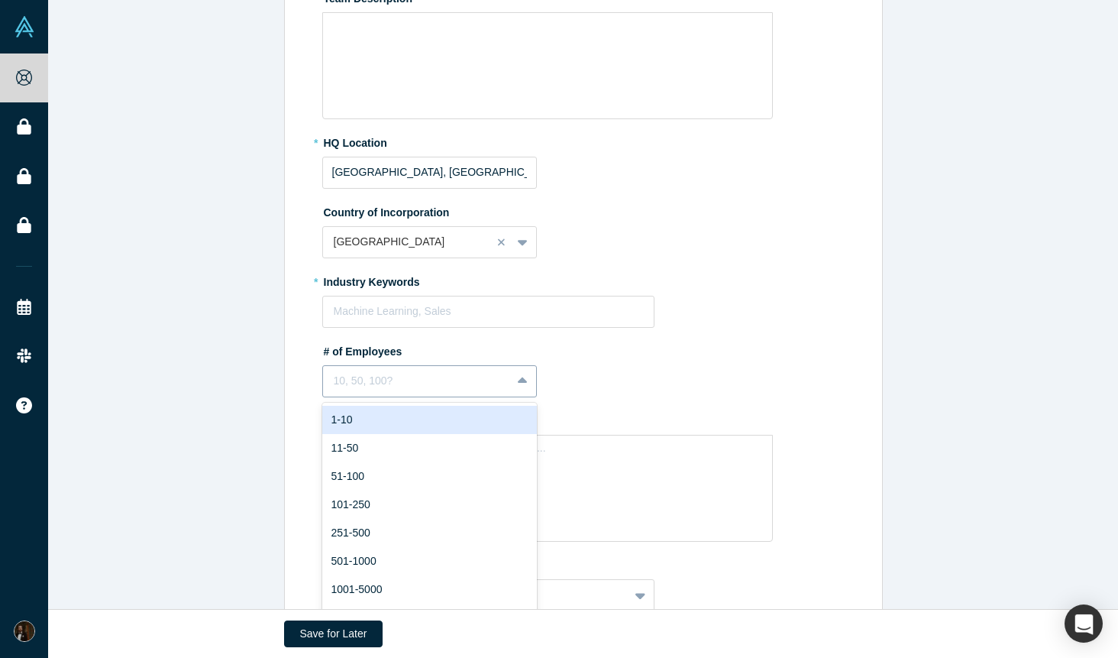
click at [406, 379] on div "1-10, 1 of 9. 9 results available. Use Up and Down to choose options, press Ent…" at bounding box center [429, 381] width 215 height 32
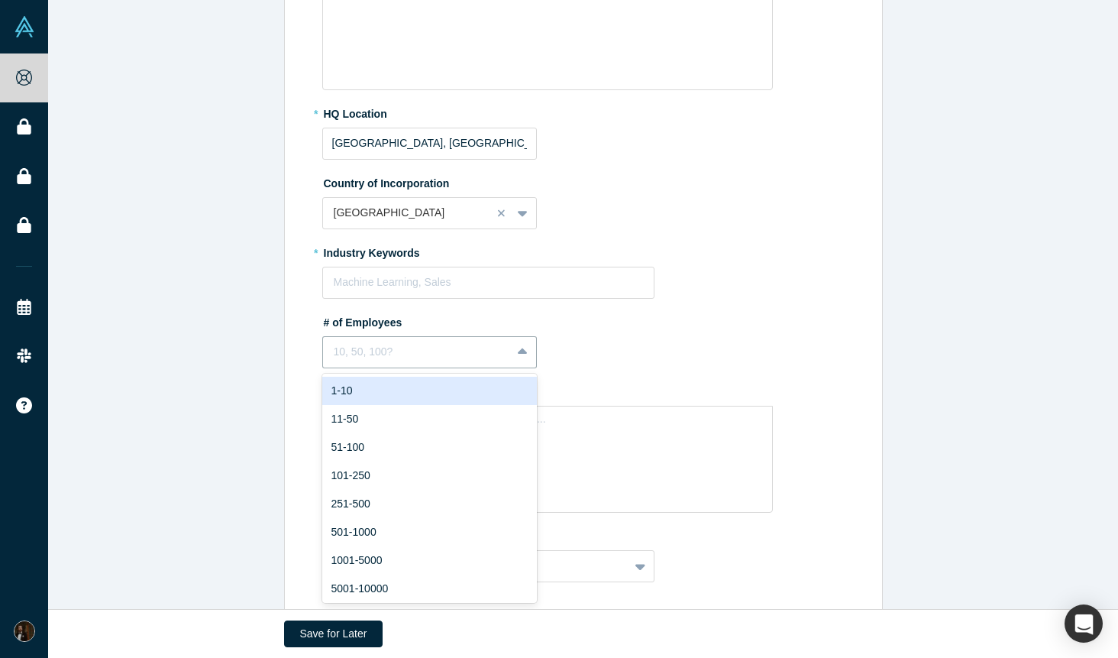
click at [390, 392] on div "1-10" at bounding box center [429, 391] width 215 height 28
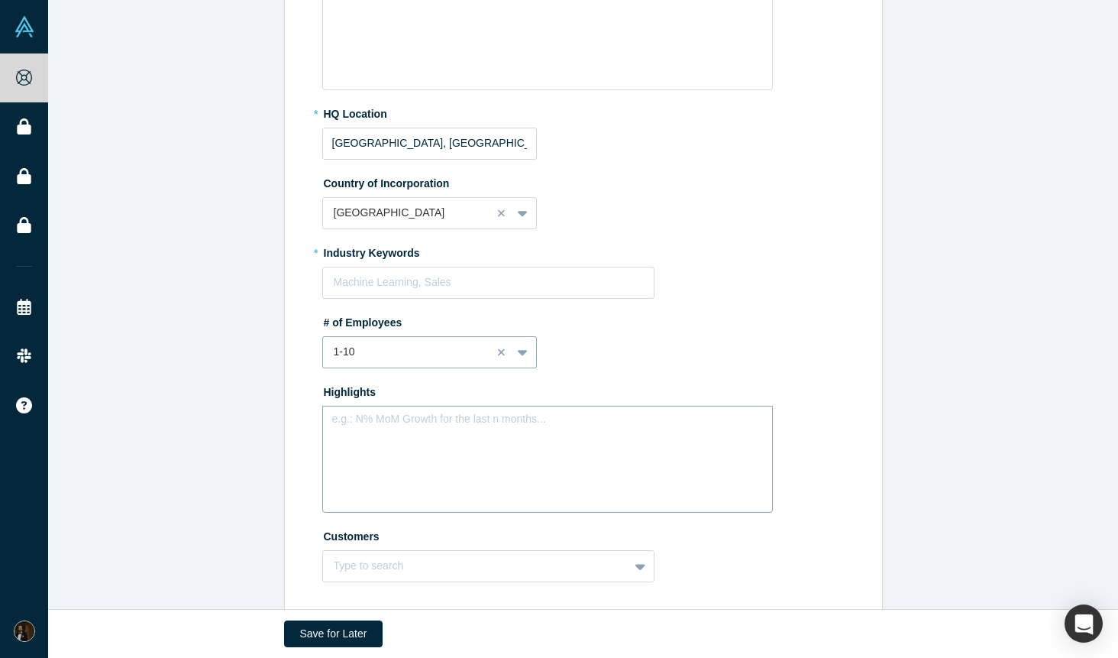
click at [376, 446] on div "e.g.: N% MoM Growth for the last n months..." at bounding box center [547, 459] width 451 height 107
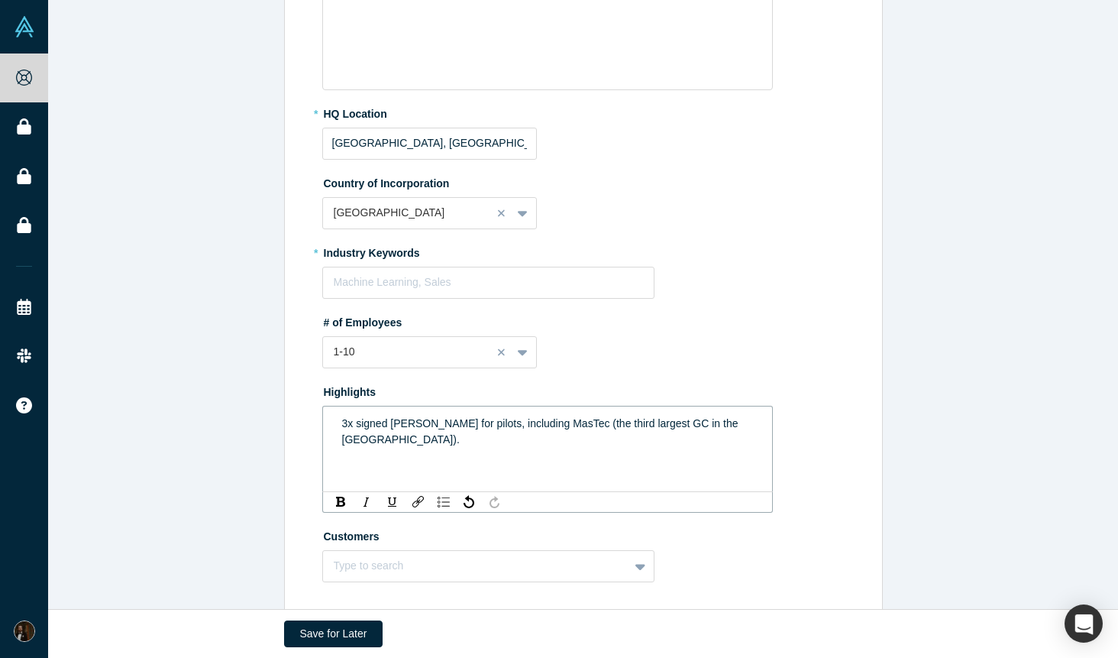
click at [588, 366] on div "# of Employees 1-10" at bounding box center [586, 338] width 528 height 59
click at [390, 425] on span "3x signed [PERSON_NAME] for pilots, including MasTec (the third largest GC in t…" at bounding box center [542, 431] width 400 height 28
click at [526, 422] on span "3x signed pilot [PERSON_NAME] including MasTec (the third largest GC in the [GE…" at bounding box center [530, 431] width 376 height 28
click at [681, 427] on div "3x signed pilot [PERSON_NAME] including MasTec, the third largest GC in the [GE…" at bounding box center [548, 432] width 412 height 32
click at [377, 558] on div "Type to search" at bounding box center [488, 566] width 333 height 32
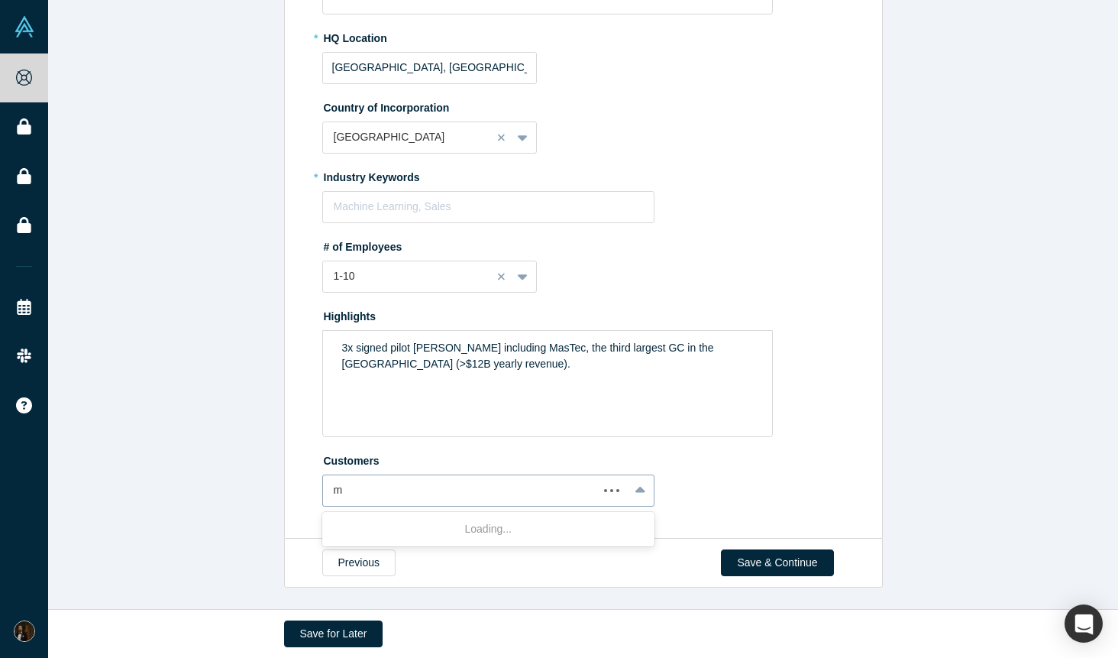
scroll to position [468, 0]
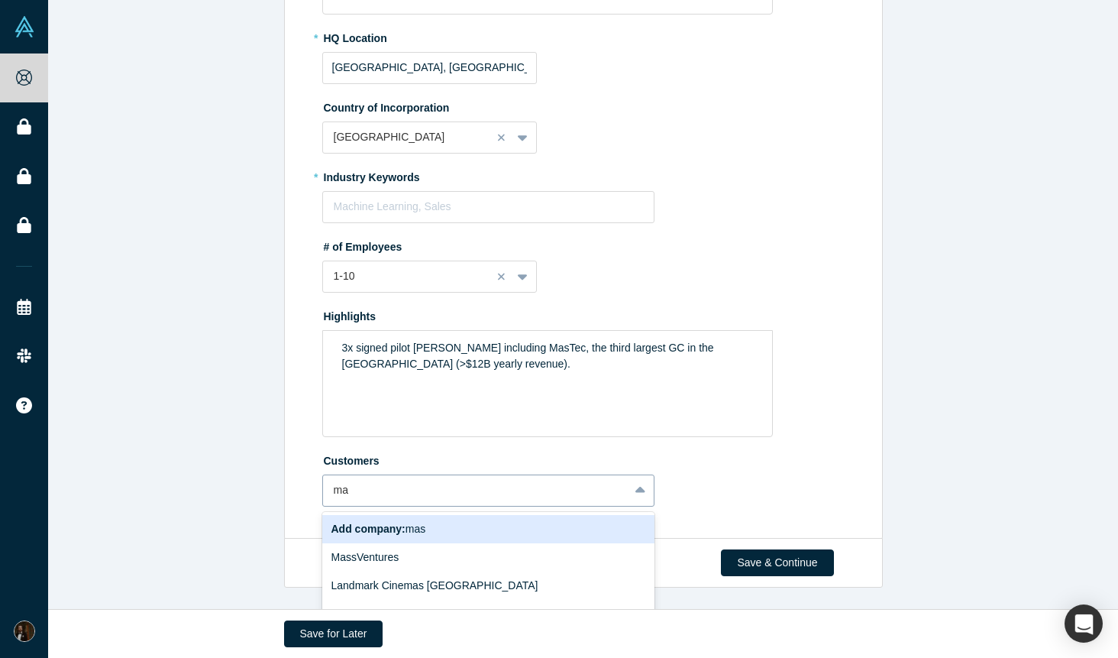
type input "m"
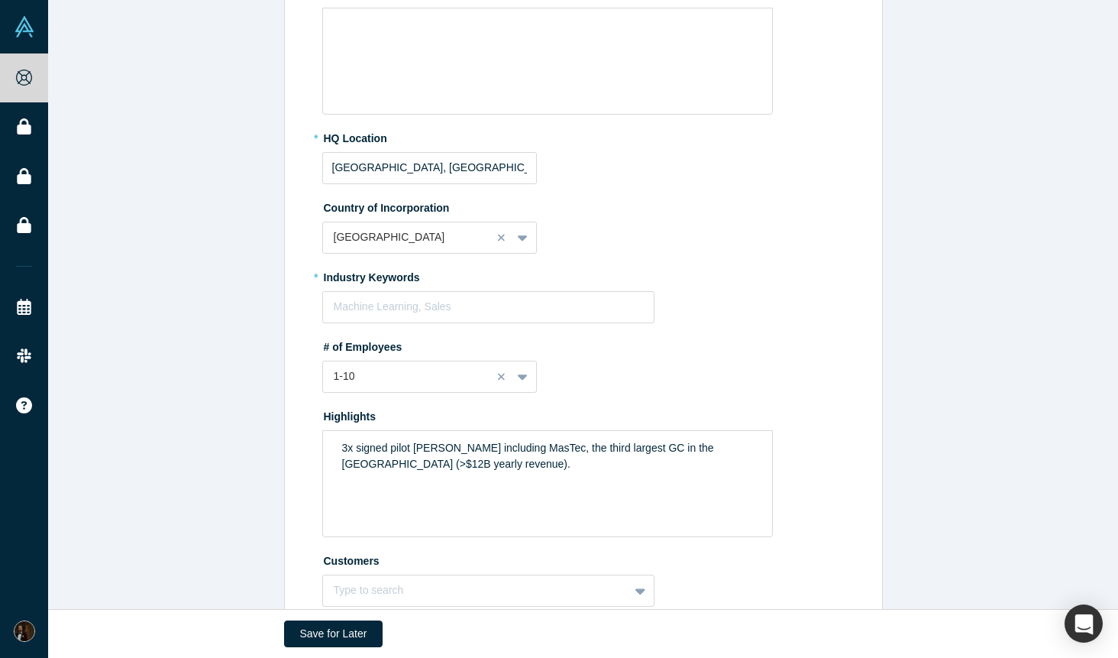
scroll to position [367, 0]
click at [592, 302] on div at bounding box center [489, 307] width 310 height 19
type input "Constru"
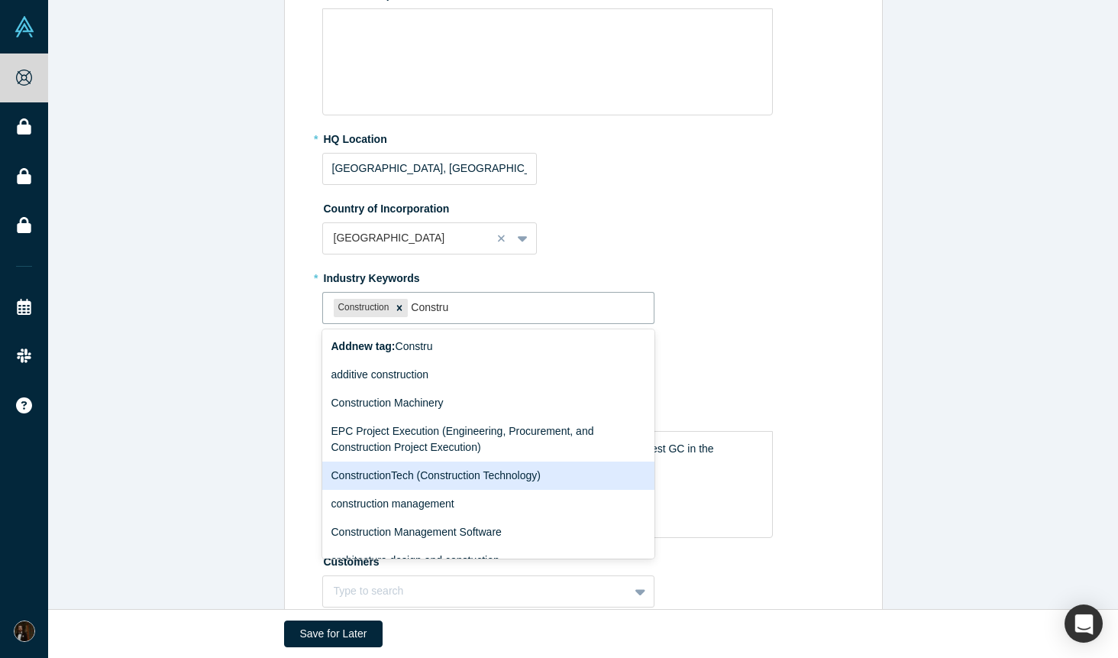
click at [548, 477] on div "ConstructionTech (Construction Technology)" at bounding box center [488, 475] width 333 height 28
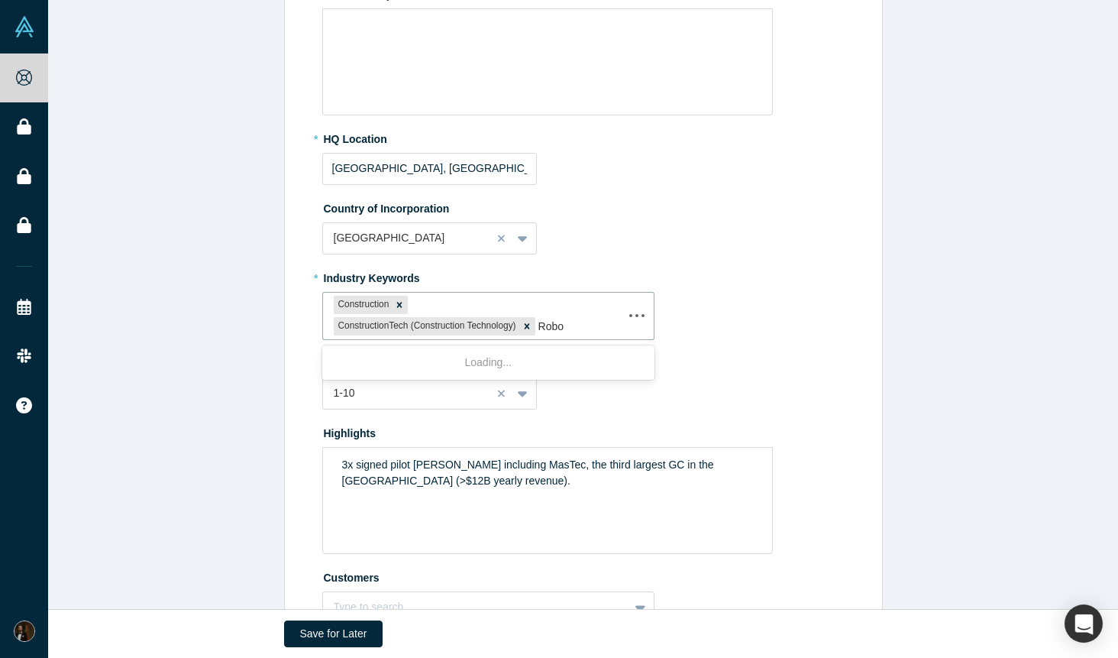
type input "Robot"
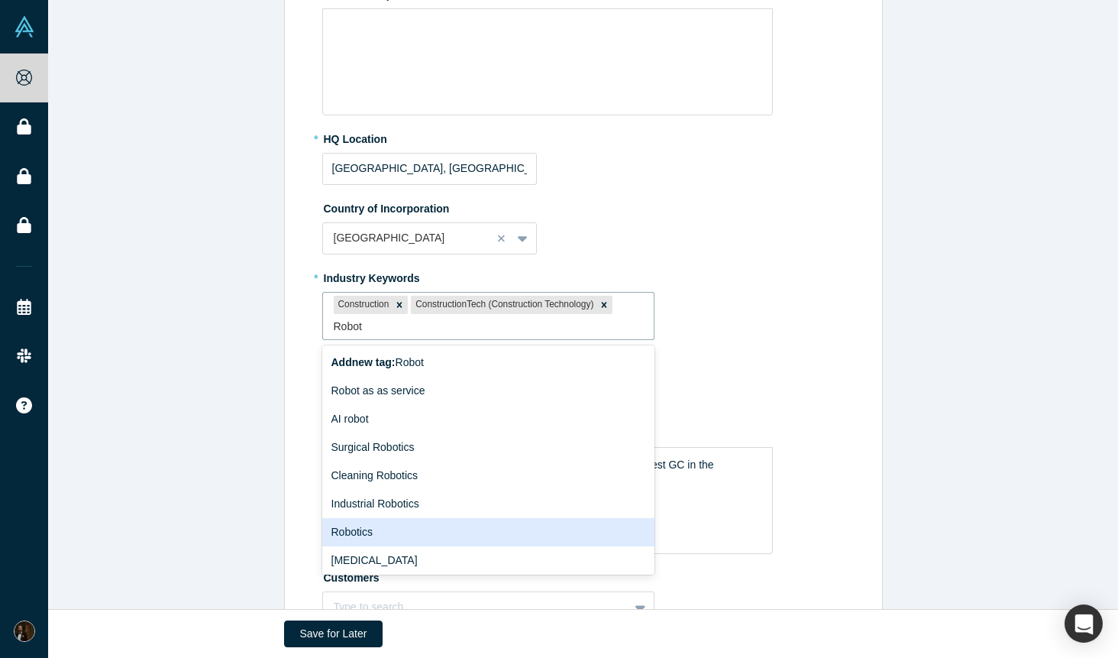
click at [393, 526] on div "Robotics" at bounding box center [488, 532] width 333 height 28
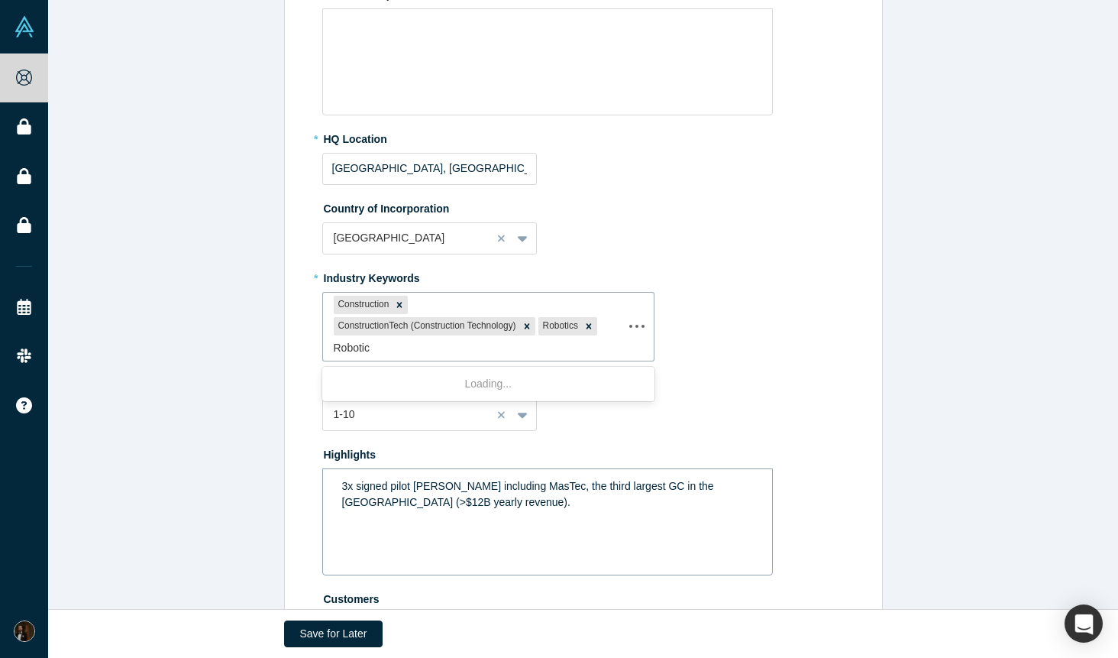
type input "Robotics"
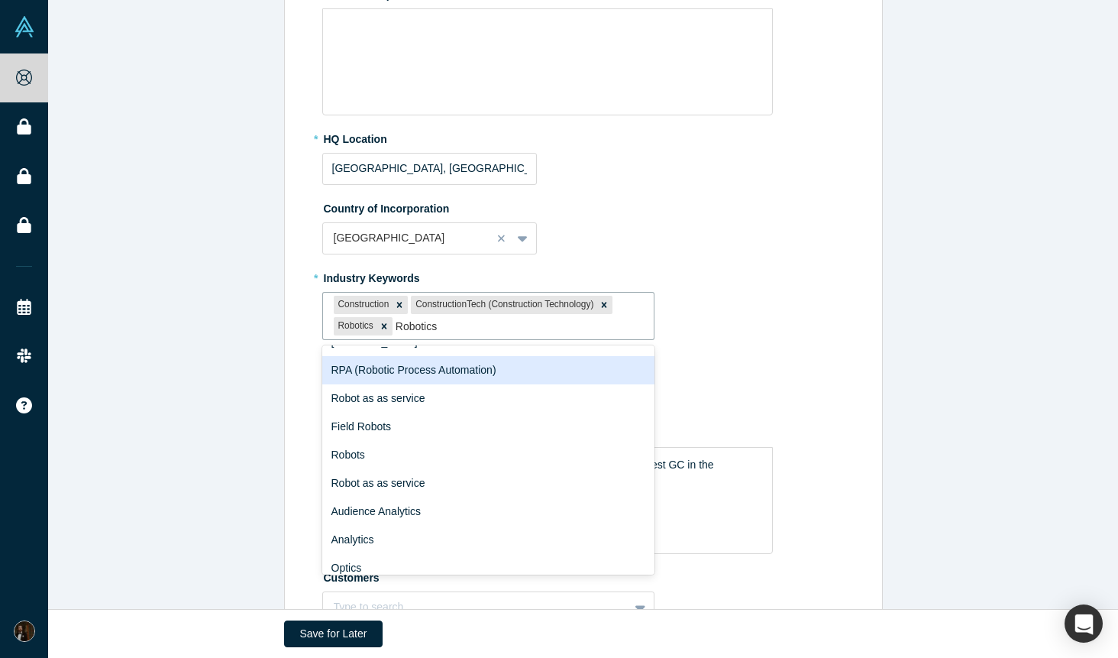
scroll to position [160, 0]
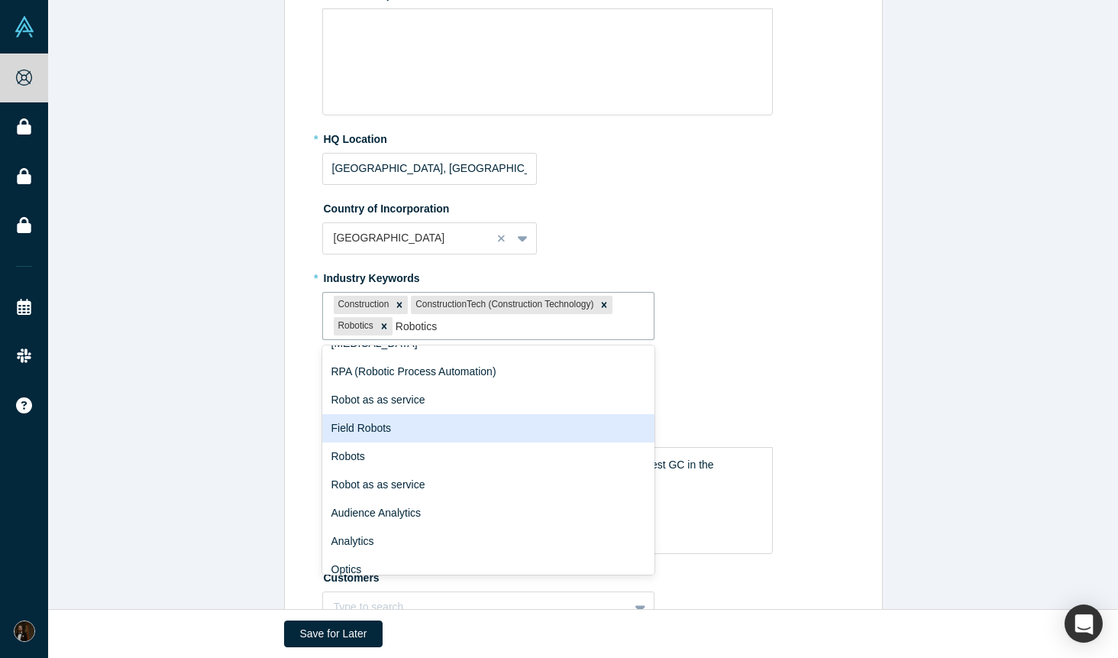
click at [442, 433] on div "Field Robots" at bounding box center [488, 428] width 333 height 28
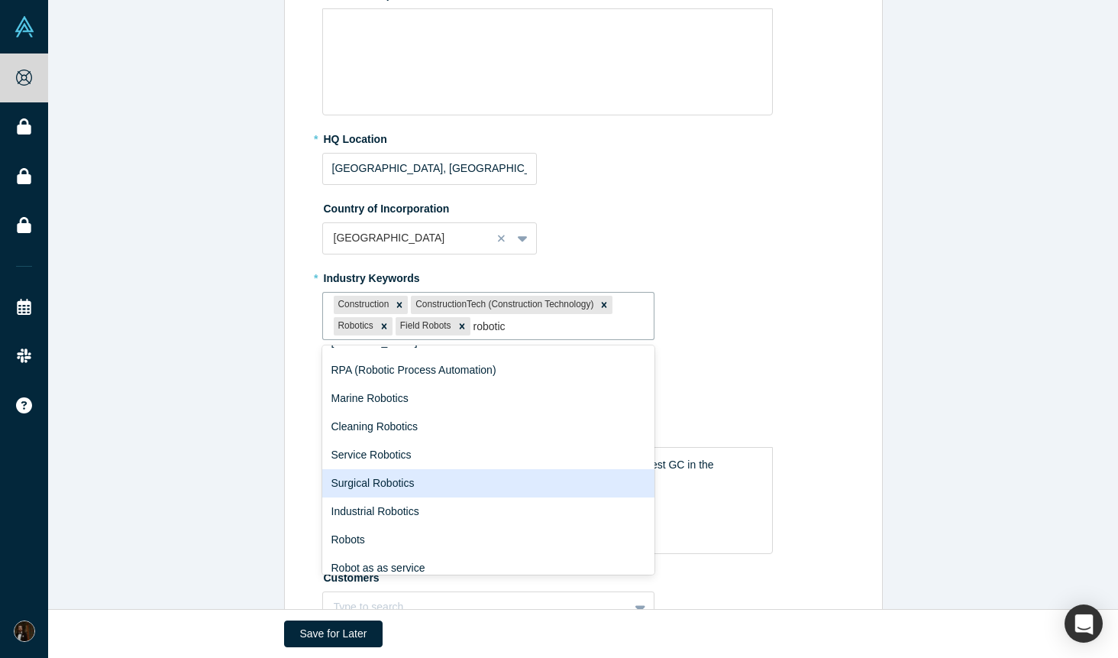
scroll to position [88, 0]
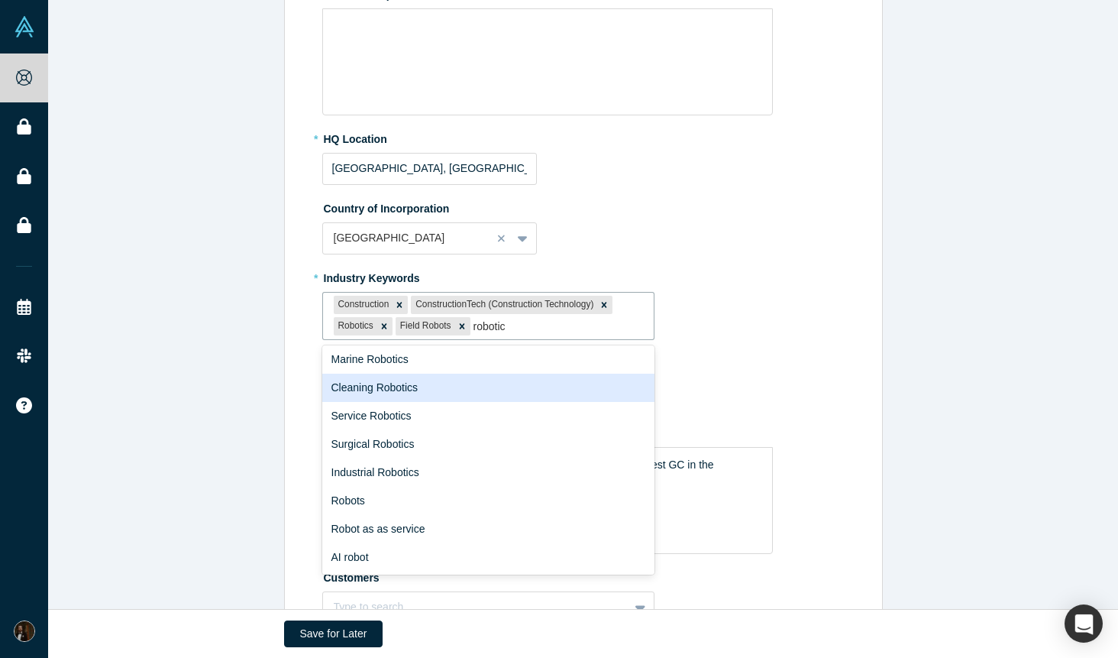
type input "robotic"
click at [776, 338] on div "* Industry Keywords option Field Robots, selected. Cleaning Robotics, 5 of 11. …" at bounding box center [586, 302] width 528 height 75
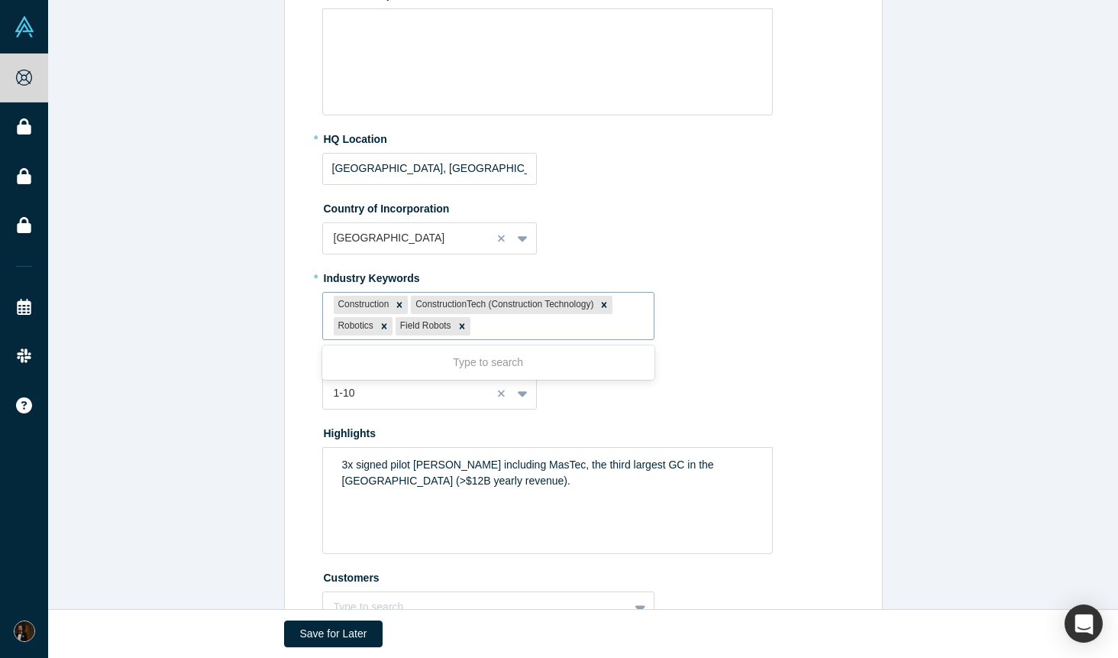
click at [561, 328] on div at bounding box center [559, 326] width 170 height 19
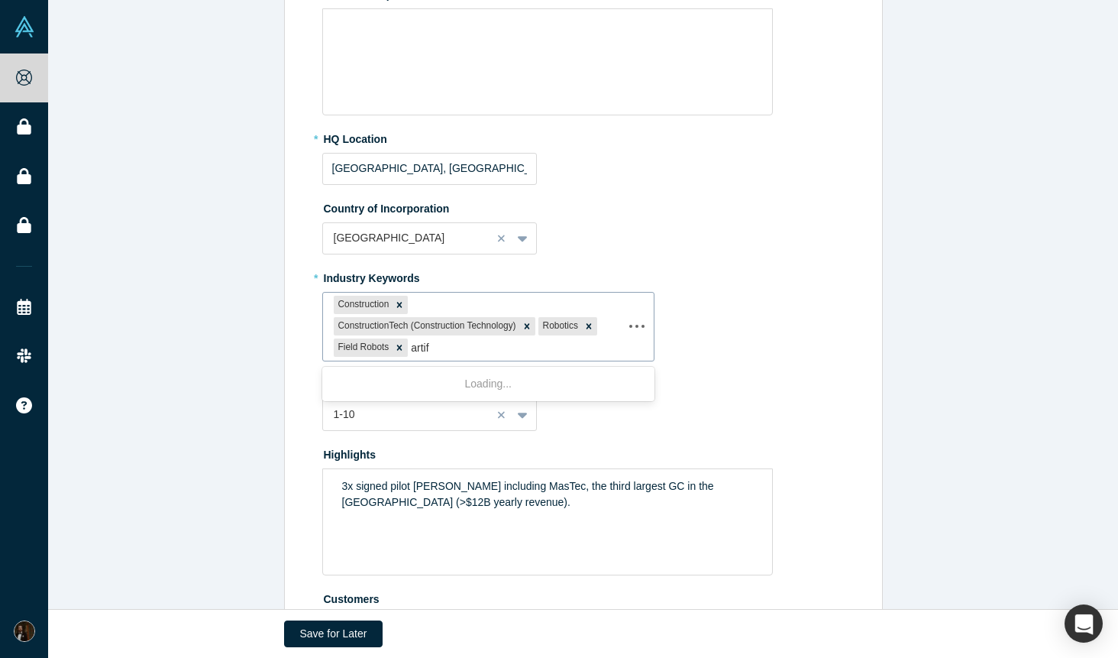
type input "artifi"
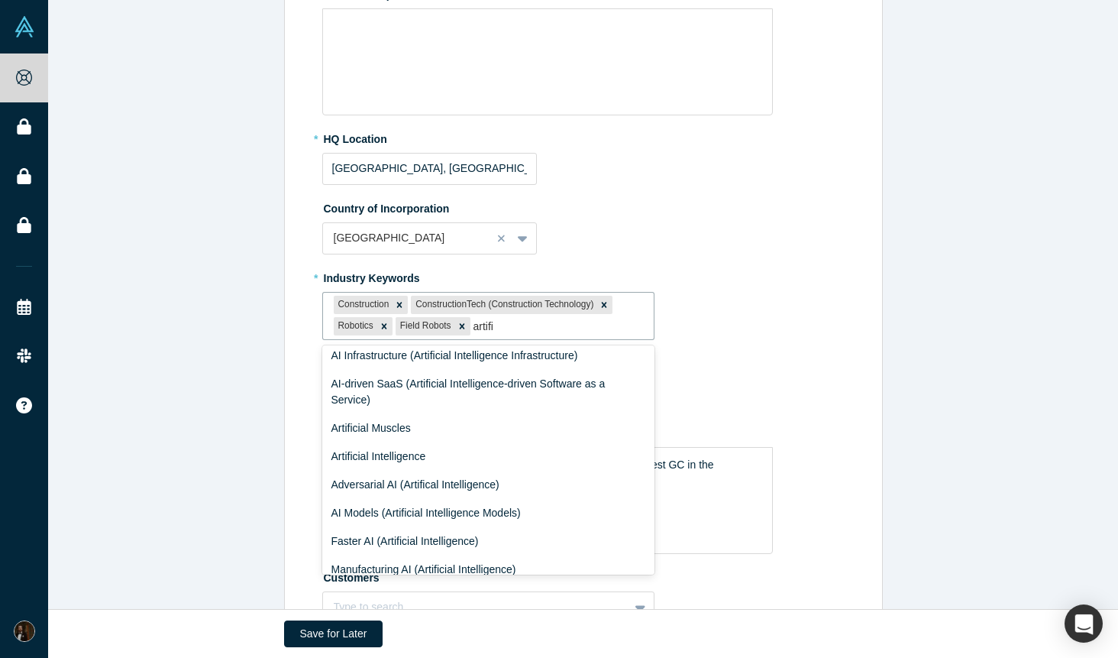
scroll to position [34, 0]
click at [416, 466] on div "Artificial Intelligence" at bounding box center [488, 458] width 333 height 28
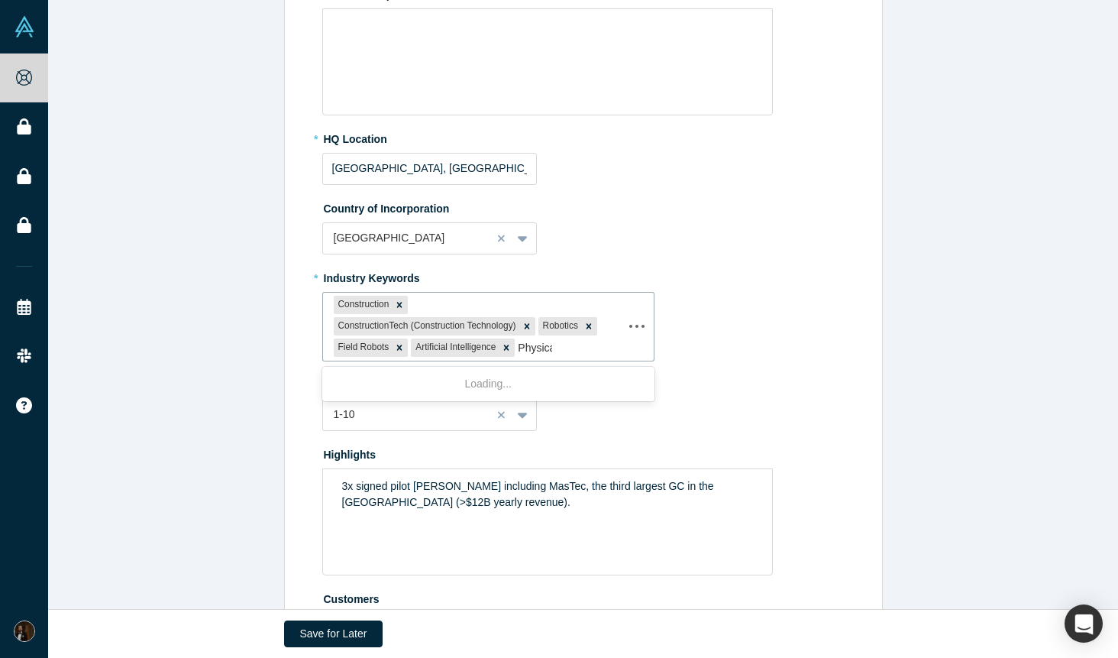
type input "Physical"
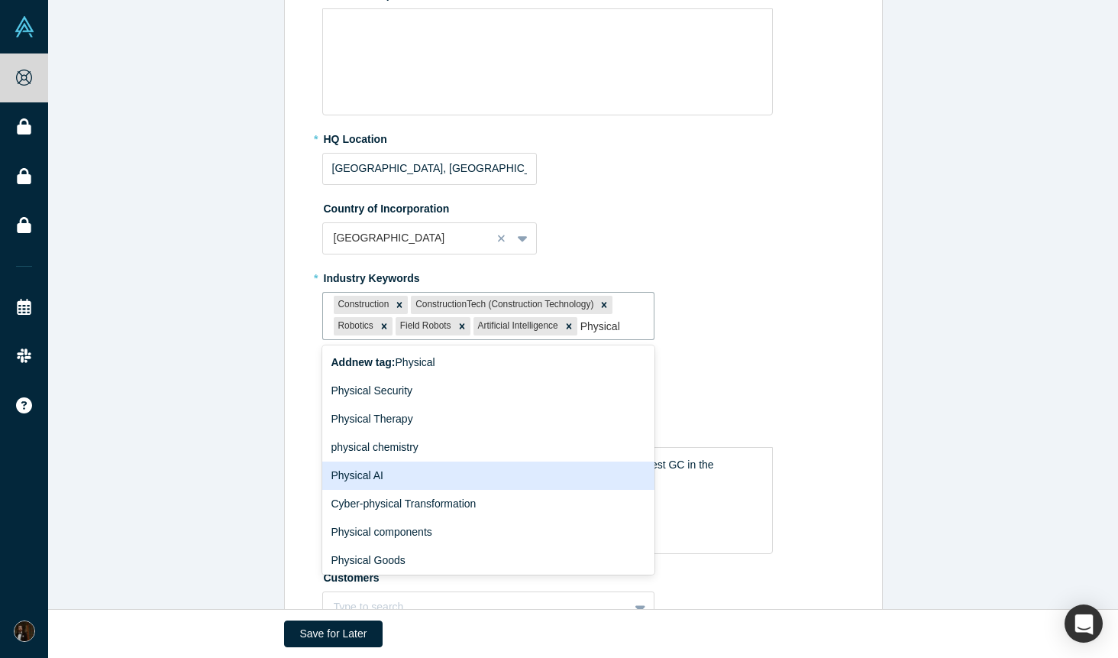
click at [383, 484] on div "Physical AI" at bounding box center [488, 475] width 333 height 28
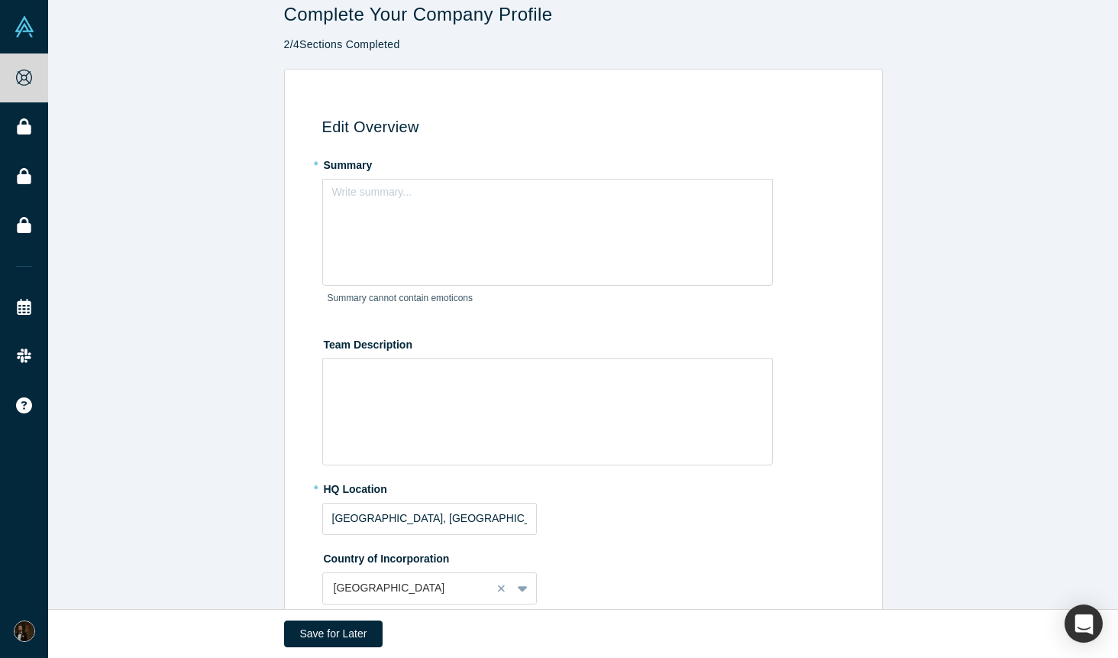
scroll to position [4, 0]
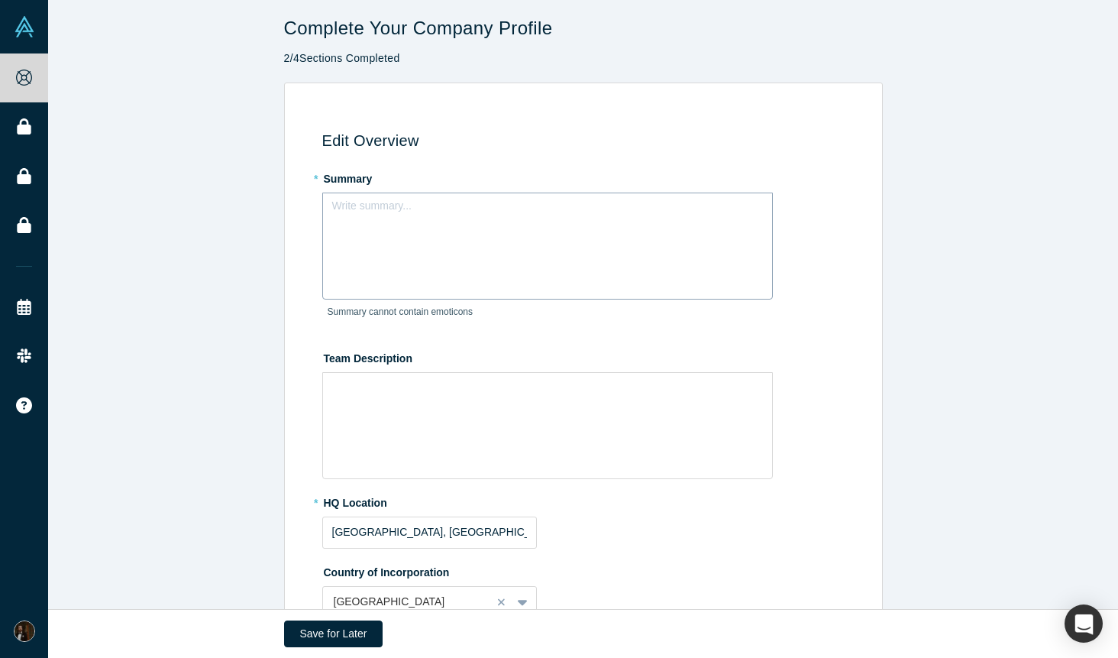
click at [465, 248] on div "Write summary..." at bounding box center [547, 245] width 451 height 107
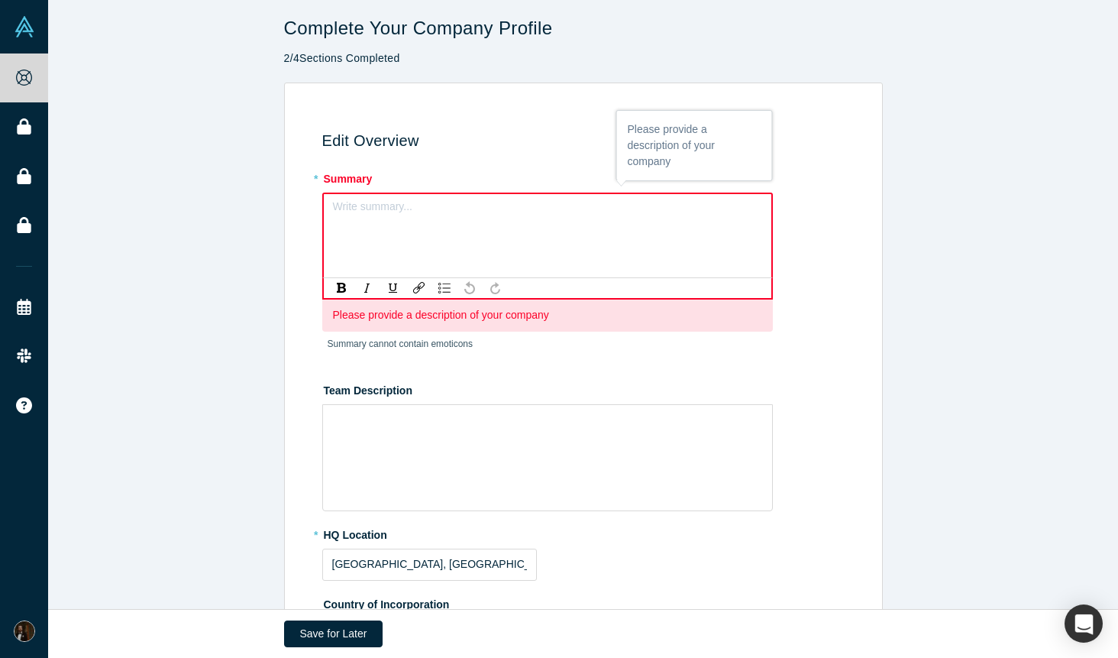
click at [448, 221] on div "rdw-editor" at bounding box center [548, 211] width 429 height 25
paste div "rdw-editor"
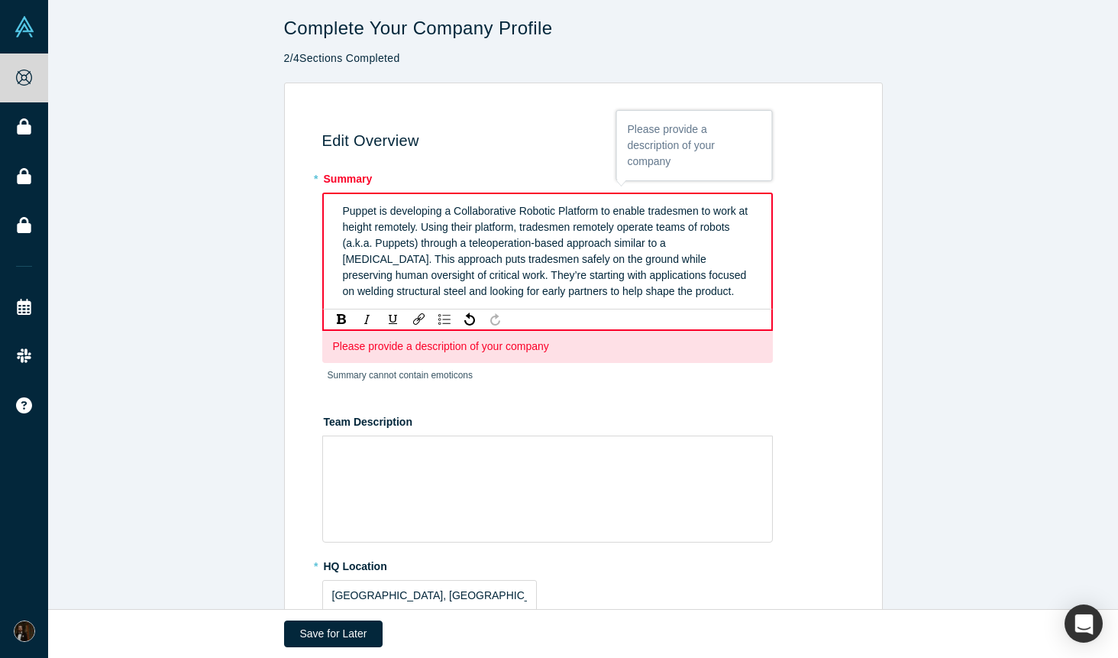
click at [341, 211] on div "Puppet is developing a Collaborative Robotic Platform to enable tradesmen to wo…" at bounding box center [548, 251] width 429 height 105
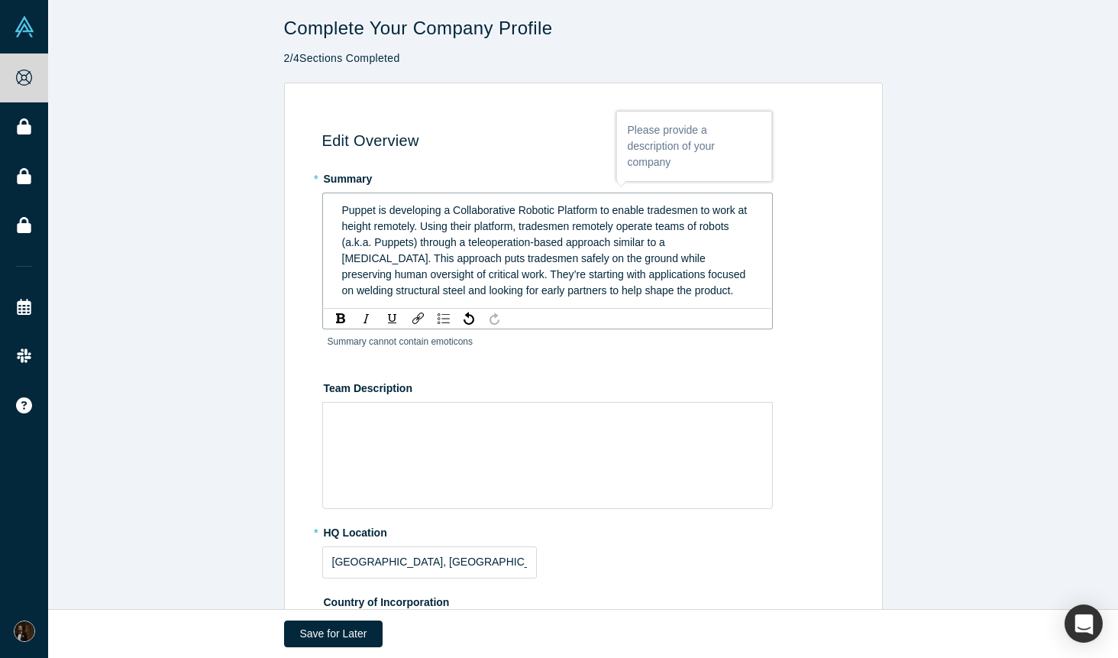
scroll to position [3, 0]
drag, startPoint x: 400, startPoint y: 211, endPoint x: 390, endPoint y: 212, distance: 9.2
click at [390, 212] on span "At Puppet is developing a Collaborative Robotic Platform to enable tradesmen to…" at bounding box center [546, 251] width 409 height 92
click at [491, 212] on span "At Puppet, we're developing a Collaborative Robotic Platform to enable tradesme…" at bounding box center [545, 251] width 407 height 92
click at [621, 211] on span "At Puppet, we're developing Collaborative Robotic Platform to enable tradesmen …" at bounding box center [545, 251] width 407 height 92
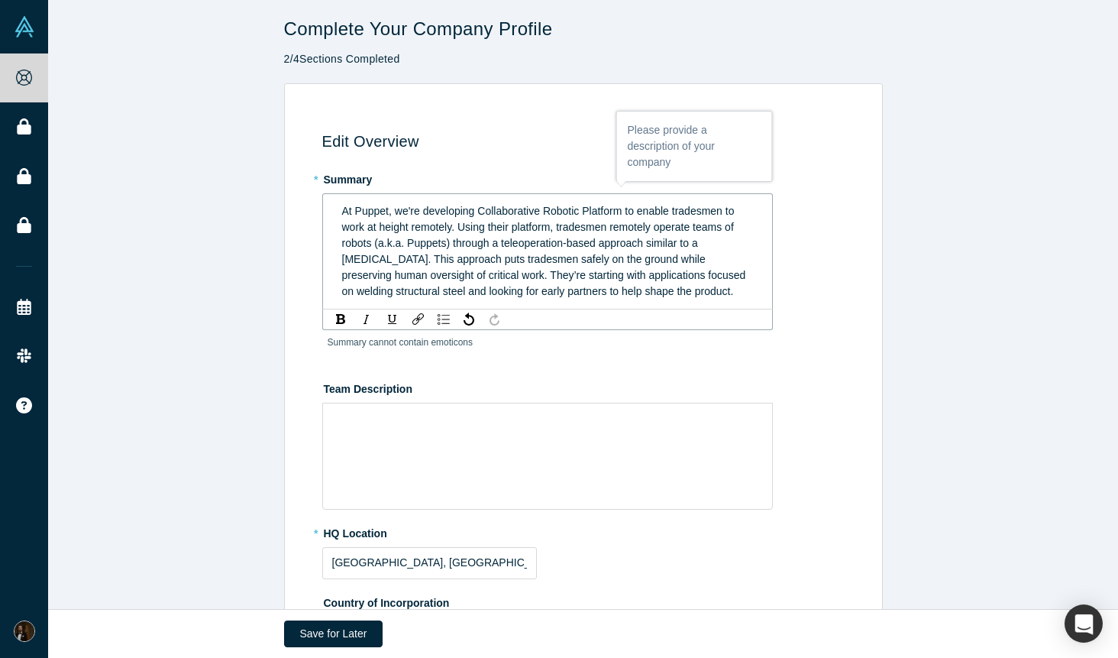
click at [621, 211] on span "At Puppet, we're developing Collaborative Robotic Platform to enable tradesmen …" at bounding box center [545, 251] width 407 height 92
click at [497, 230] on span "At Puppet, we're developing Collaborative Robotic Fleets to enable tradesmen to…" at bounding box center [547, 251] width 410 height 92
drag, startPoint x: 469, startPoint y: 277, endPoint x: 724, endPoint y: 297, distance: 255.9
click at [724, 297] on div "At Puppet, we're developing Collaborative Robotic Fleets to enable tradesmen to…" at bounding box center [548, 251] width 412 height 96
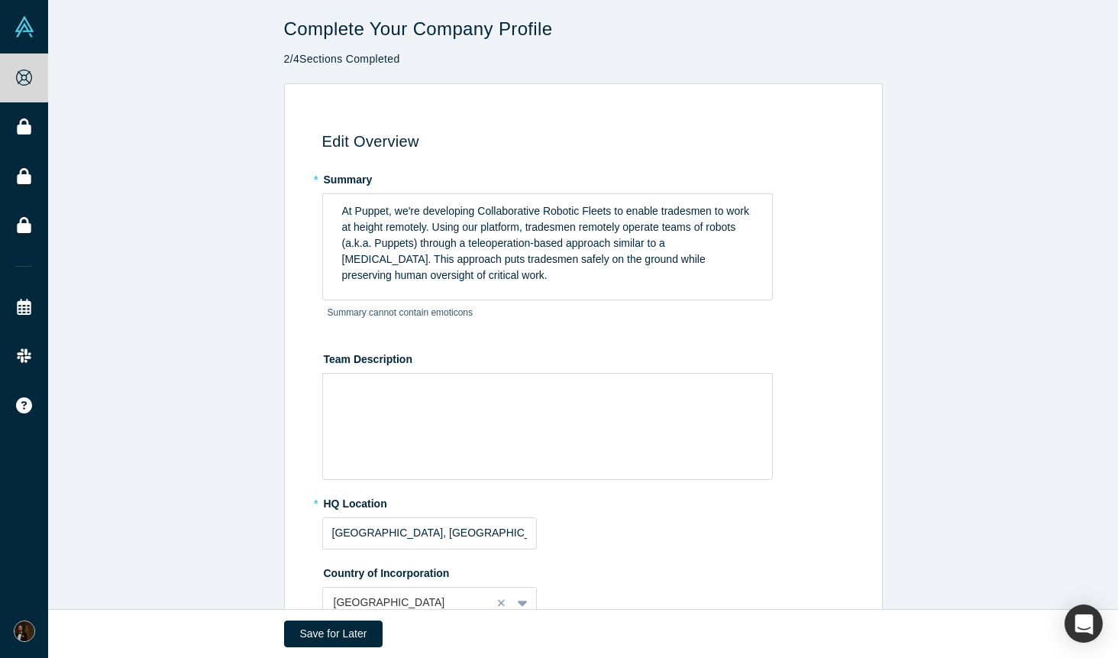
click at [784, 335] on div "* Summary At Puppet, we're developing Collaborative Robotic Fleets to enable tr…" at bounding box center [586, 251] width 528 height 169
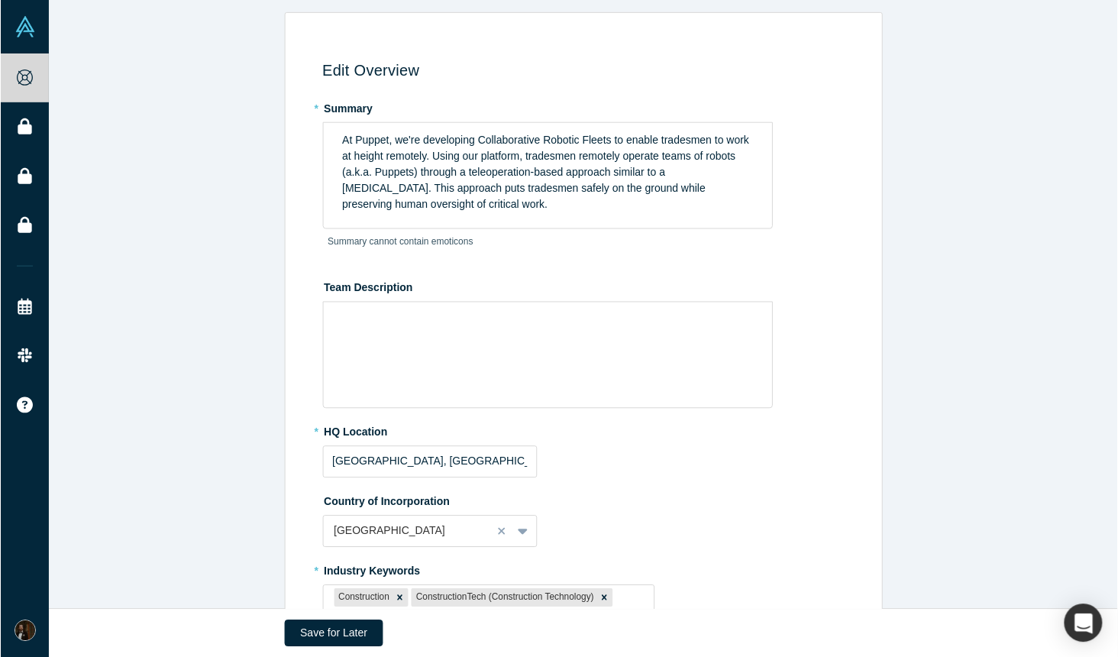
scroll to position [75, 0]
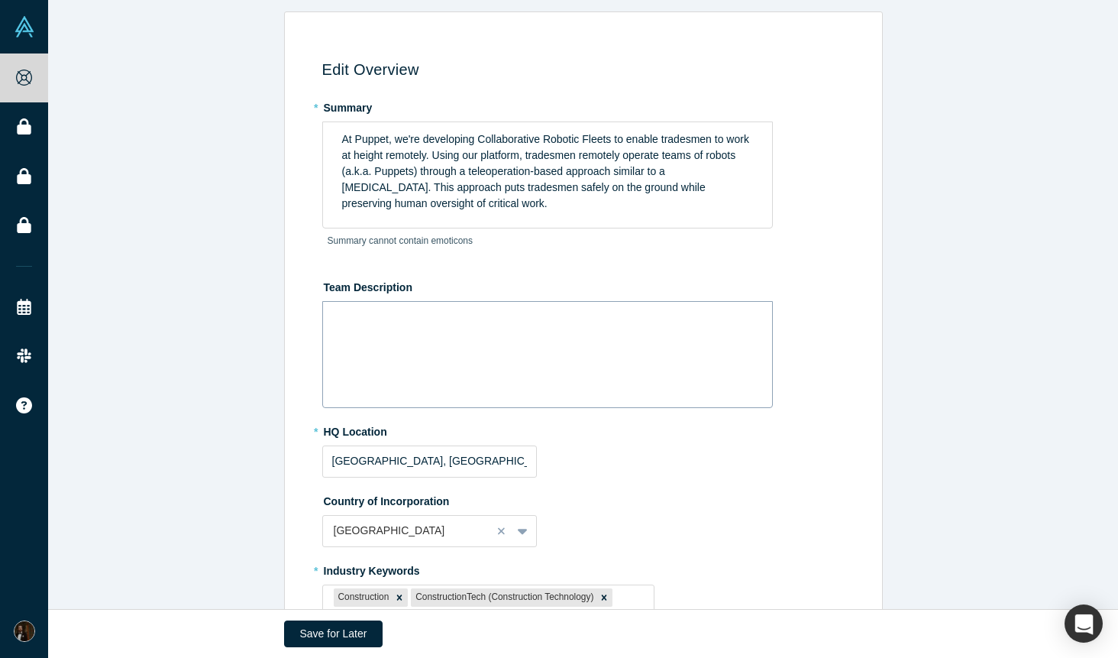
click at [466, 338] on div "rdw-wrapper" at bounding box center [547, 354] width 451 height 107
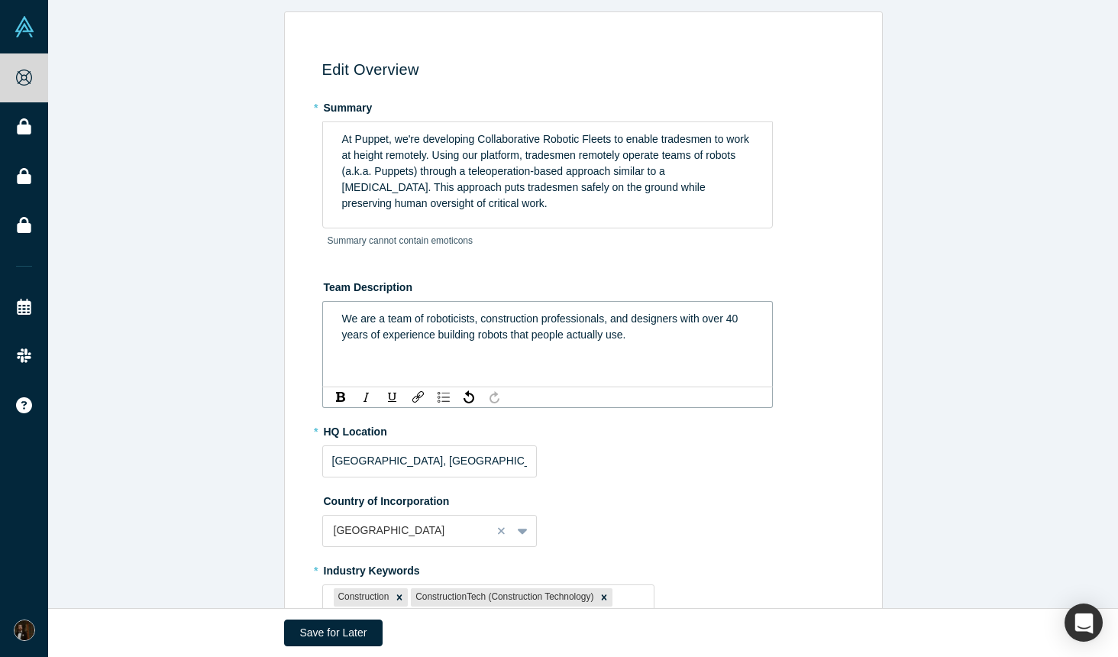
click at [339, 327] on div "We are a team of roboticists, construction professionals, and designers with ov…" at bounding box center [548, 326] width 430 height 41
click at [464, 320] on span "We are a team of roboticists, construction professionals, and designers with ov…" at bounding box center [542, 326] width 400 height 28
click at [441, 321] on span "We are a team of roboticists, construction professionals, and designers with ov…" at bounding box center [542, 326] width 400 height 28
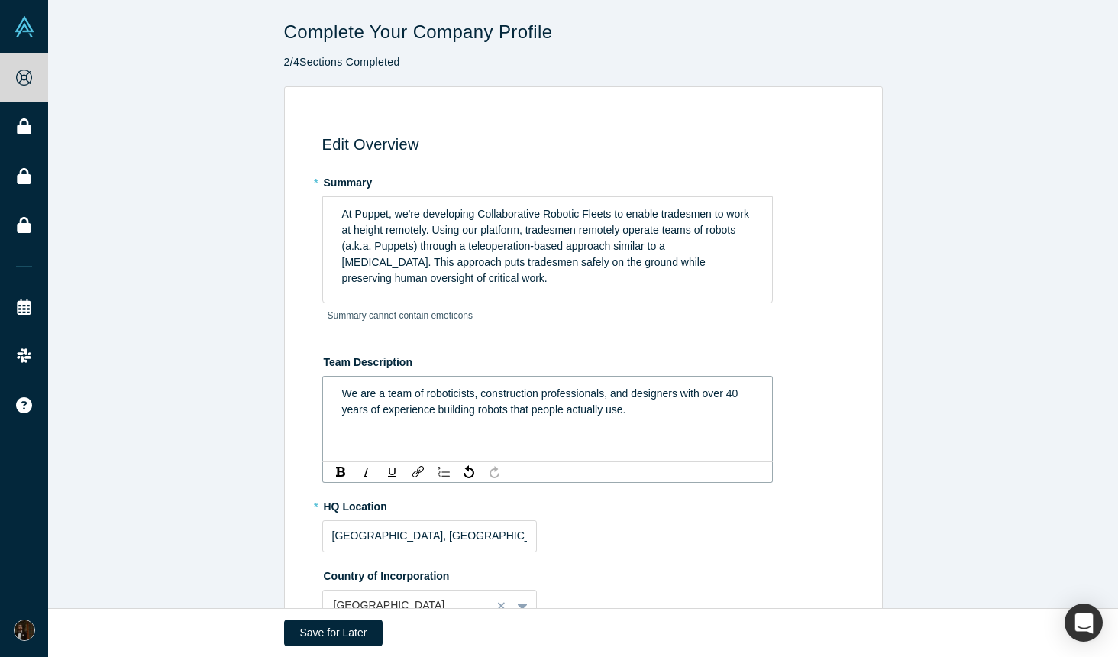
scroll to position [506, 0]
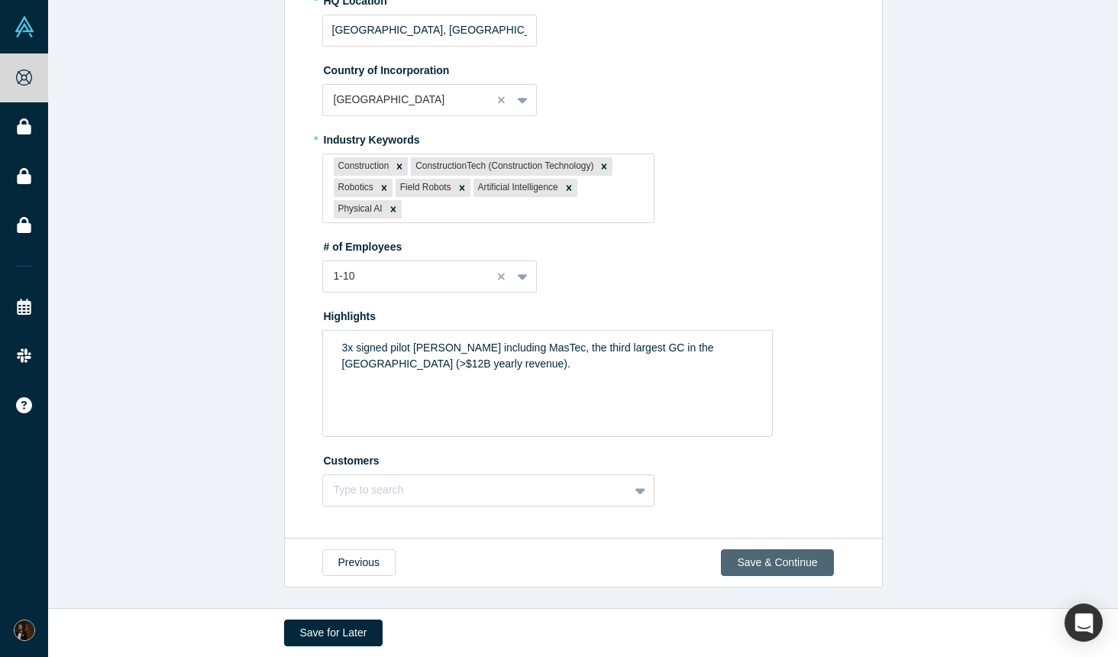
click at [770, 571] on button "Save & Continue" at bounding box center [777, 562] width 112 height 27
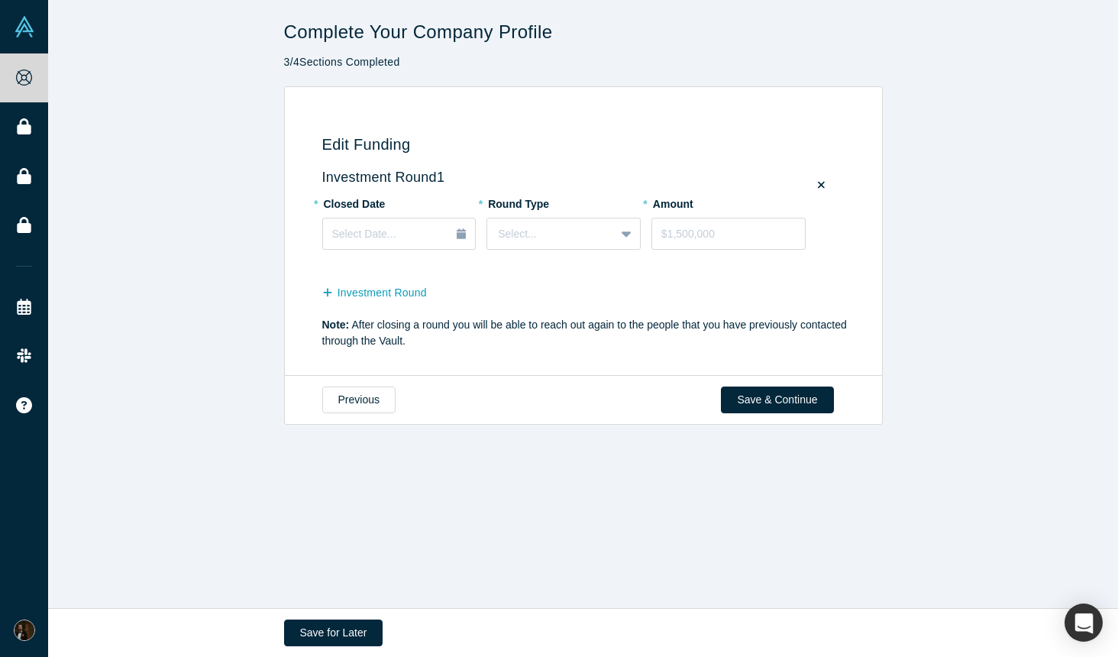
scroll to position [0, 0]
click at [823, 185] on icon at bounding box center [821, 185] width 7 height 11
click at [0, 0] on input "checkbox" at bounding box center [0, 0] width 0 height 0
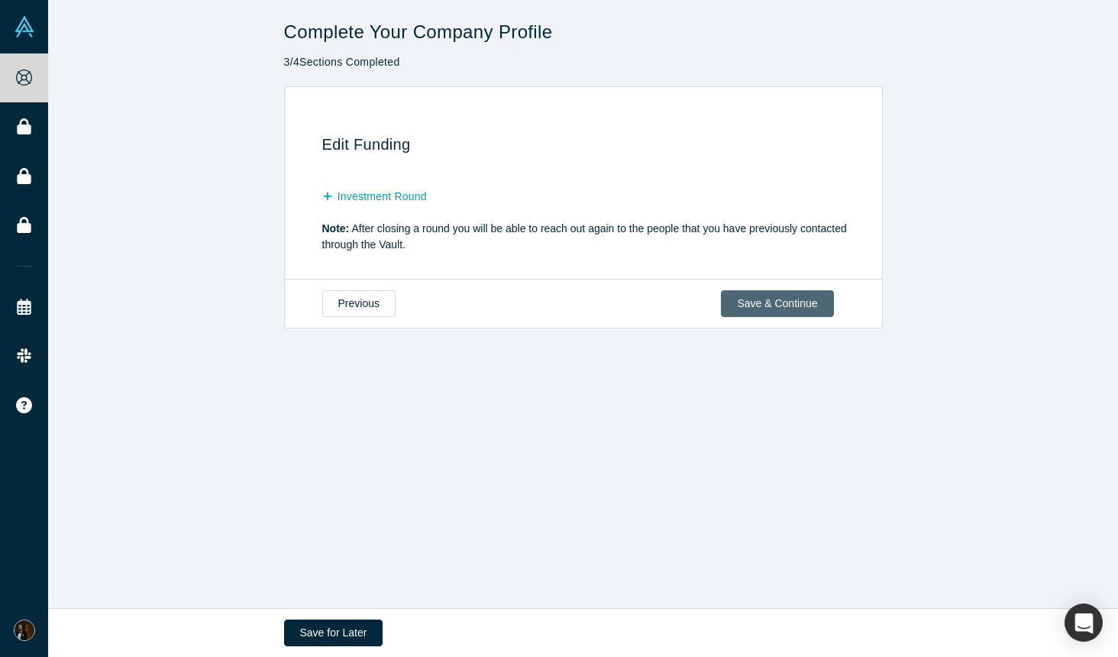
click at [749, 300] on button "Save & Continue" at bounding box center [777, 303] width 112 height 27
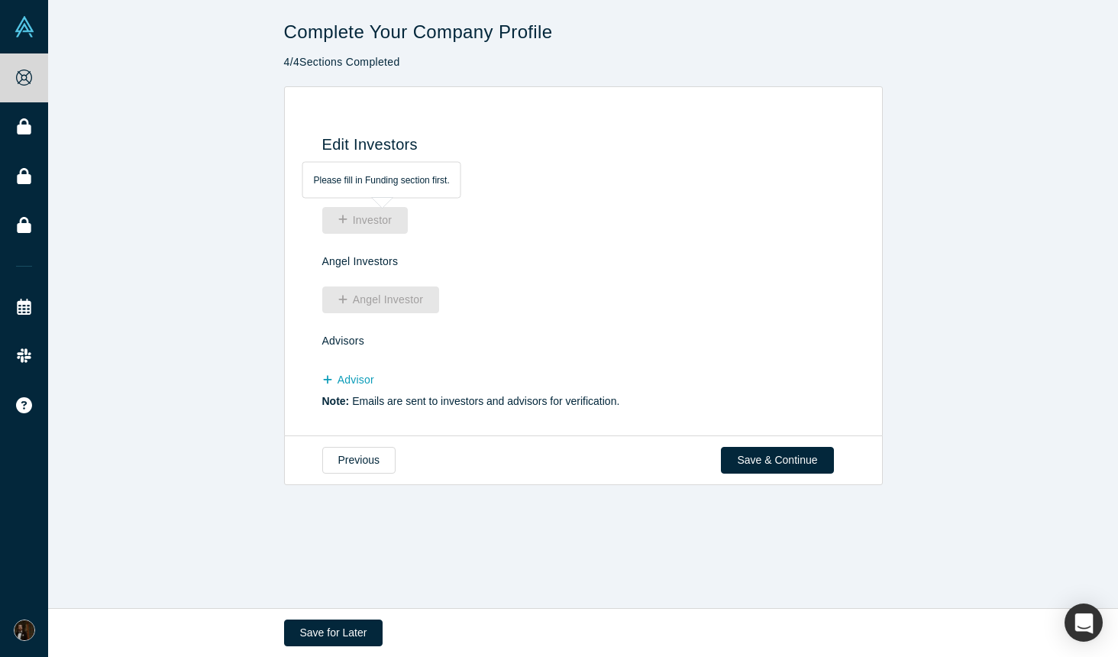
click at [364, 222] on div "Investor" at bounding box center [370, 221] width 97 height 24
click at [760, 455] on button "Save & Continue" at bounding box center [777, 460] width 112 height 27
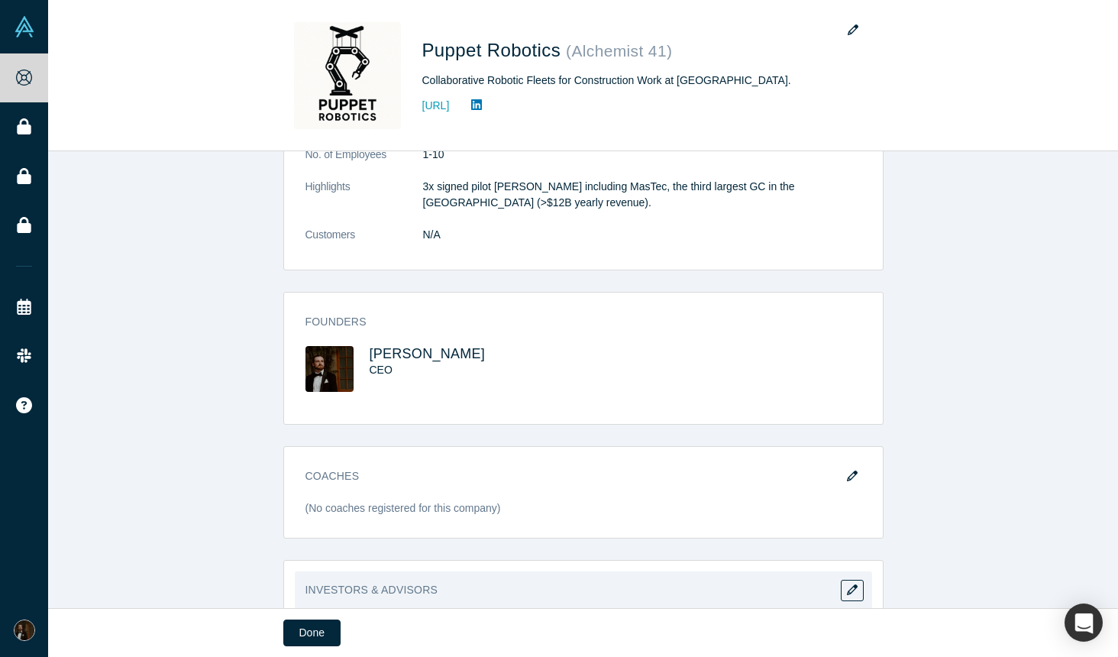
scroll to position [603, 0]
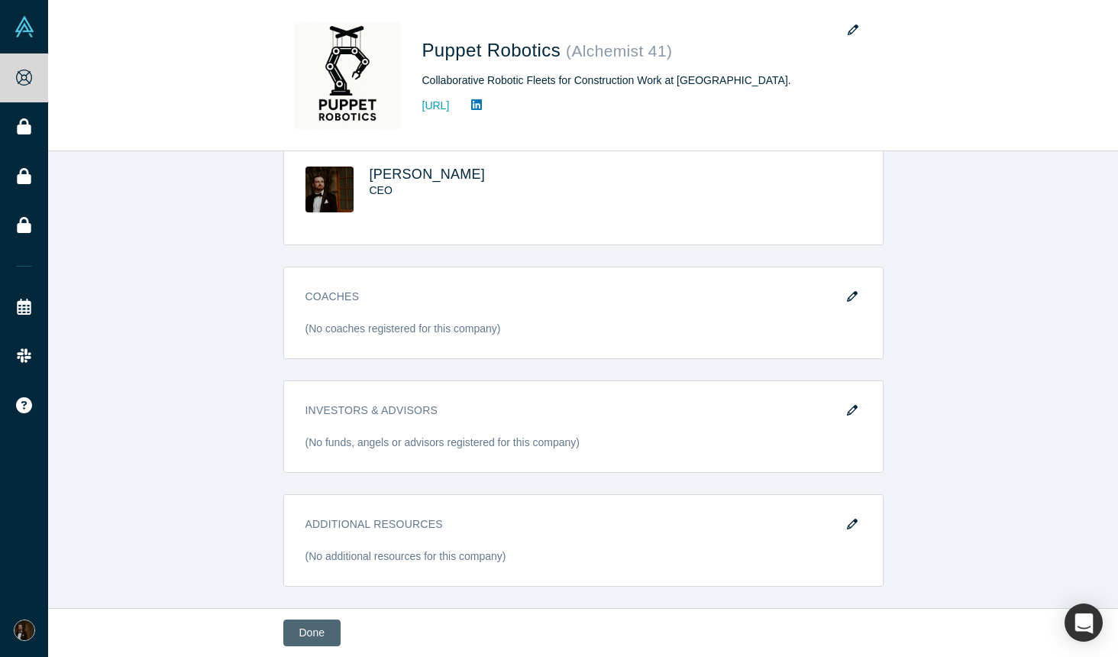
click at [319, 636] on button "Done" at bounding box center [311, 633] width 57 height 27
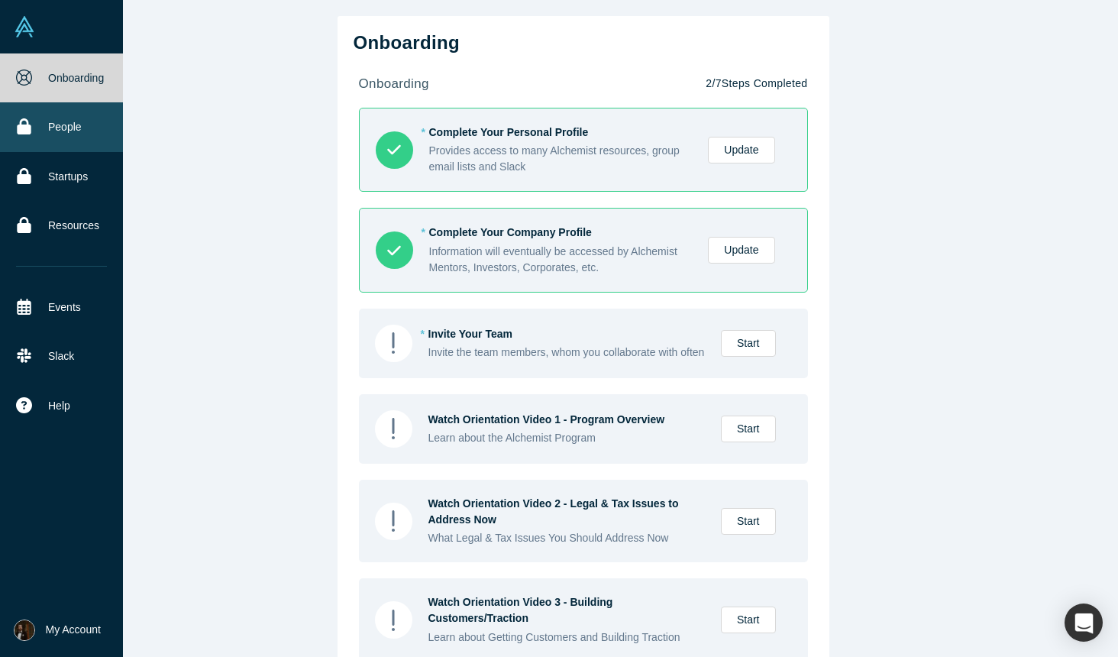
click at [45, 119] on link "People" at bounding box center [61, 126] width 123 height 49
click at [27, 35] on img at bounding box center [24, 26] width 21 height 21
click at [48, 65] on link "Onboarding" at bounding box center [61, 77] width 123 height 49
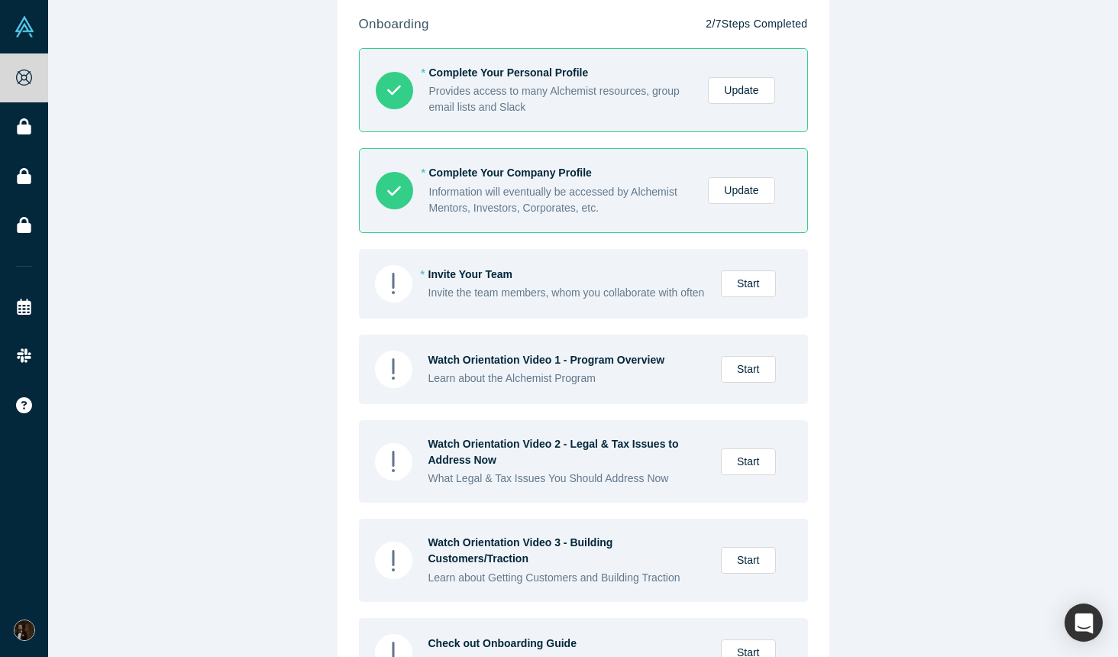
scroll to position [86, 0]
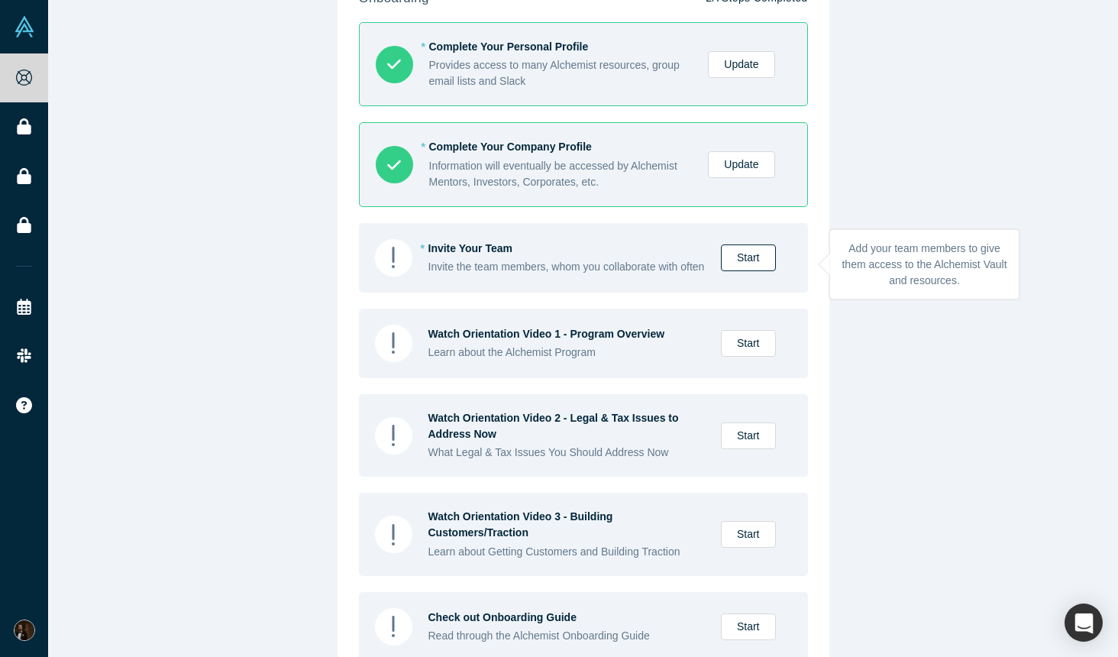
click at [751, 268] on link "Start" at bounding box center [748, 257] width 55 height 27
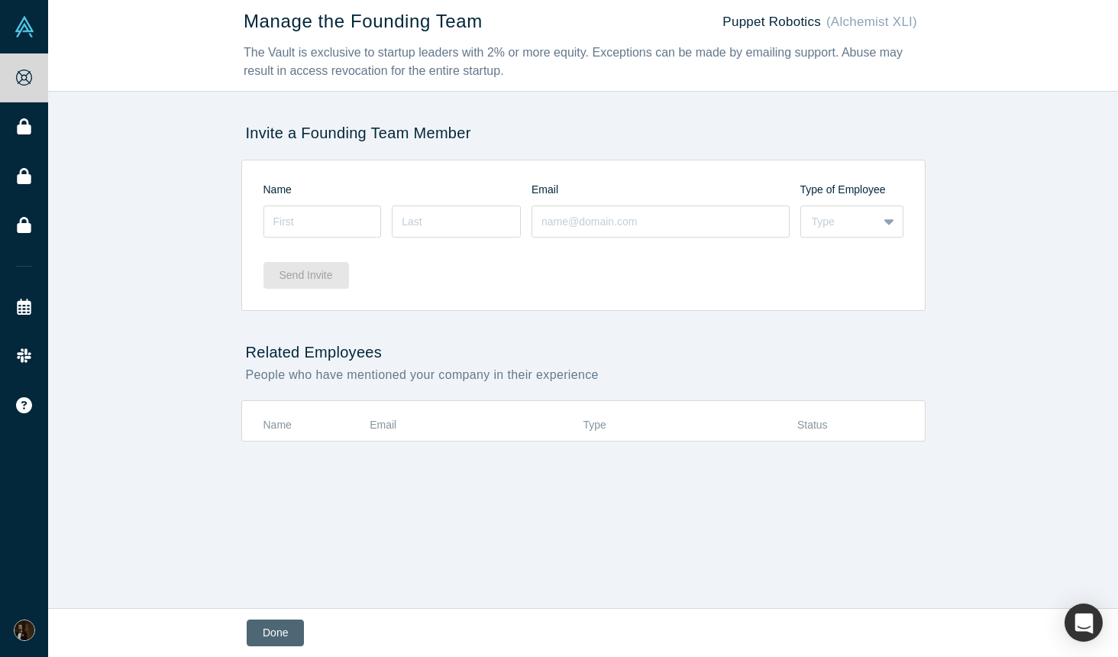
click at [278, 626] on button "Done" at bounding box center [275, 633] width 57 height 27
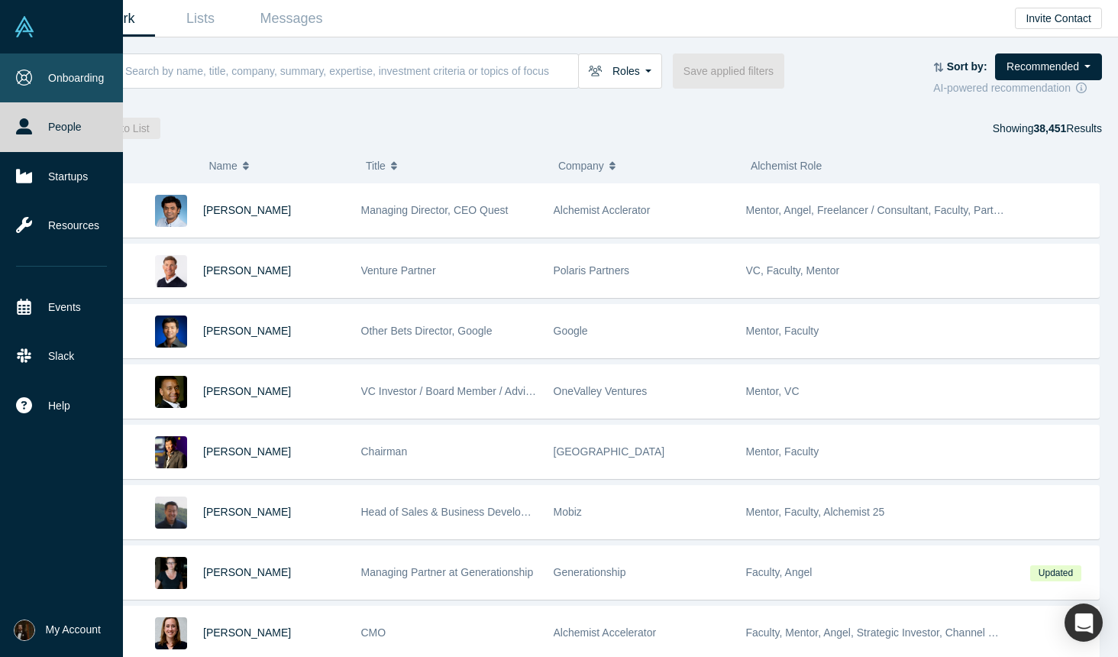
click at [34, 75] on link "Onboarding" at bounding box center [61, 77] width 123 height 49
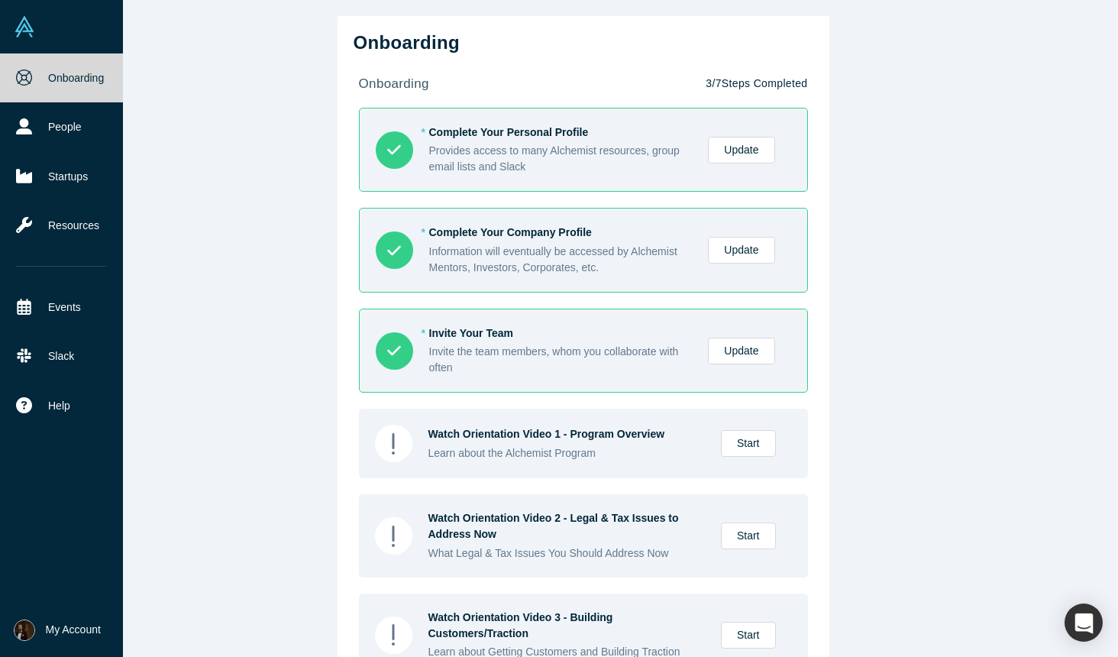
click at [30, 31] on img at bounding box center [24, 26] width 21 height 21
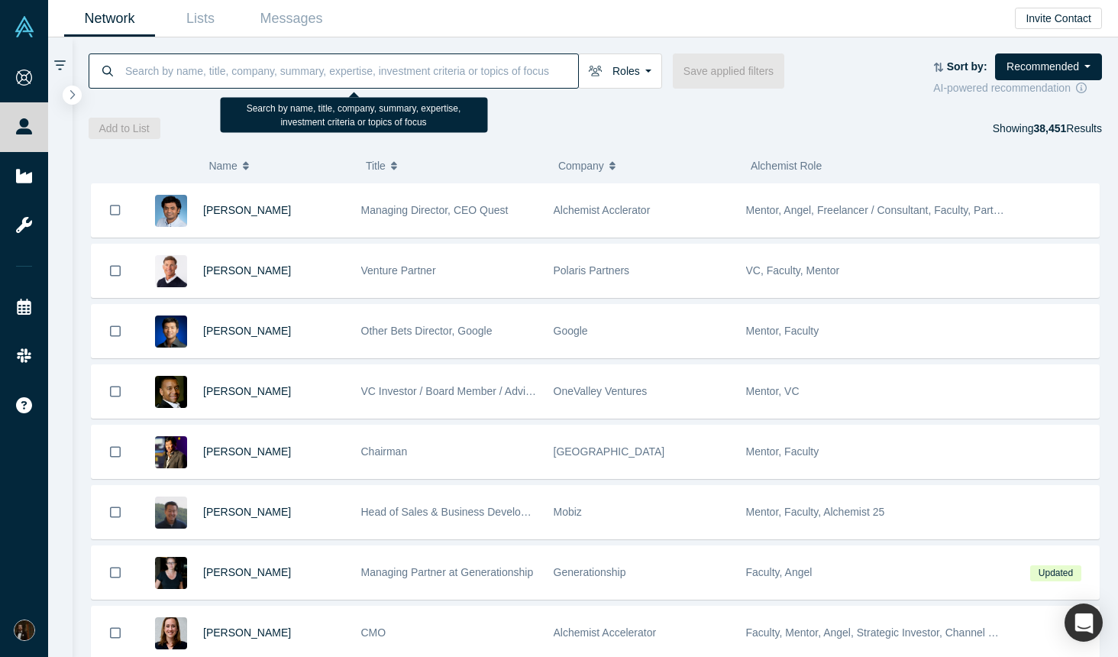
click at [294, 81] on input at bounding box center [351, 71] width 455 height 36
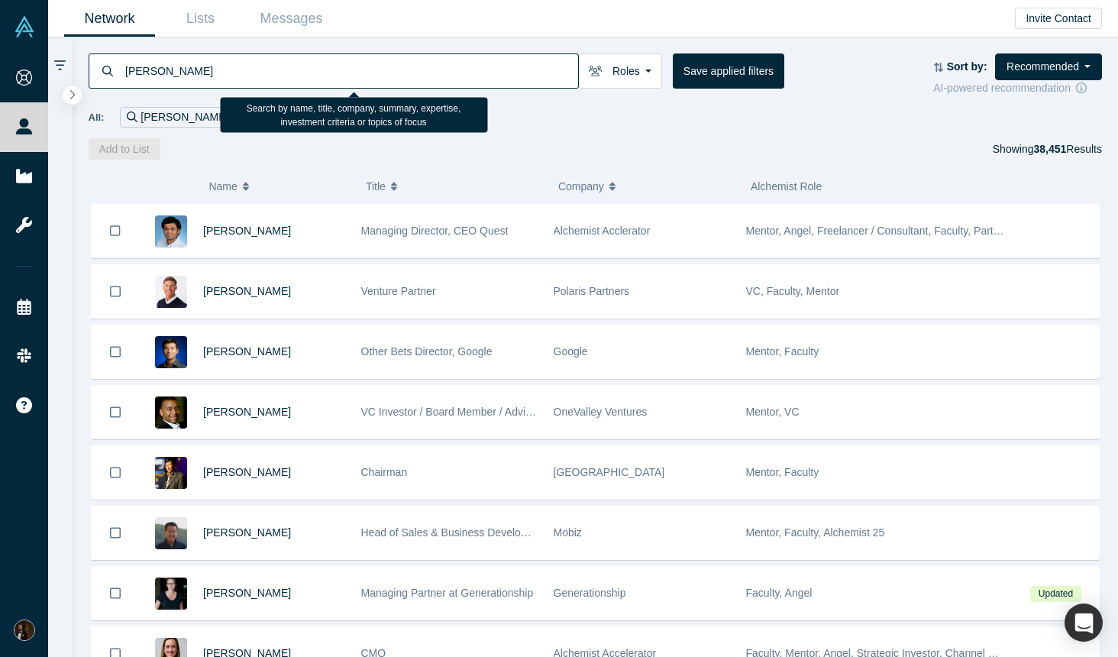
type input "[PERSON_NAME]"
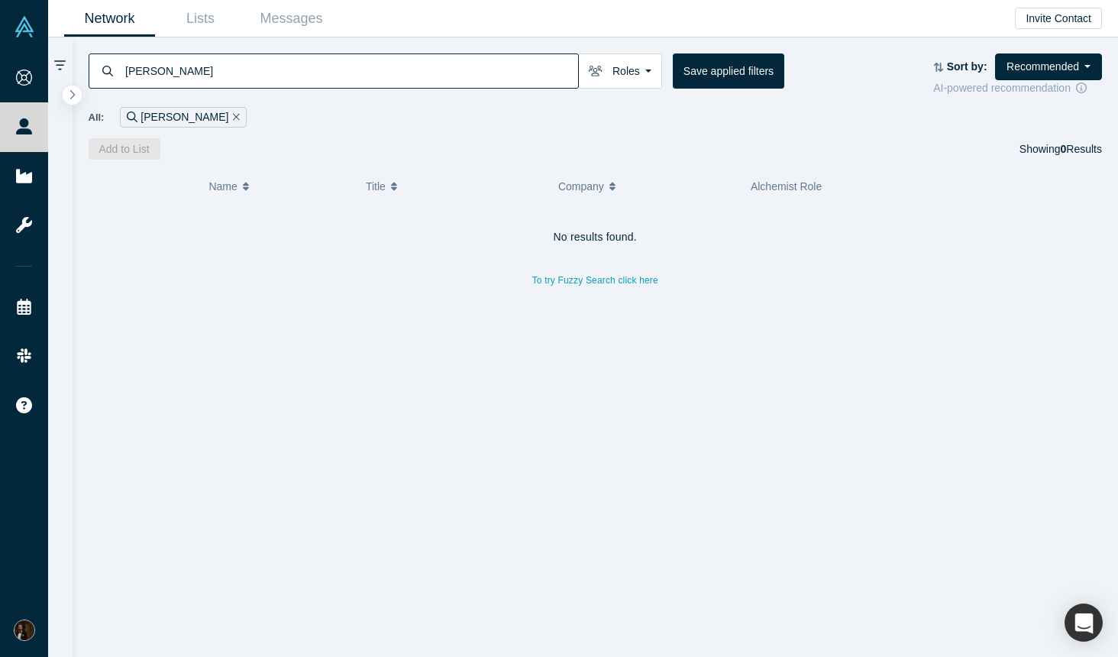
click at [233, 114] on icon "Remove Filter" at bounding box center [236, 117] width 7 height 11
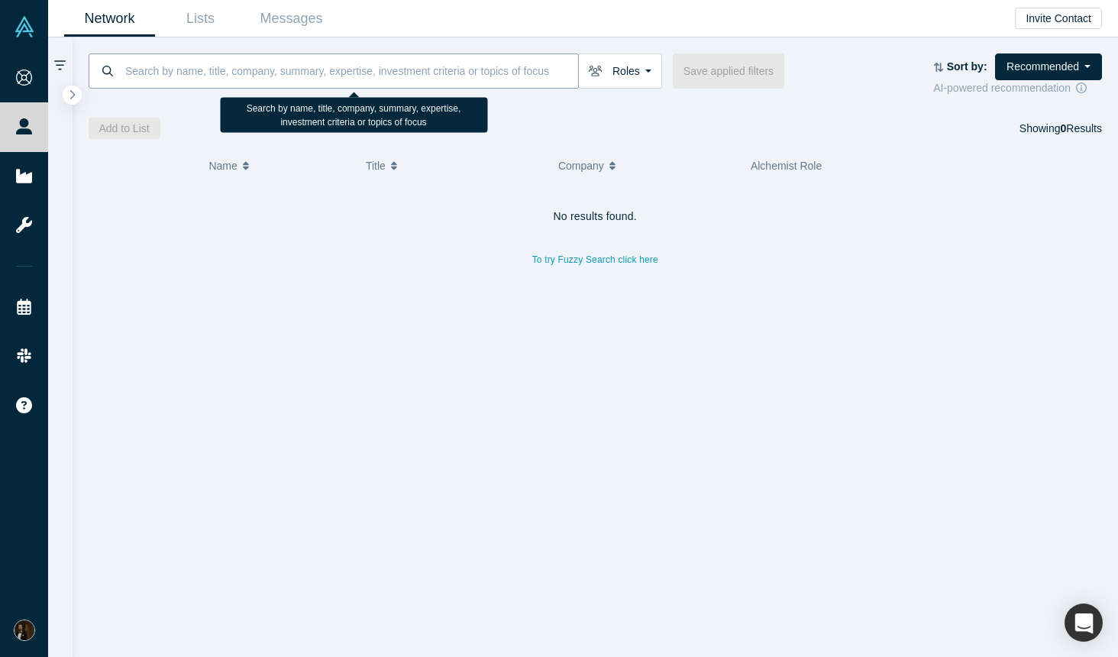
click at [227, 57] on input at bounding box center [351, 71] width 455 height 36
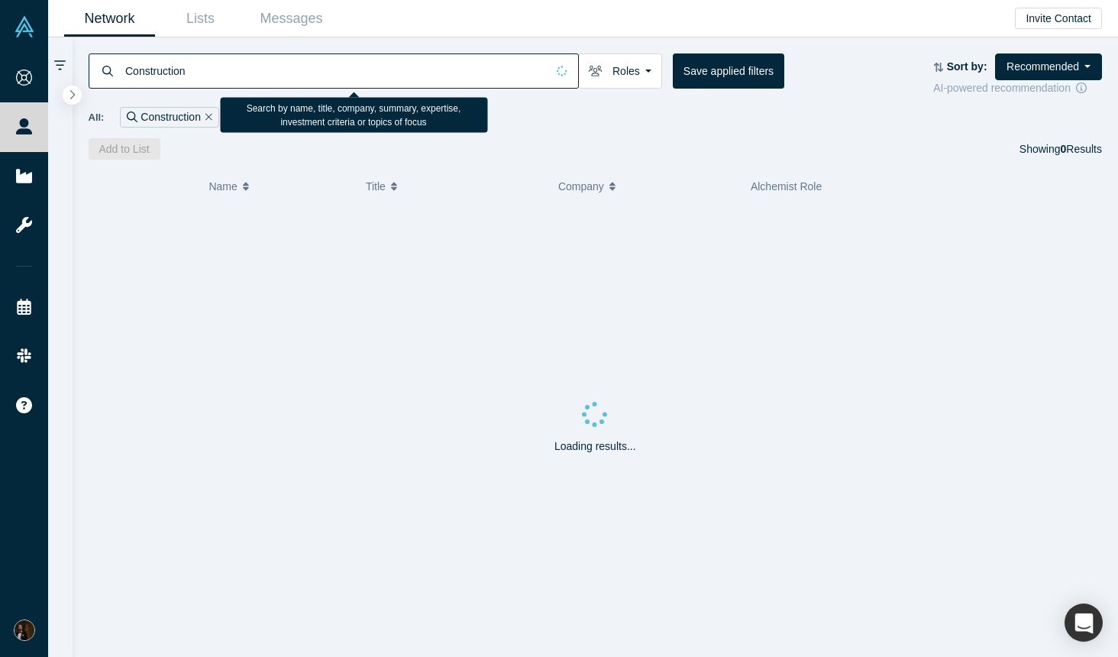
type input "Construction"
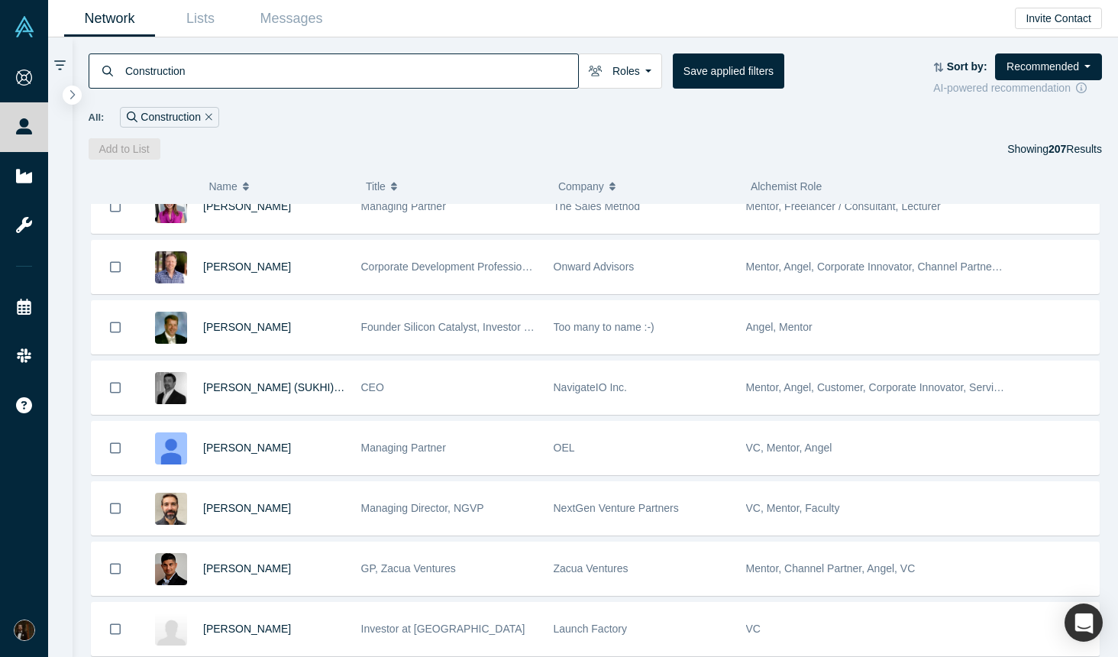
scroll to position [147, 0]
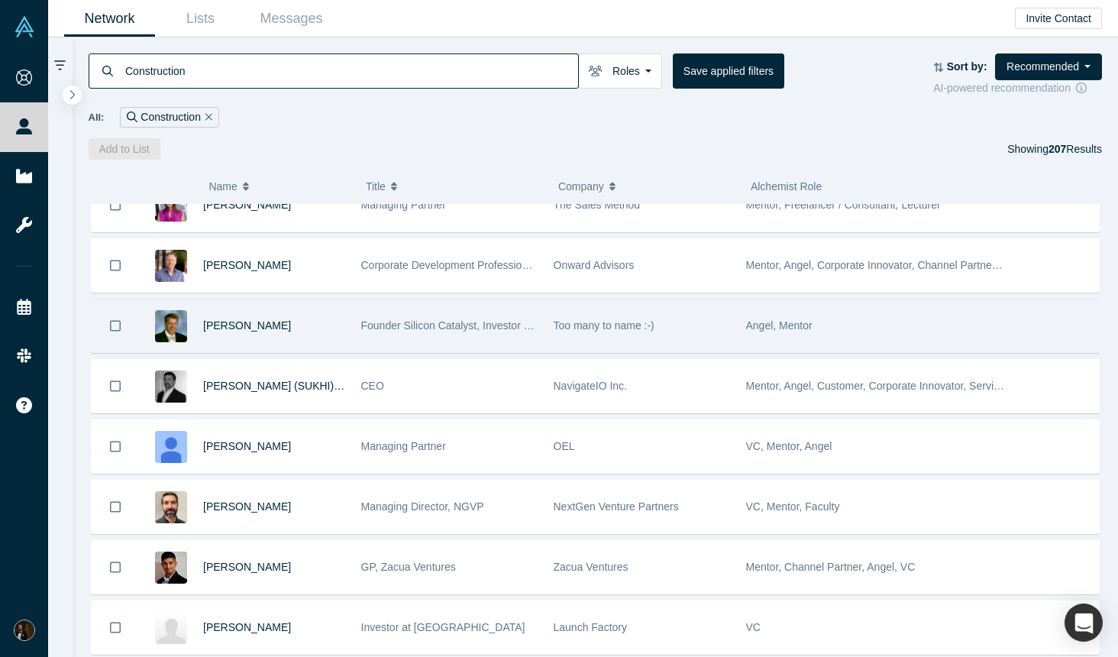
click at [338, 325] on div "[PERSON_NAME]" at bounding box center [274, 325] width 142 height 53
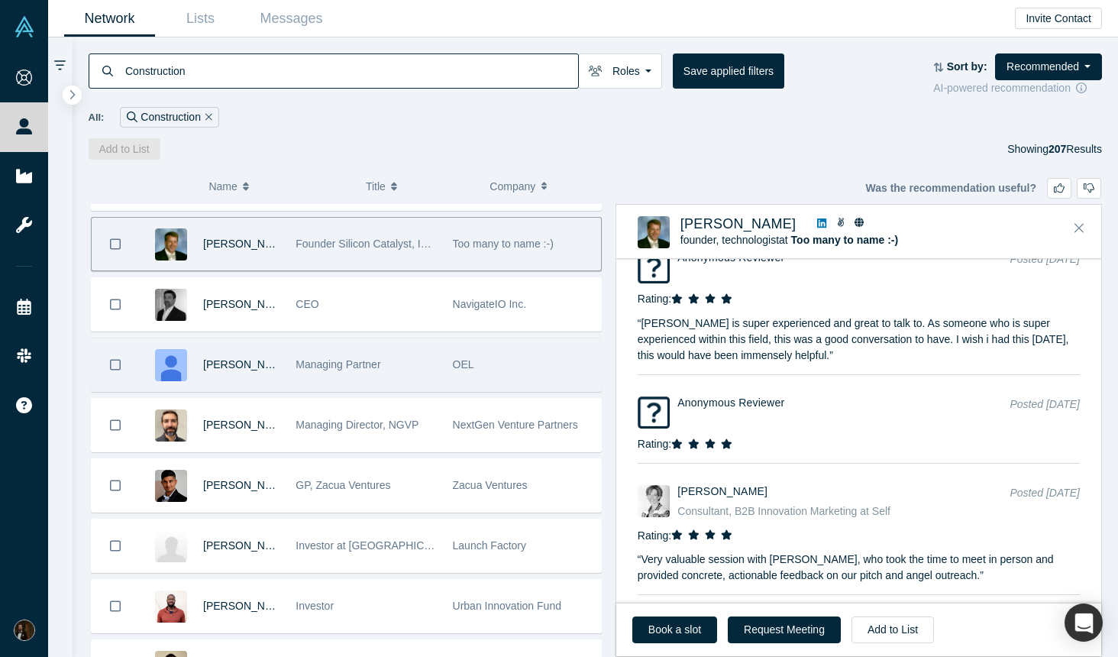
scroll to position [238, 0]
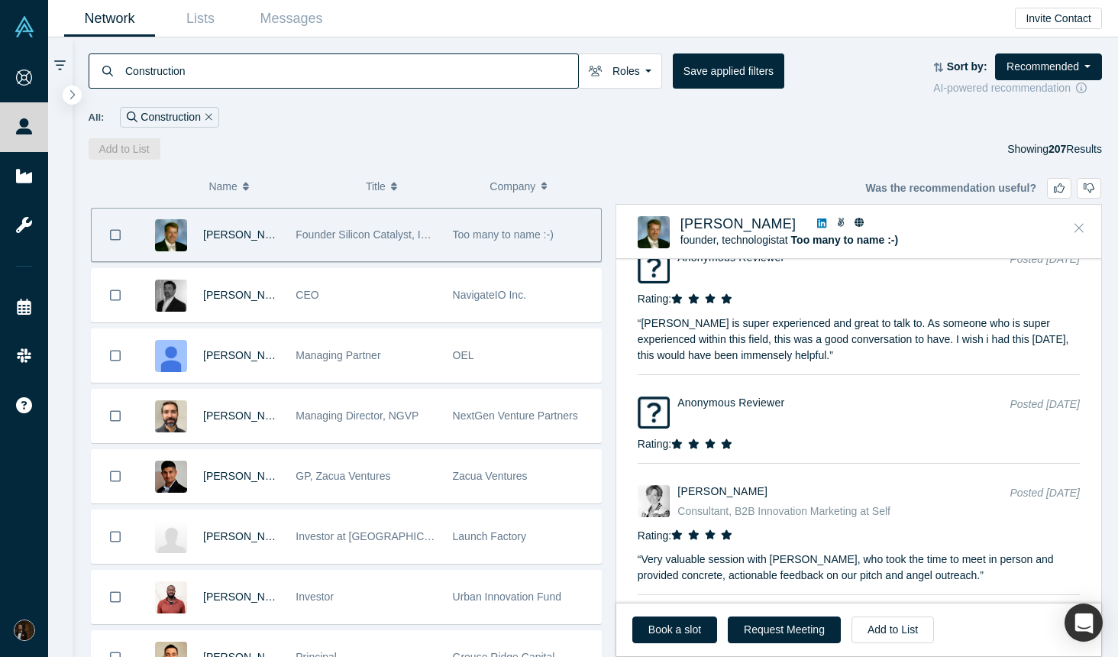
click at [1081, 226] on icon "Close" at bounding box center [1079, 228] width 9 height 9
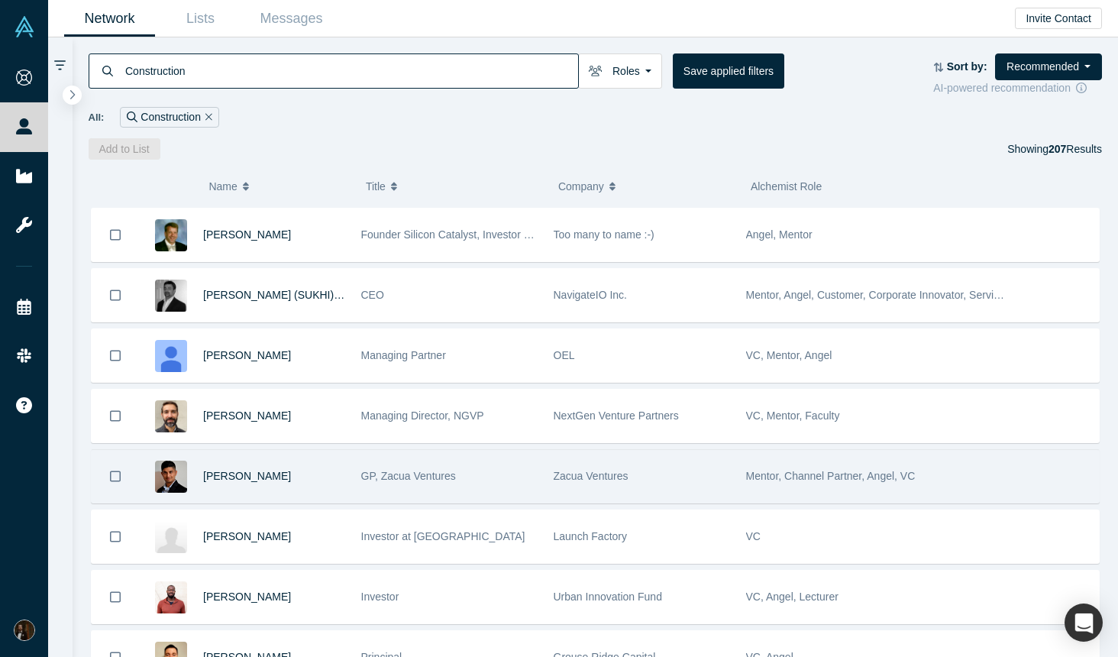
click at [339, 479] on div "[PERSON_NAME]" at bounding box center [274, 476] width 142 height 53
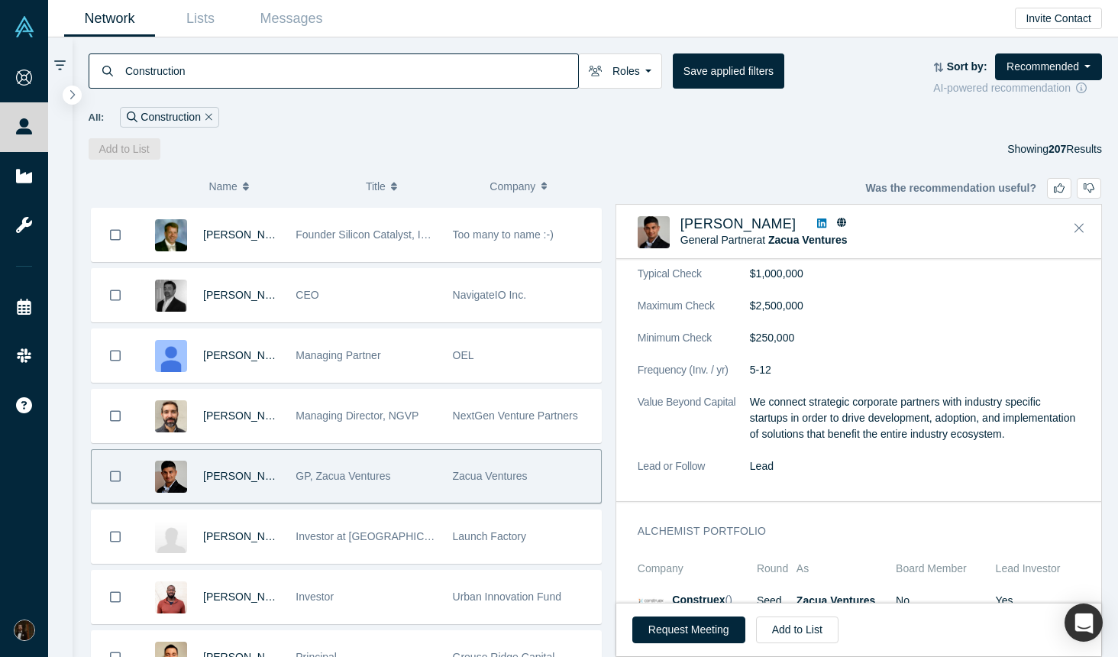
scroll to position [1321, 0]
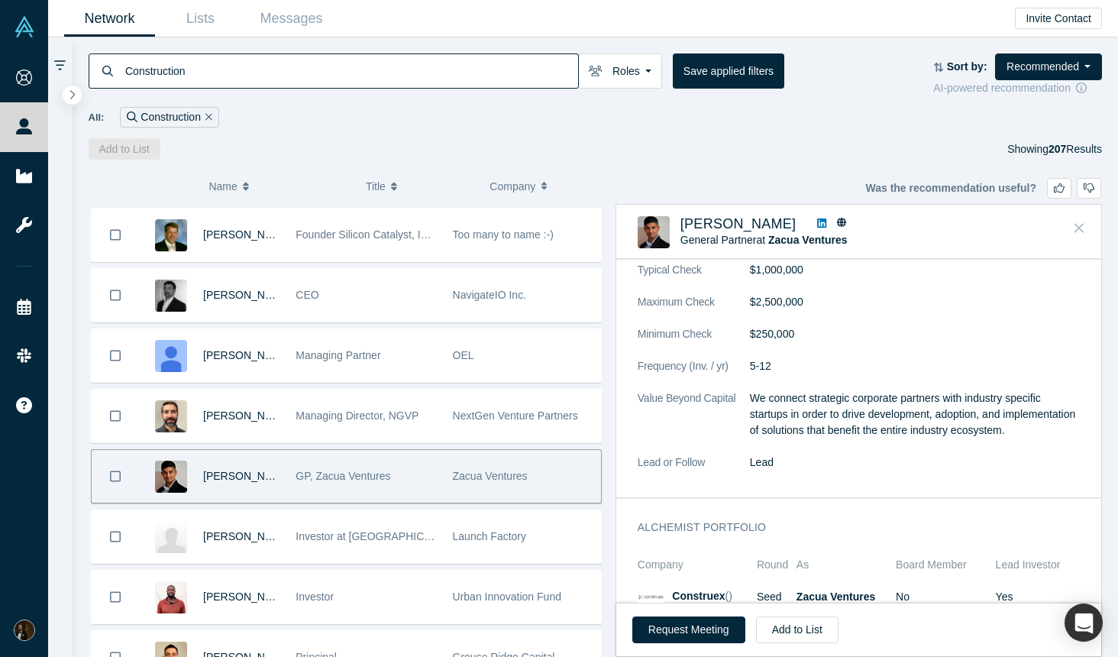
click at [1076, 231] on icon "Close" at bounding box center [1079, 228] width 9 height 14
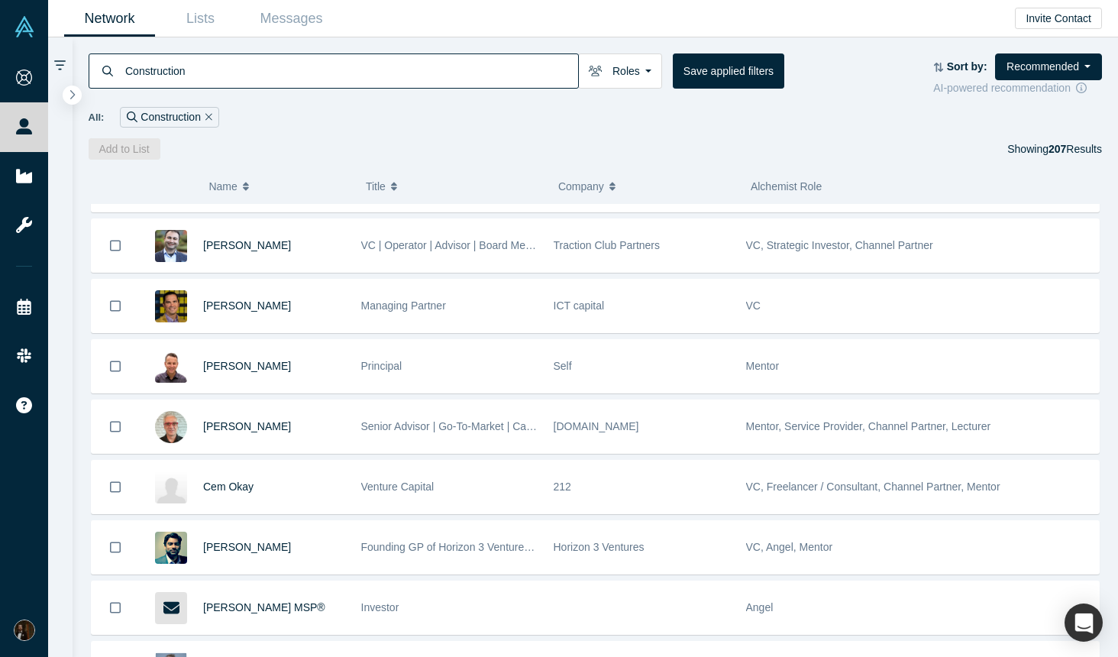
scroll to position [1715, 0]
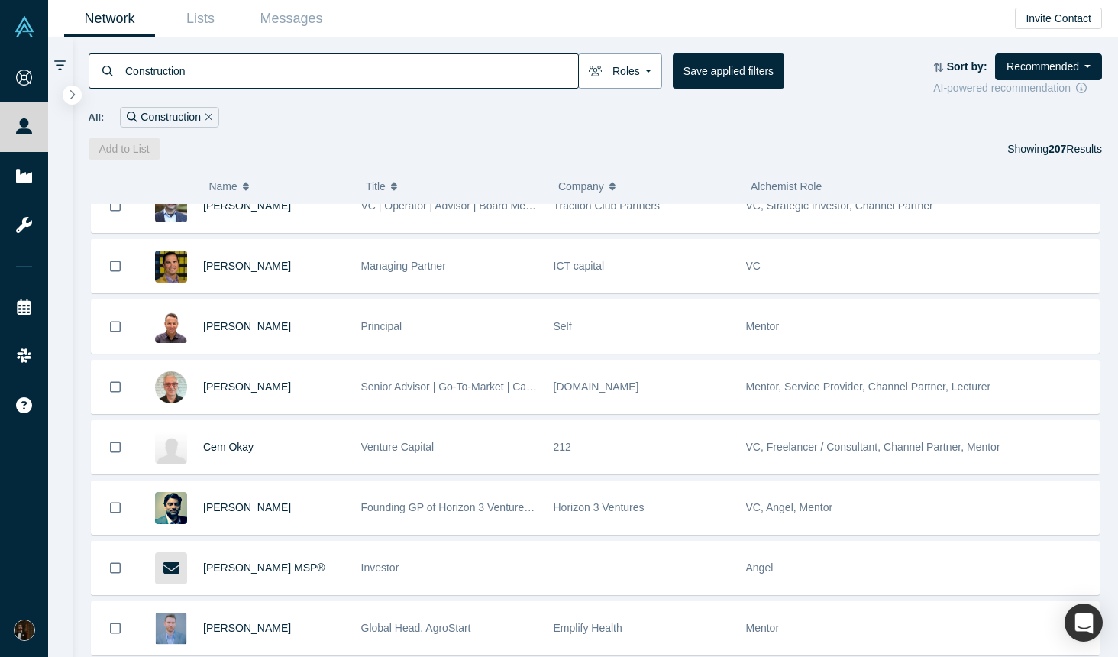
click at [623, 60] on button "Roles" at bounding box center [620, 70] width 84 height 35
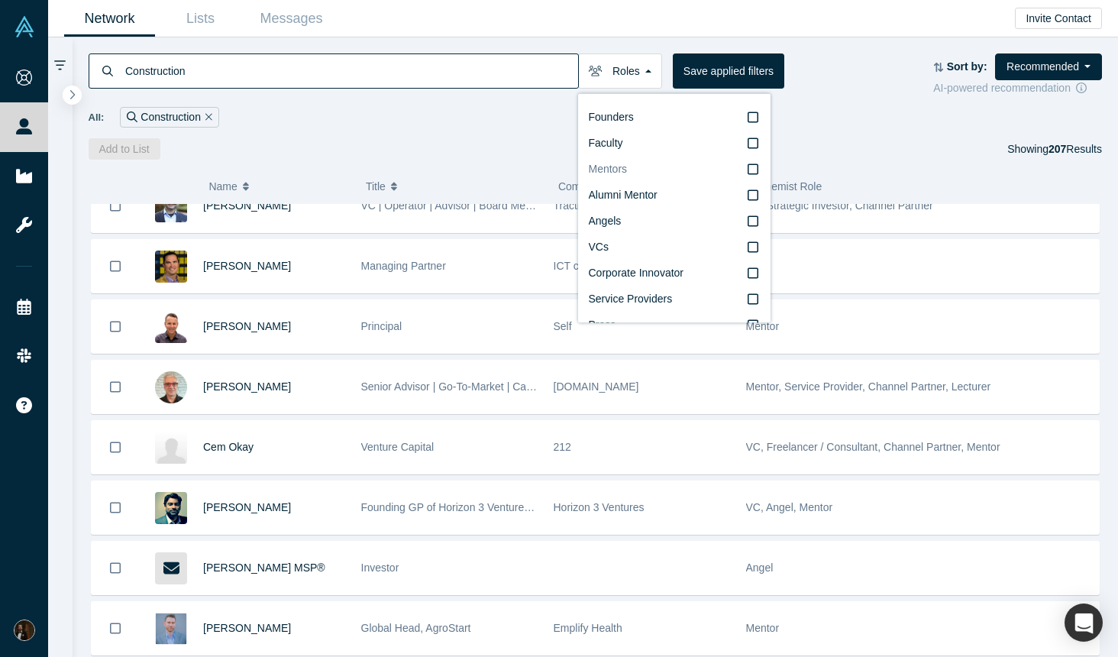
click at [753, 168] on icon at bounding box center [753, 169] width 11 height 12
click at [0, 0] on input "Mentors" at bounding box center [0, 0] width 0 height 0
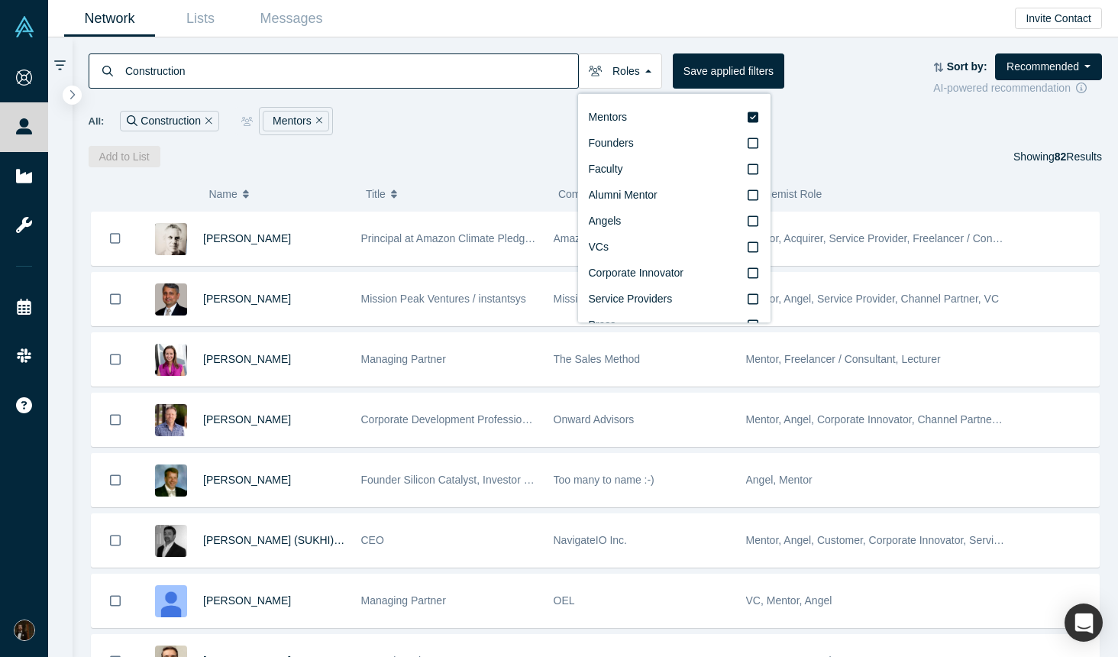
click at [830, 141] on div "Construction Roles Mentors Founders Faculty Alumni Mentor Angels VCs Corporate …" at bounding box center [596, 102] width 1047 height 130
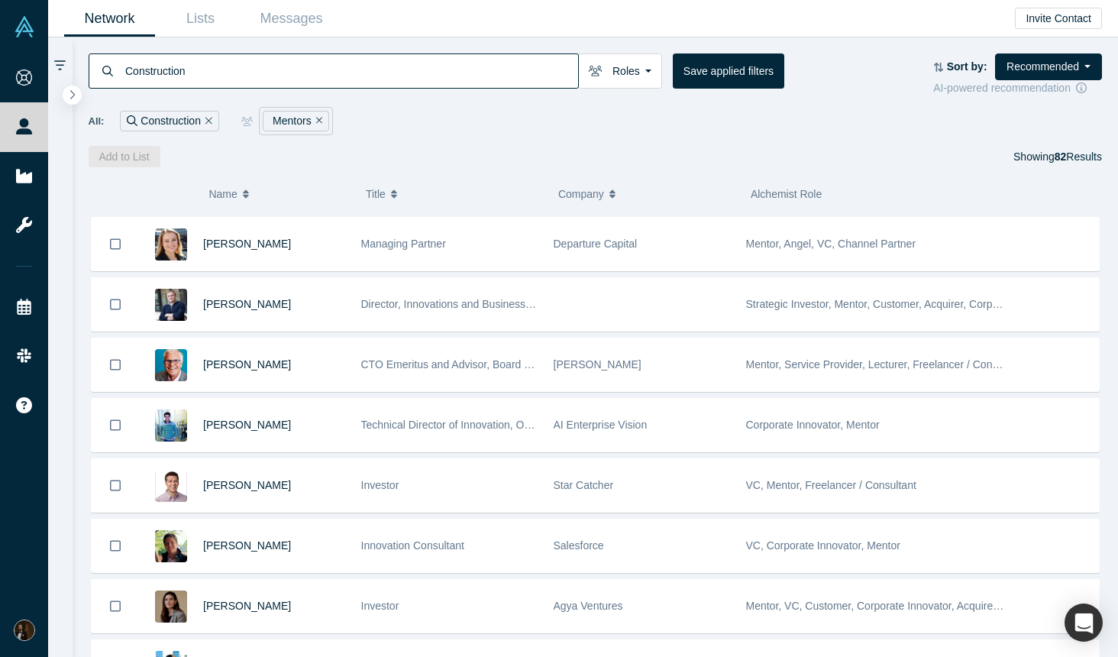
scroll to position [1504, 0]
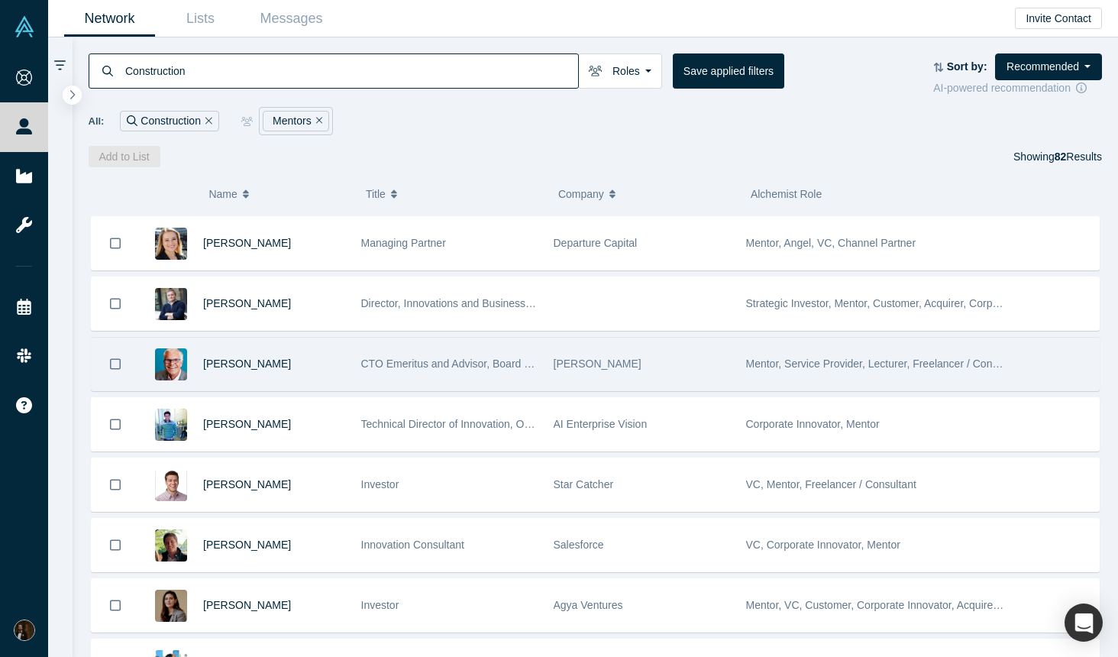
click at [480, 356] on div "CTO Emeritus and Advisor, Board Member" at bounding box center [449, 364] width 176 height 53
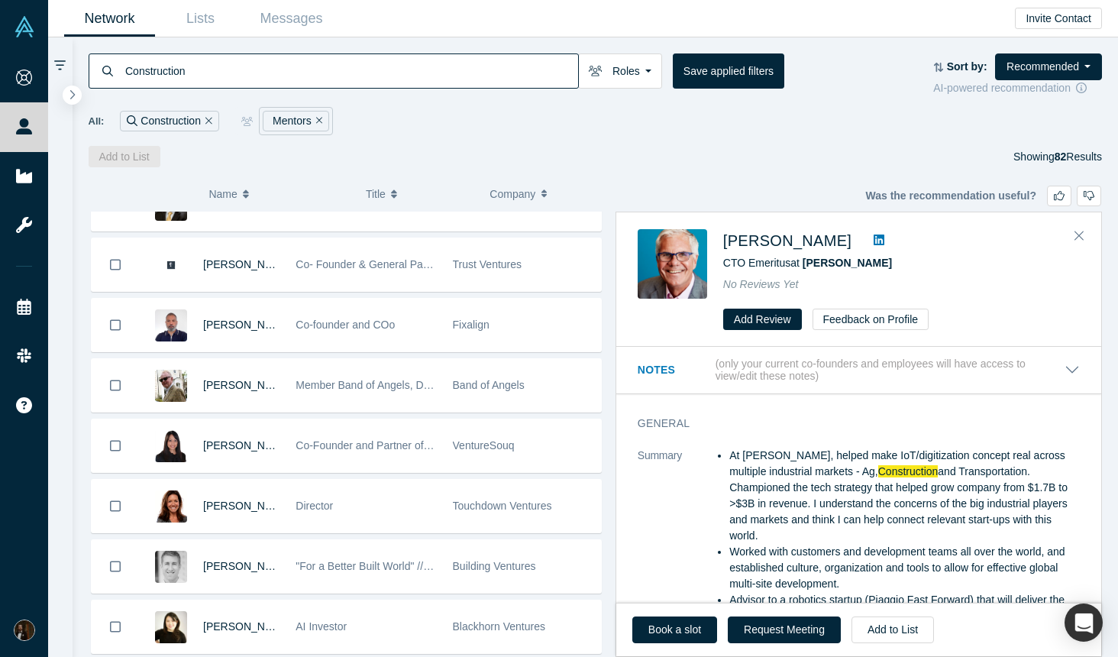
scroll to position [2270, 0]
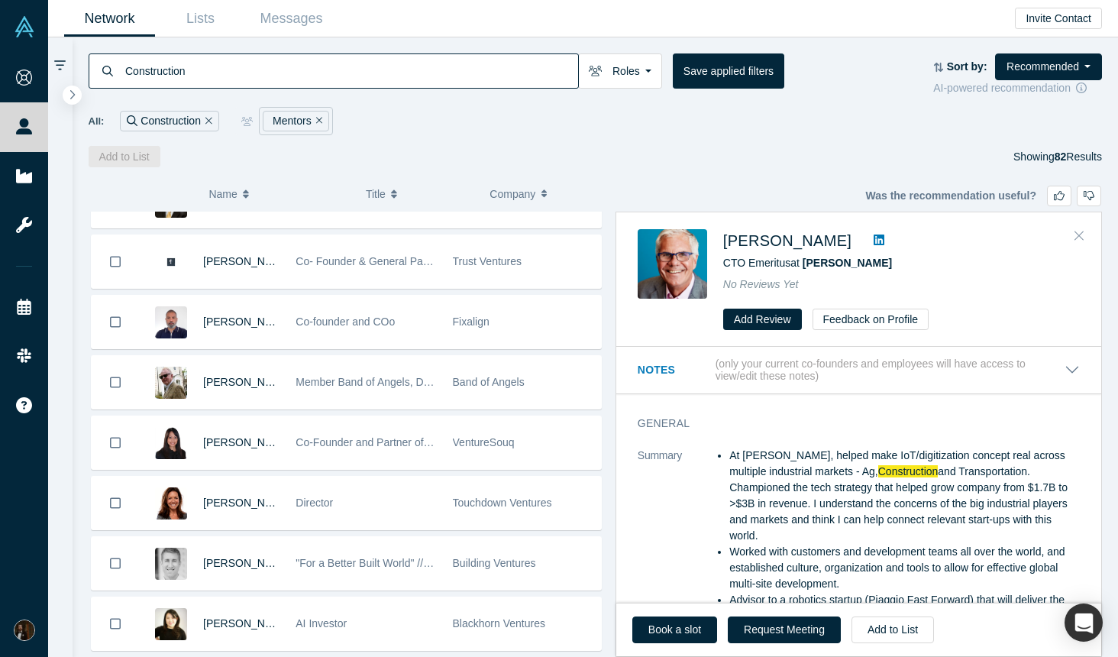
click at [1079, 235] on icon "Close" at bounding box center [1079, 235] width 9 height 14
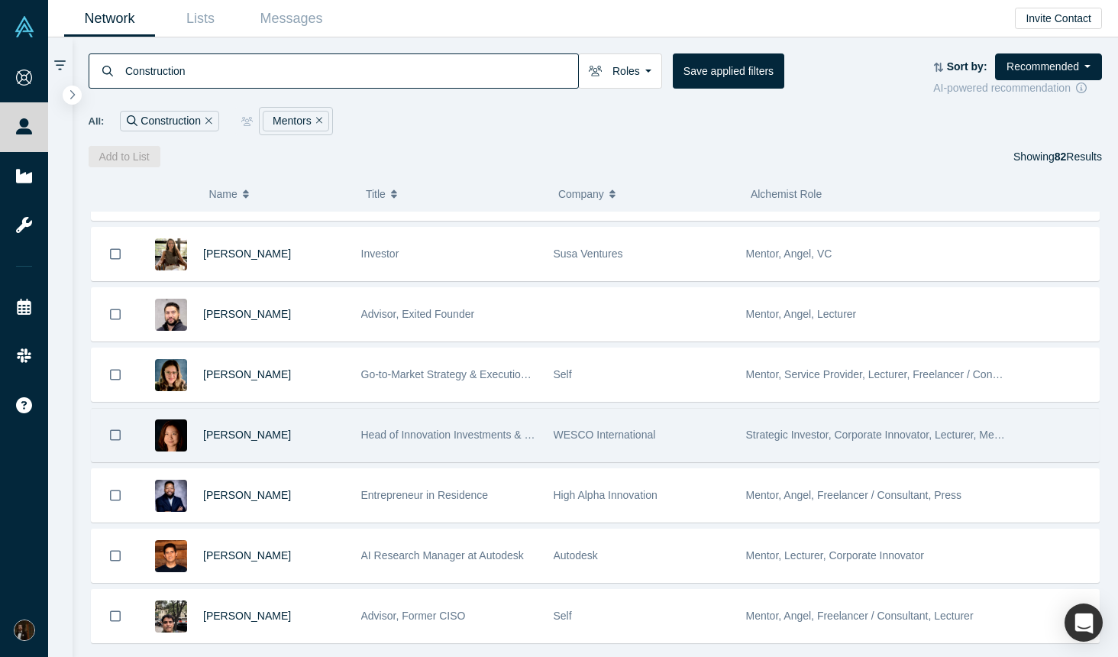
scroll to position [4539, 0]
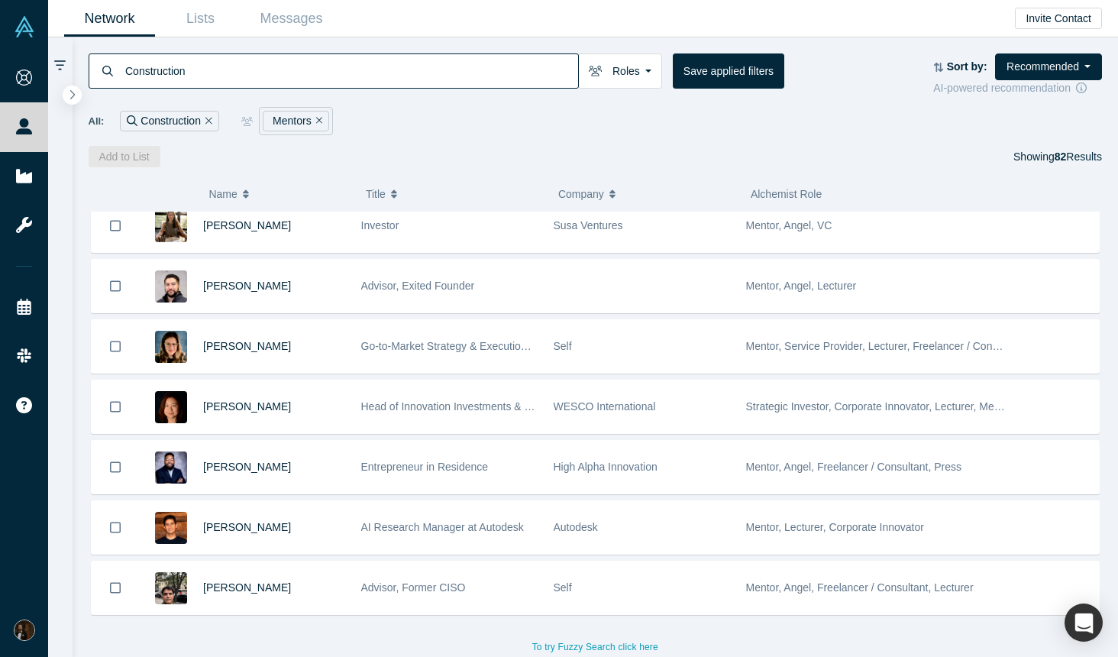
click at [321, 121] on icon "Remove Filter" at bounding box center [319, 120] width 7 height 7
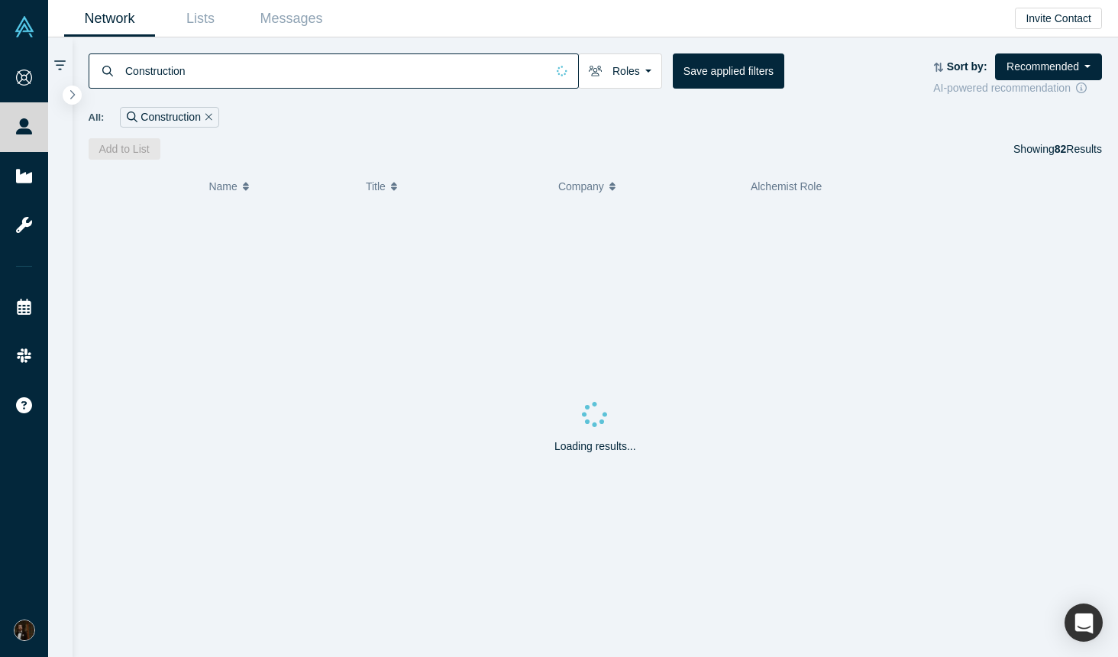
click at [209, 117] on icon "Remove Filter" at bounding box center [208, 116] width 7 height 7
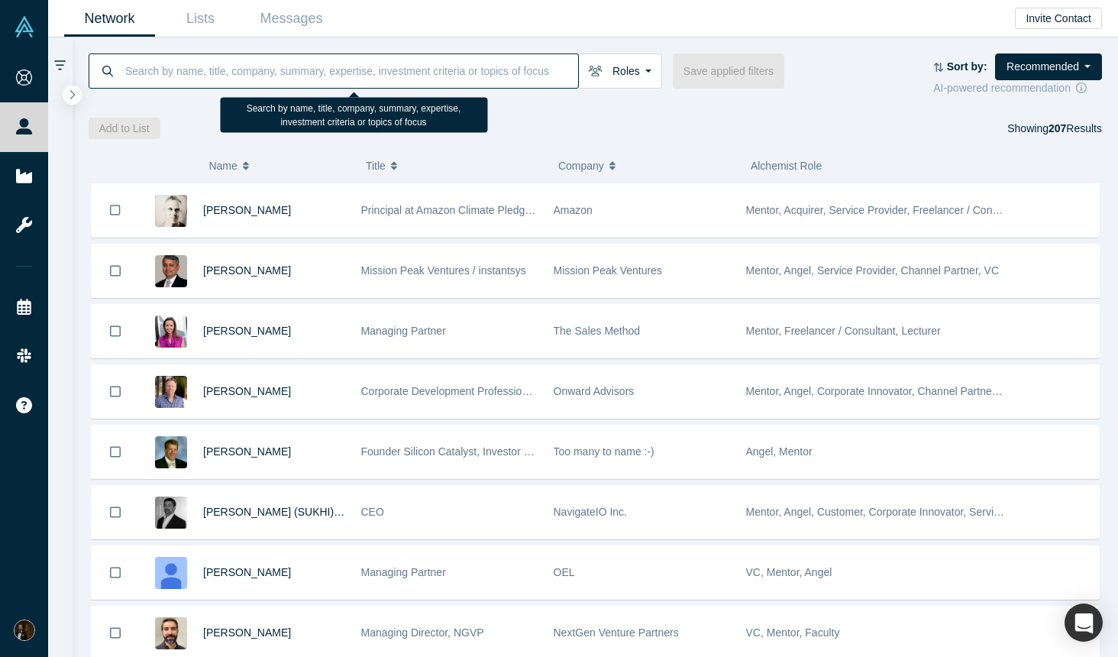
click at [215, 63] on input at bounding box center [351, 71] width 455 height 36
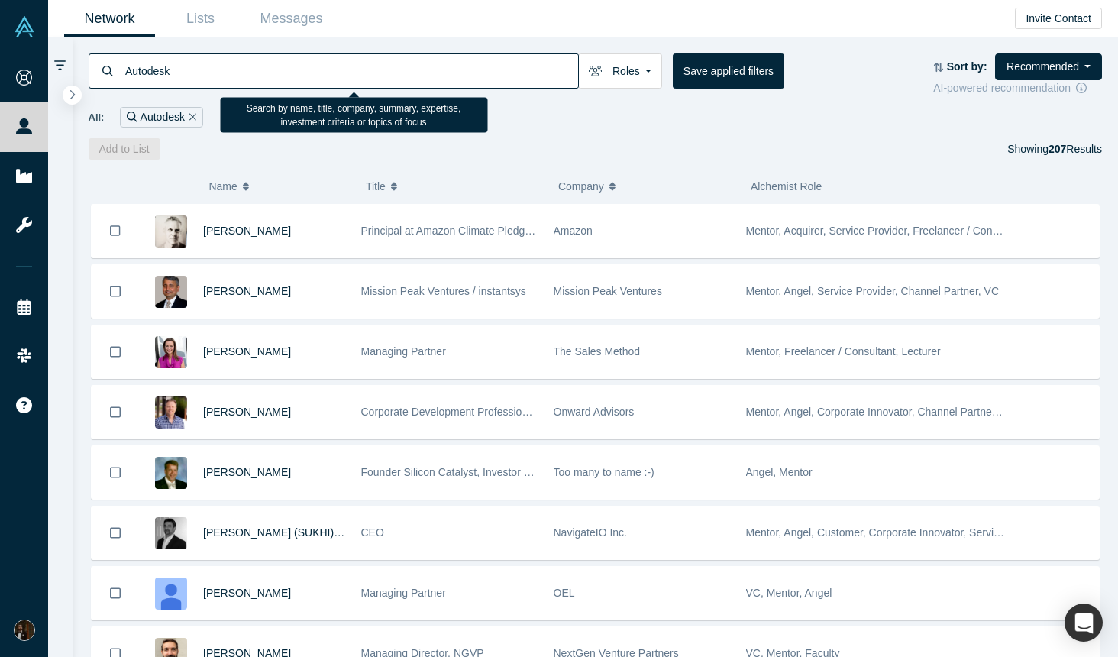
type input "Autodesk"
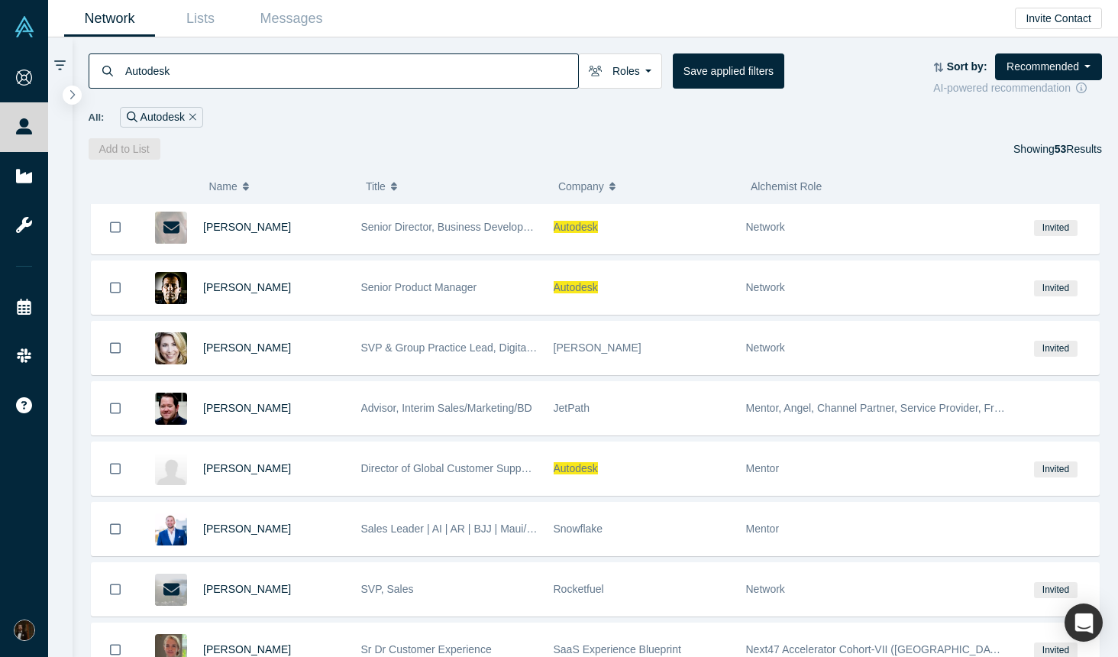
scroll to position [1583, 0]
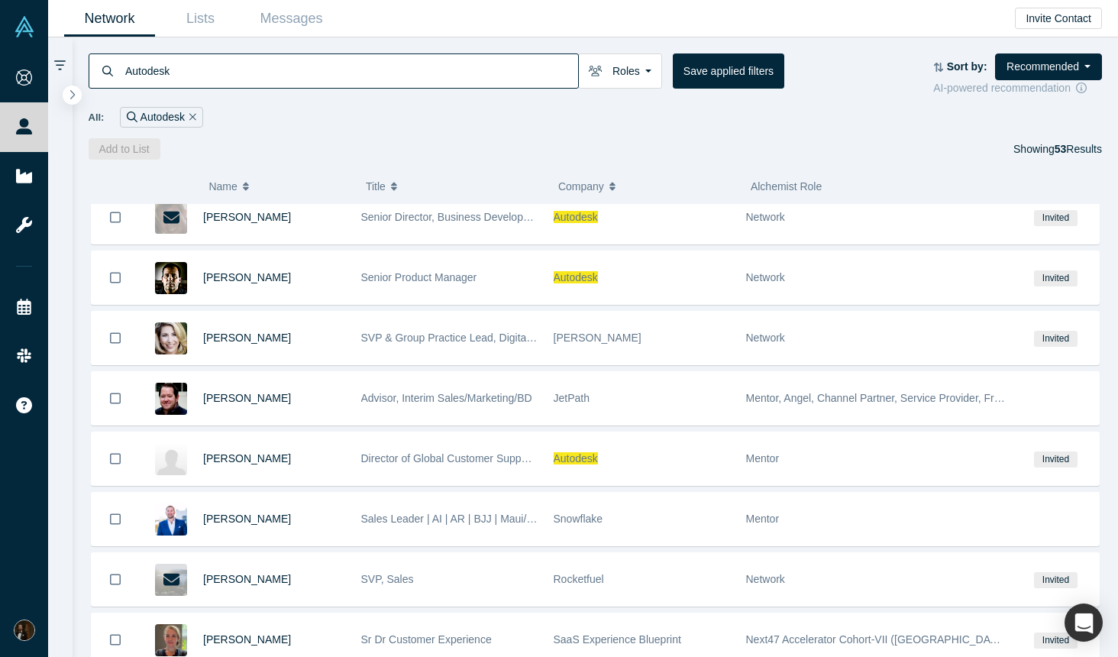
click at [609, 188] on button "Company" at bounding box center [646, 186] width 176 height 32
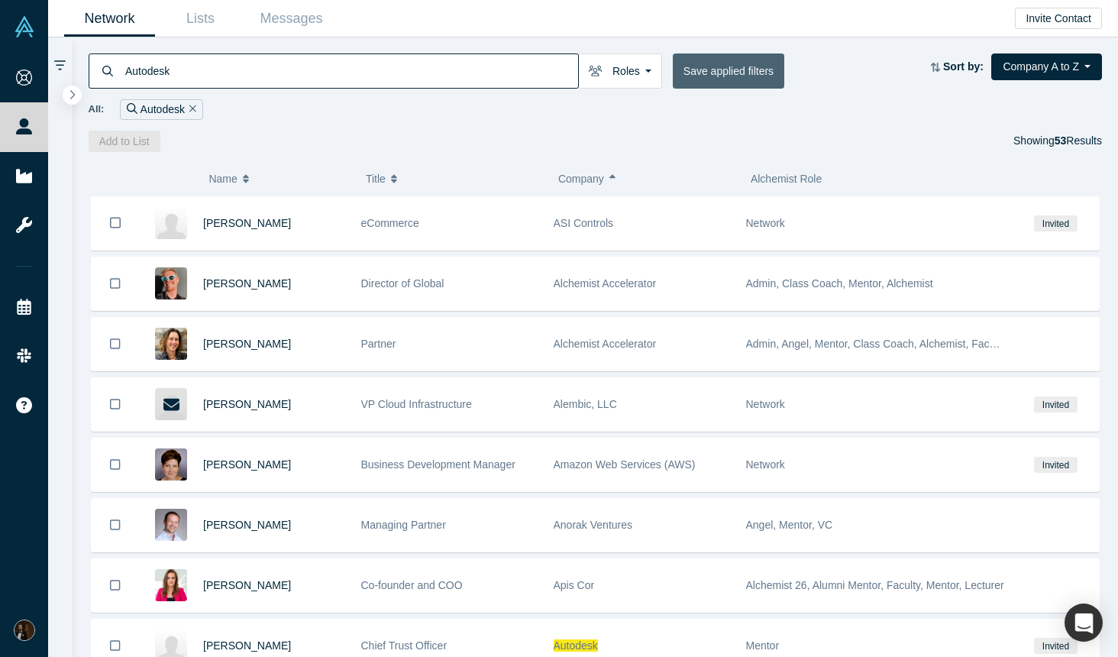
click at [736, 74] on button "Save applied filters" at bounding box center [729, 70] width 112 height 35
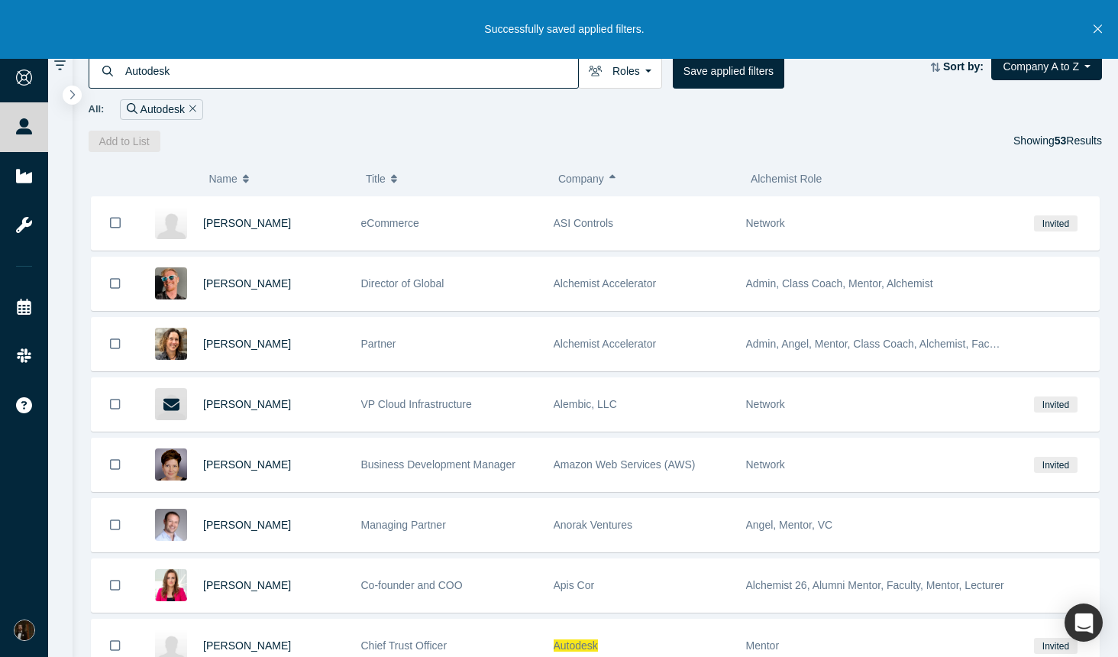
click at [1094, 27] on icon "Close" at bounding box center [1098, 29] width 8 height 14
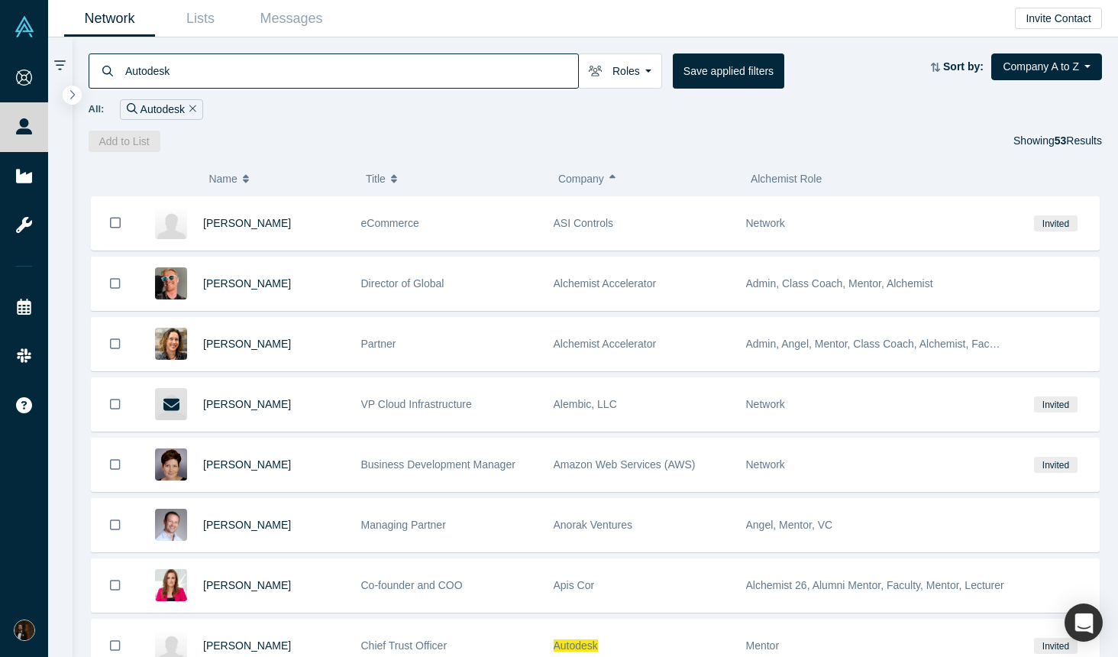
click at [192, 108] on icon "Remove Filter" at bounding box center [192, 108] width 7 height 11
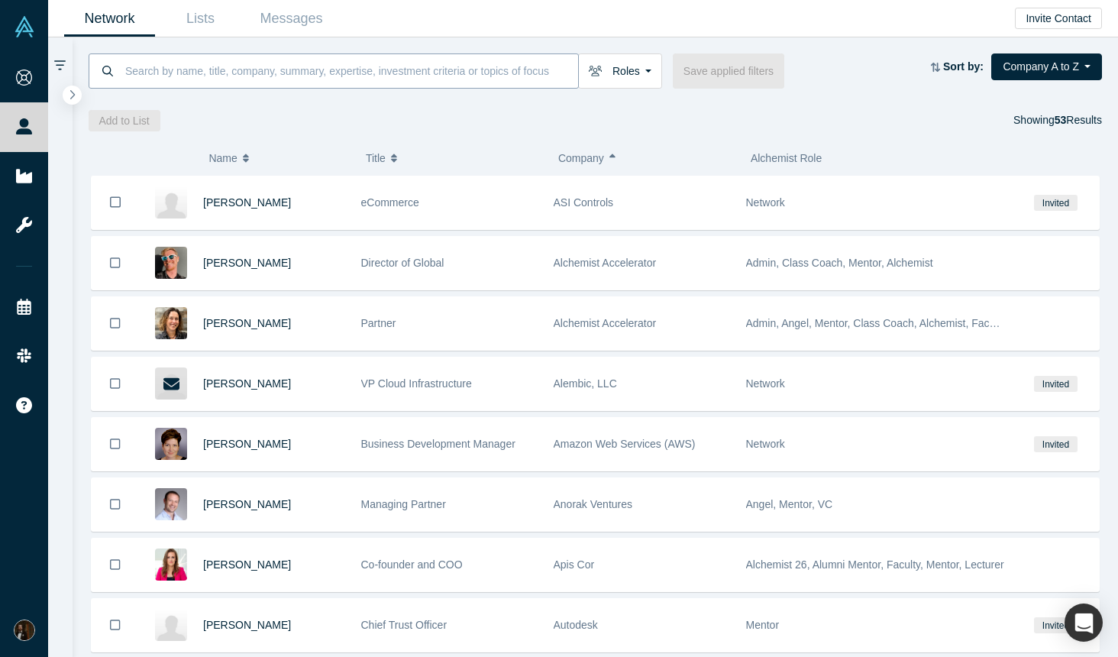
click at [226, 75] on input at bounding box center [351, 71] width 455 height 36
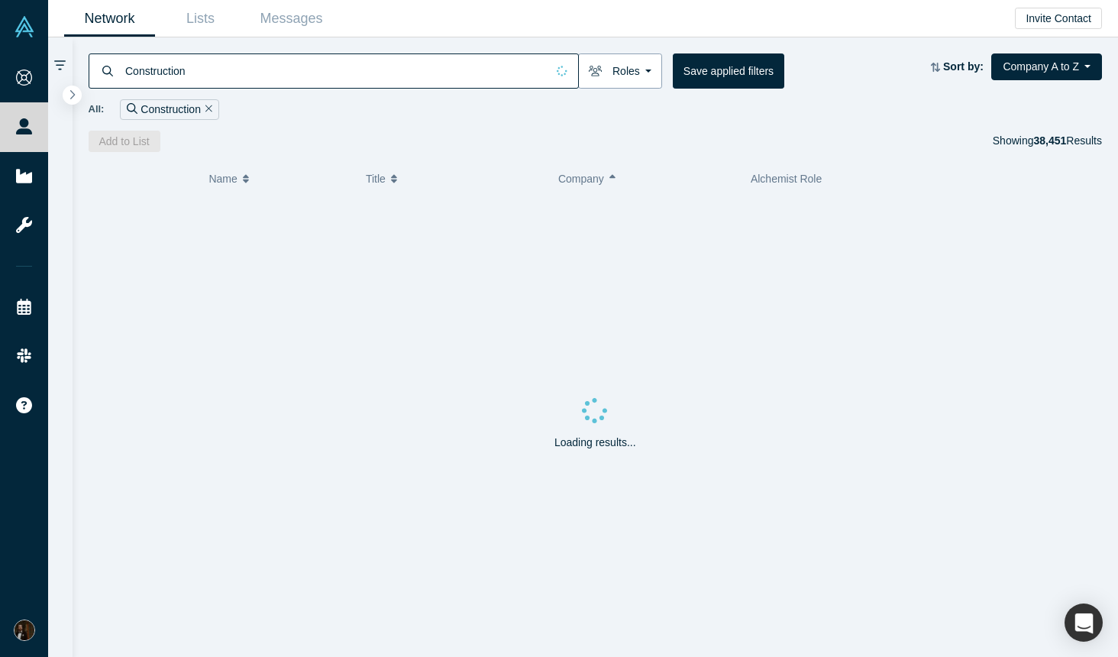
click at [616, 68] on button "Roles" at bounding box center [620, 70] width 84 height 35
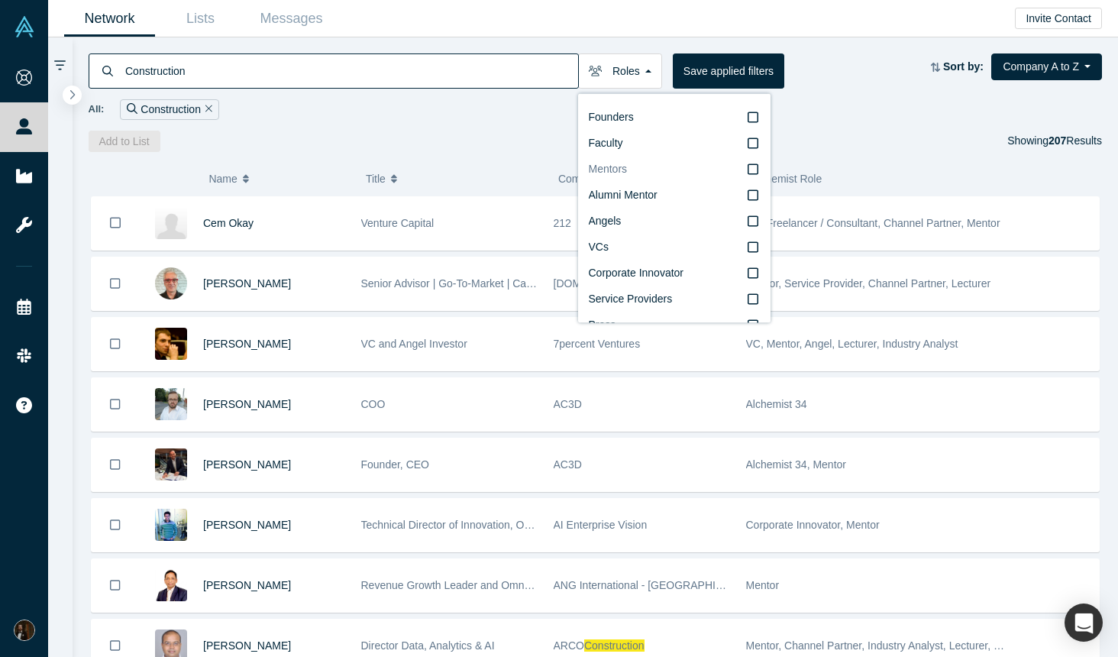
click at [754, 167] on icon at bounding box center [753, 169] width 11 height 12
click at [0, 0] on input "Mentors" at bounding box center [0, 0] width 0 height 0
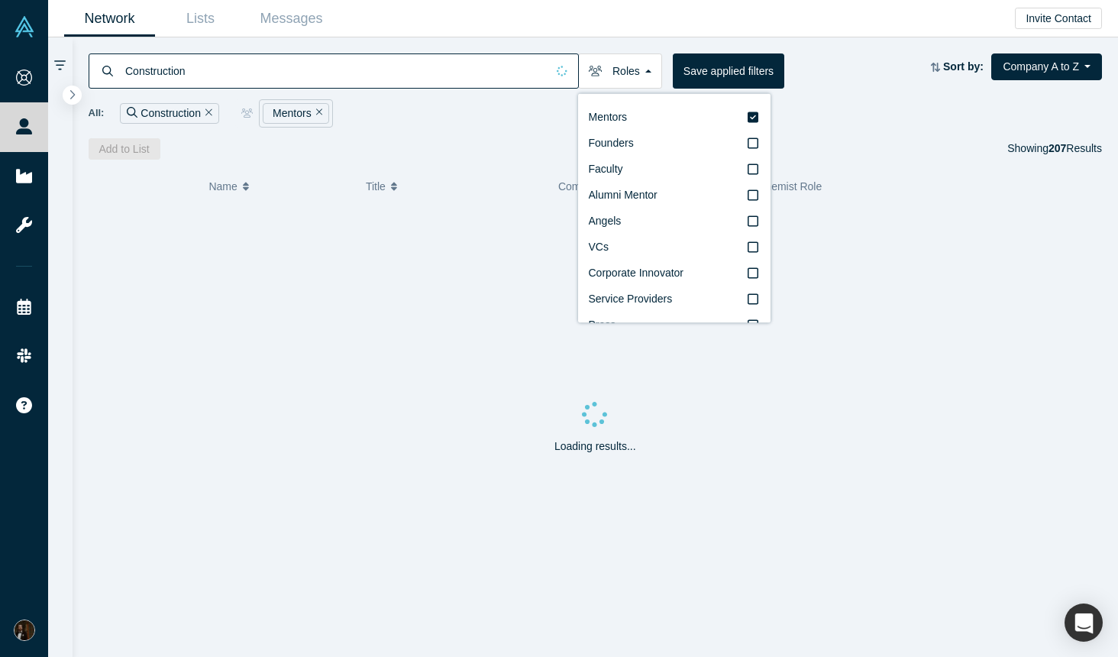
click at [867, 121] on div "All: Construction Mentors" at bounding box center [596, 113] width 1014 height 28
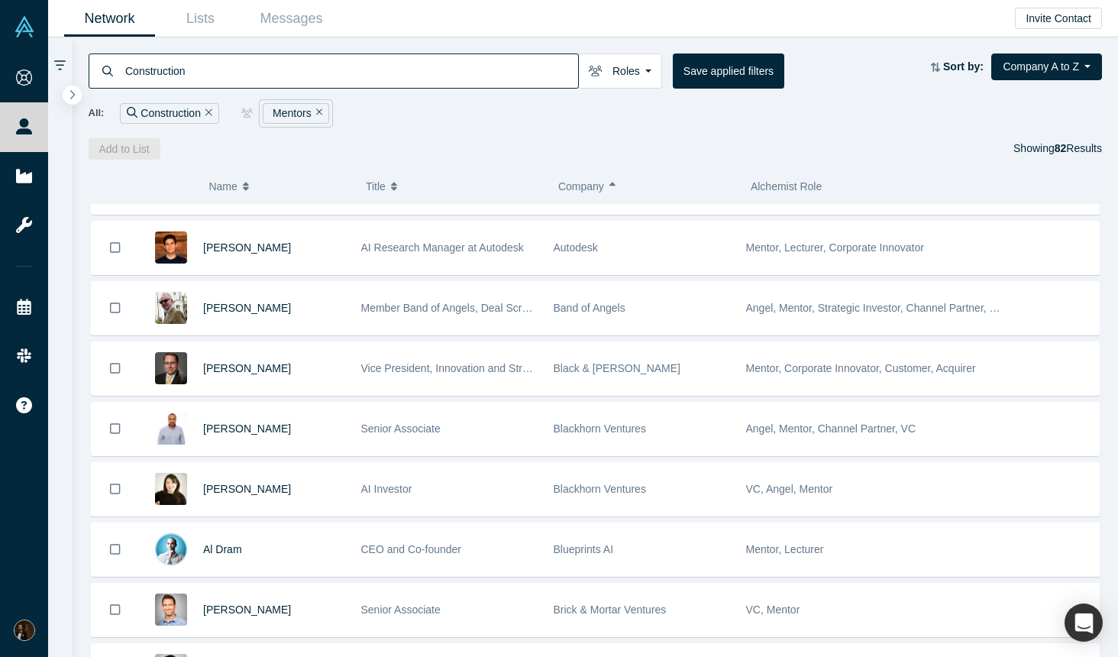
scroll to position [479, 0]
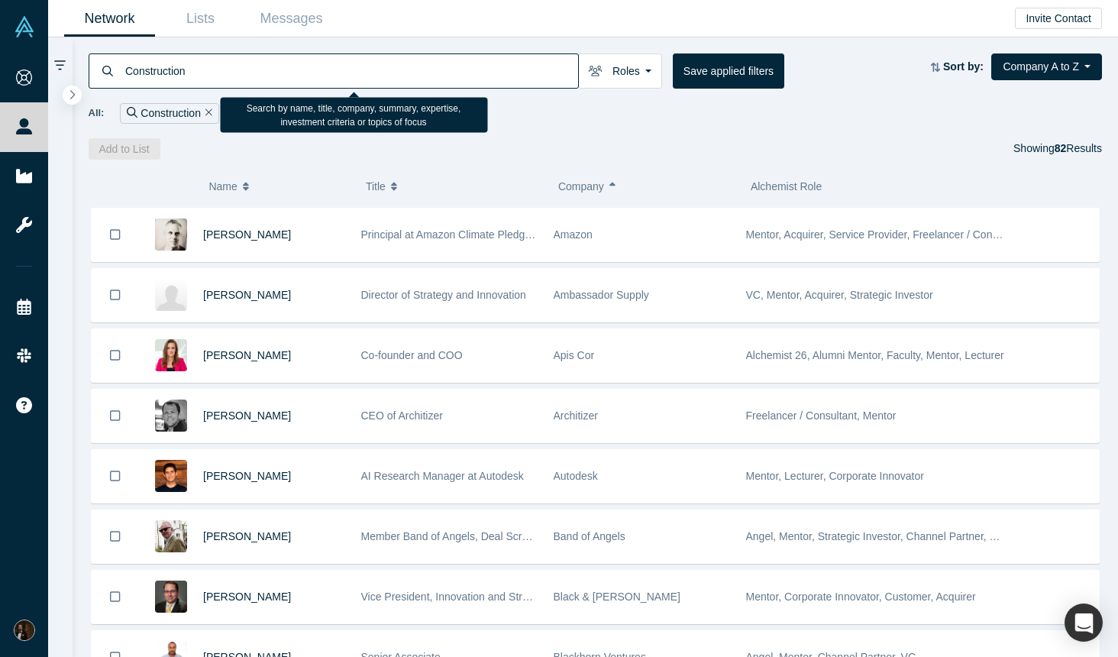
click at [282, 72] on input "Construction" at bounding box center [351, 71] width 455 height 36
drag, startPoint x: 195, startPoint y: 70, endPoint x: 60, endPoint y: 65, distance: 134.5
click at [60, 65] on div "Construction Roles Mentors Founders Faculty Alumni Mentor Angels VCs Corporate …" at bounding box center [583, 347] width 1070 height 620
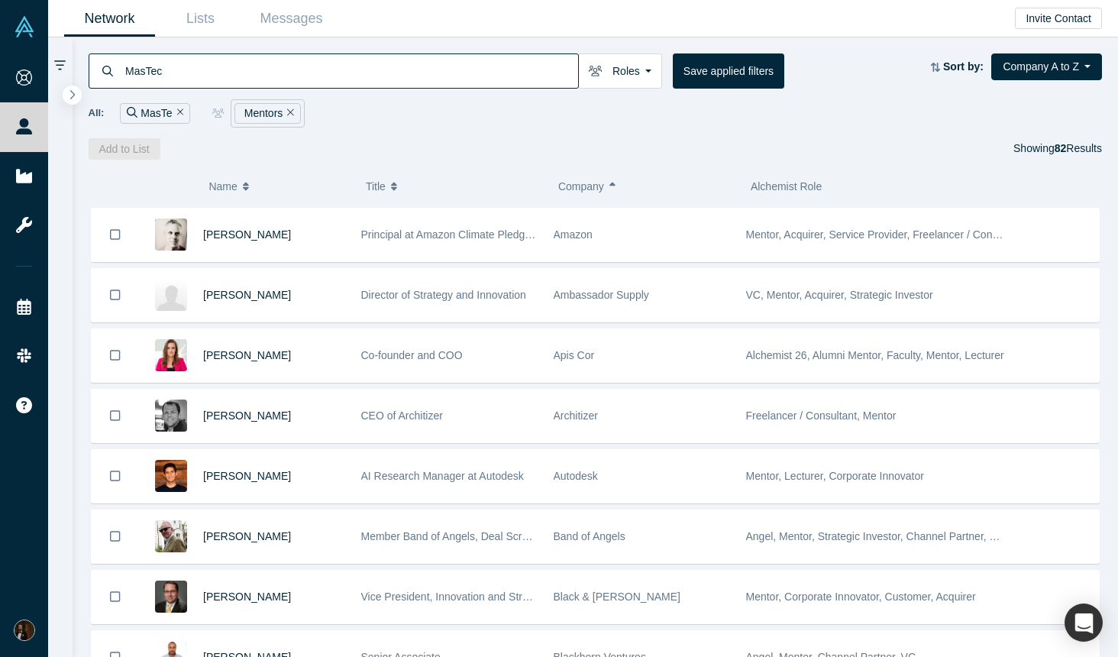
type input "MasTec"
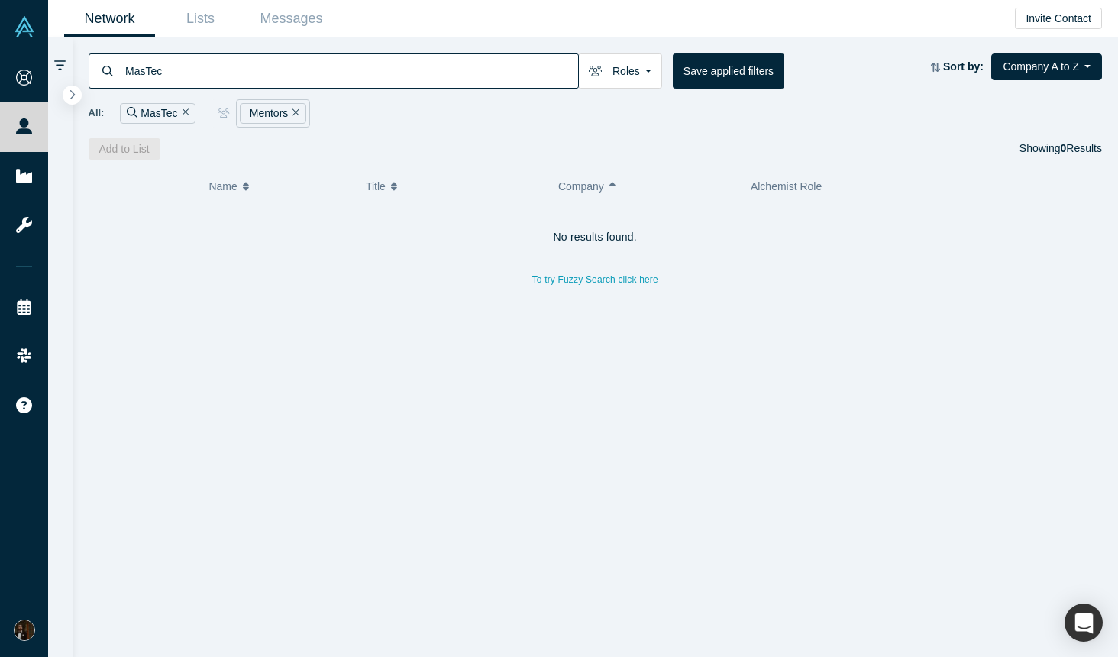
click at [293, 116] on icon "Remove Filter" at bounding box center [296, 112] width 7 height 11
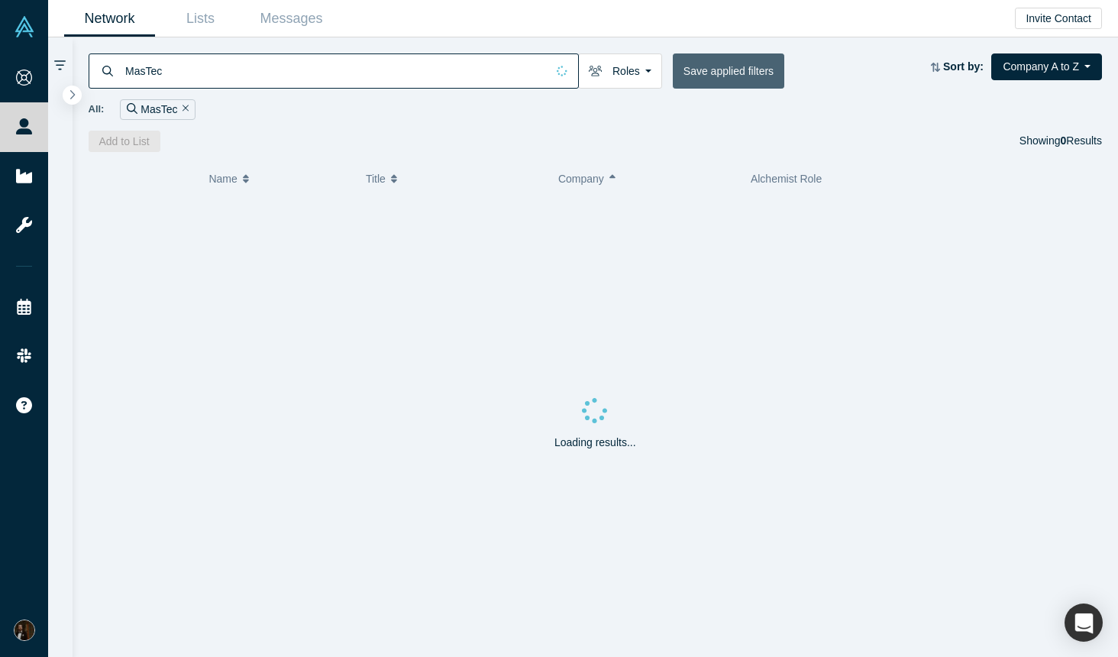
click at [714, 68] on button "Save applied filters" at bounding box center [729, 70] width 112 height 35
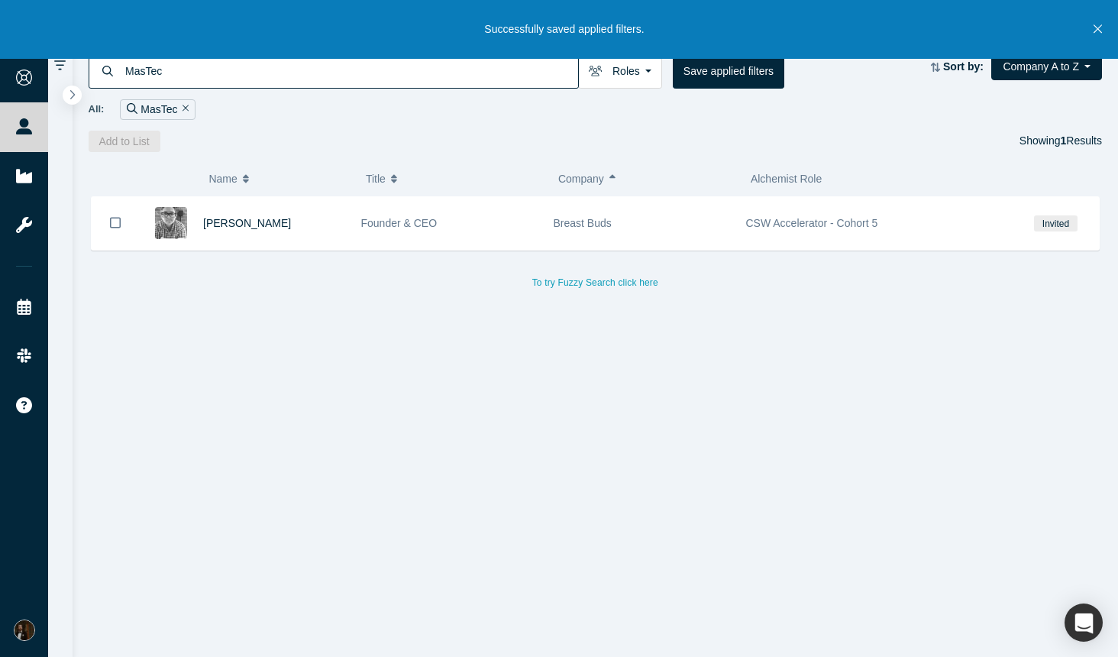
click at [315, 79] on input "MasTec" at bounding box center [351, 71] width 455 height 36
